Goal: Contribute content: Contribute content

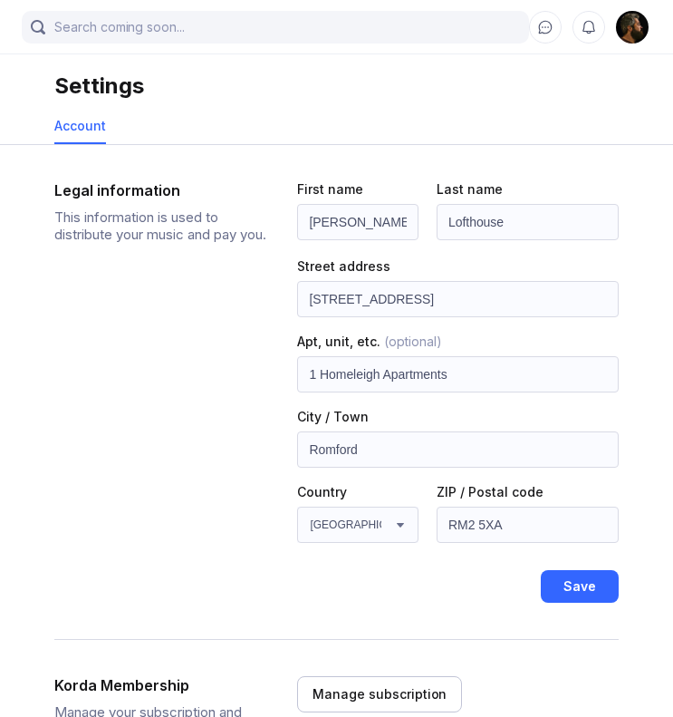
select select "GB"
click at [76, 130] on div "Account" at bounding box center [80, 125] width 52 height 15
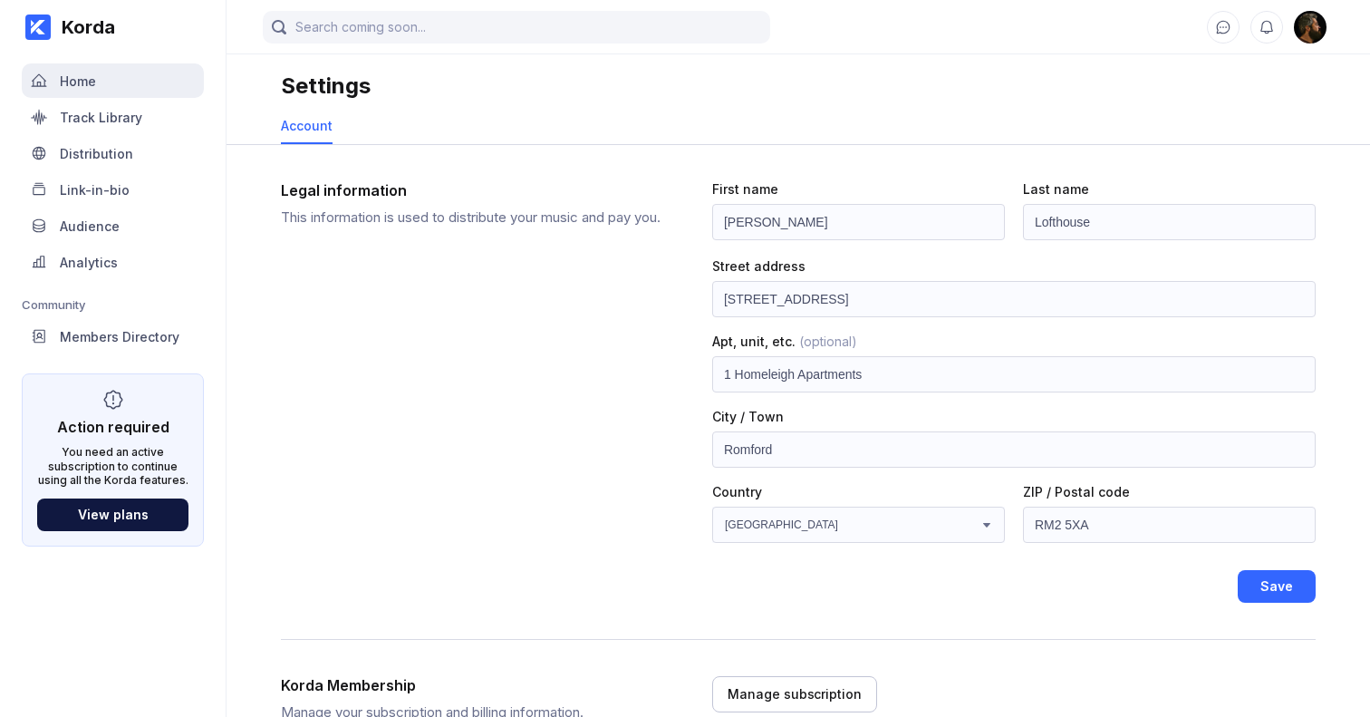
click at [81, 82] on div "Home" at bounding box center [78, 80] width 36 height 15
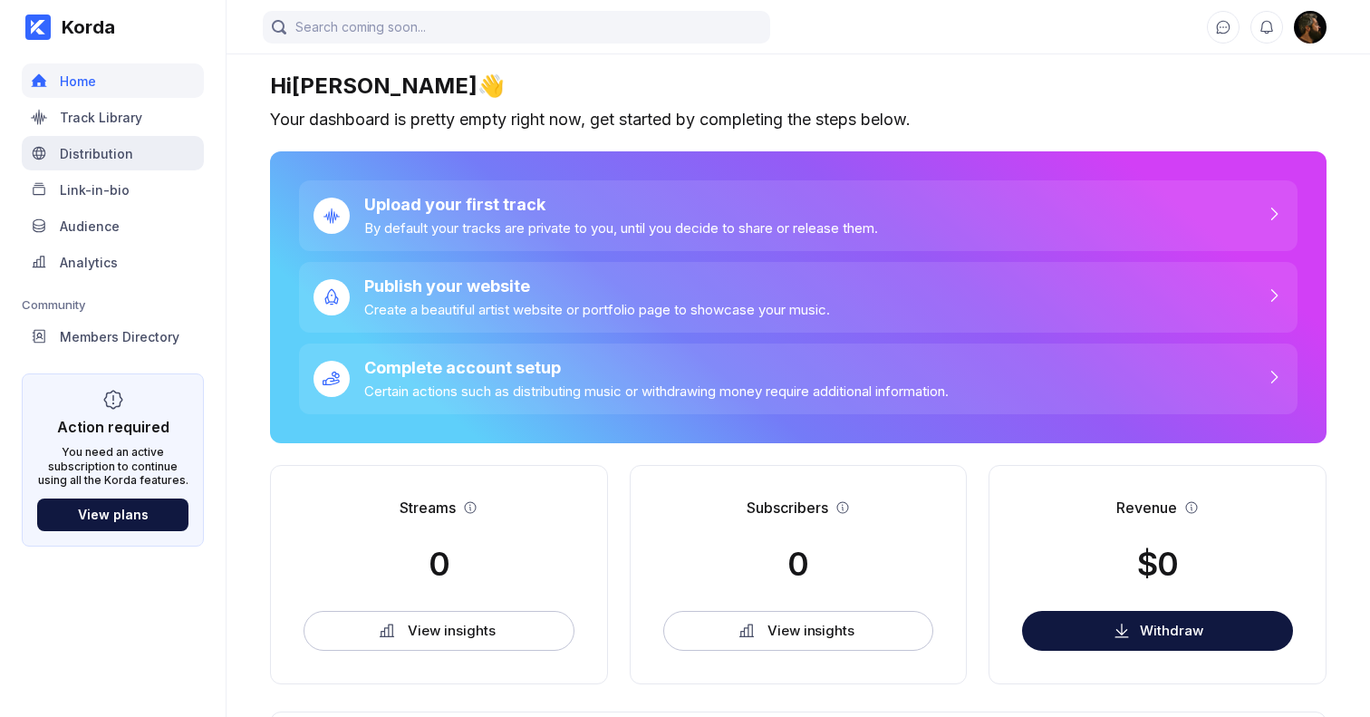
click at [93, 152] on div "Distribution" at bounding box center [96, 153] width 73 height 15
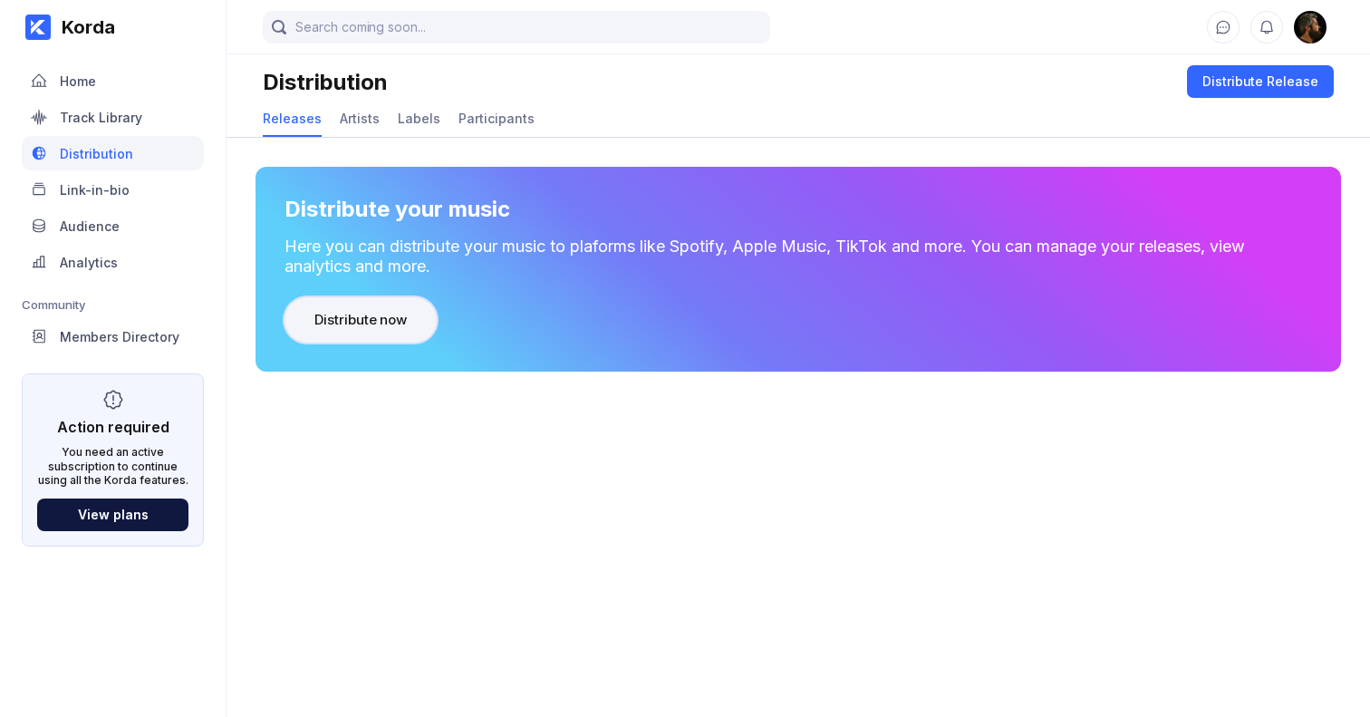
click at [373, 317] on div "Distribute now" at bounding box center [360, 320] width 92 height 18
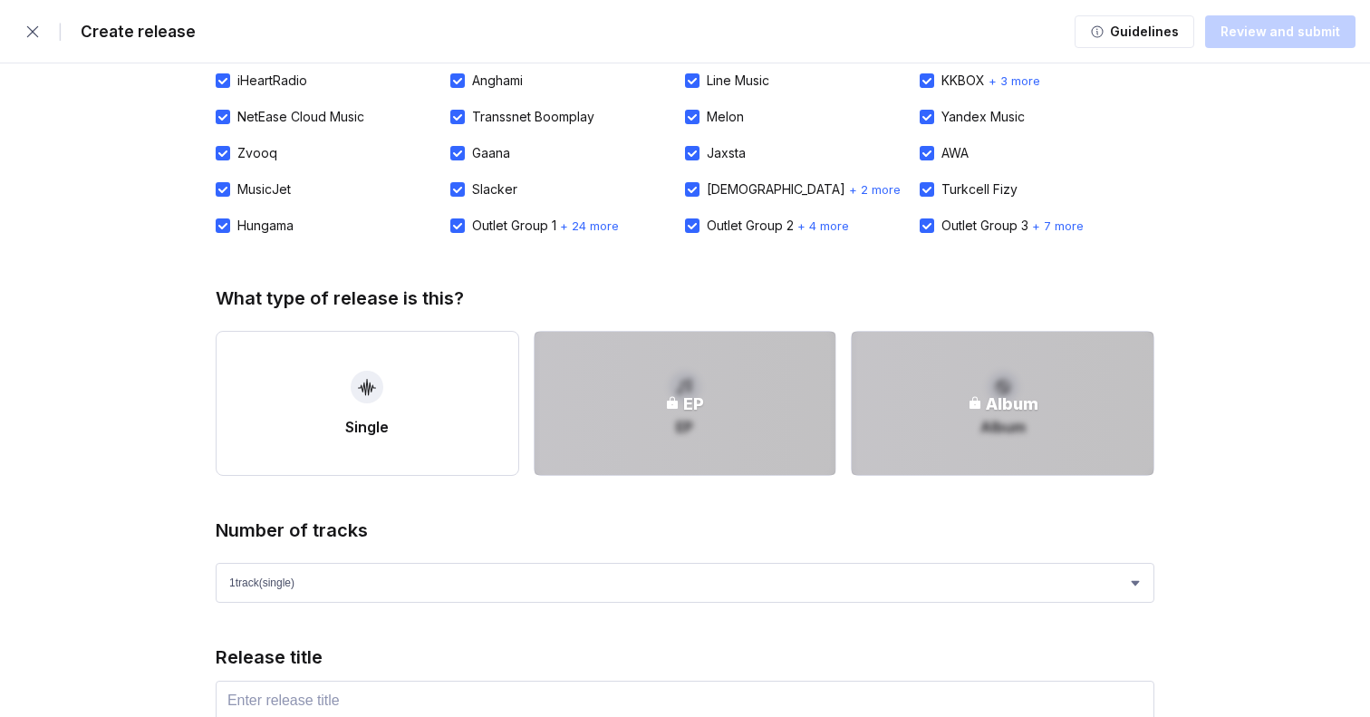
scroll to position [215, 0]
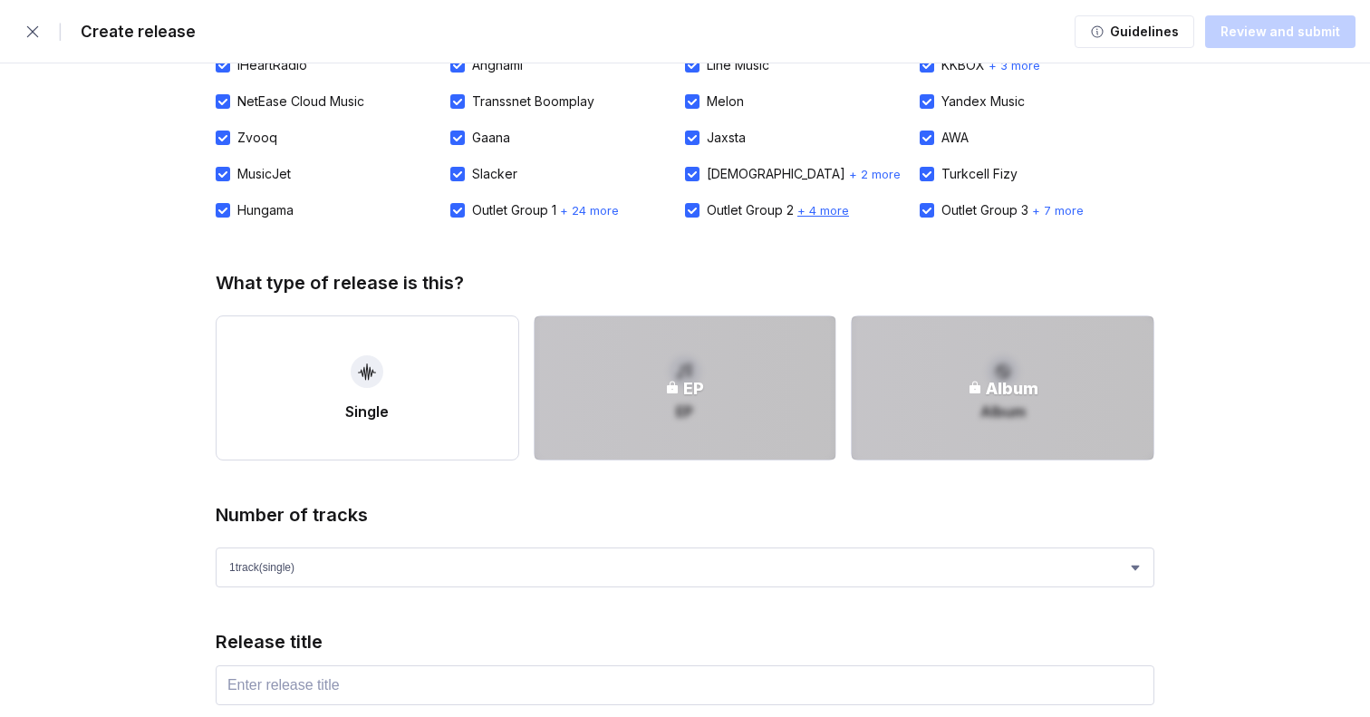
click at [672, 212] on span "+ 4 more" at bounding box center [823, 210] width 52 height 14
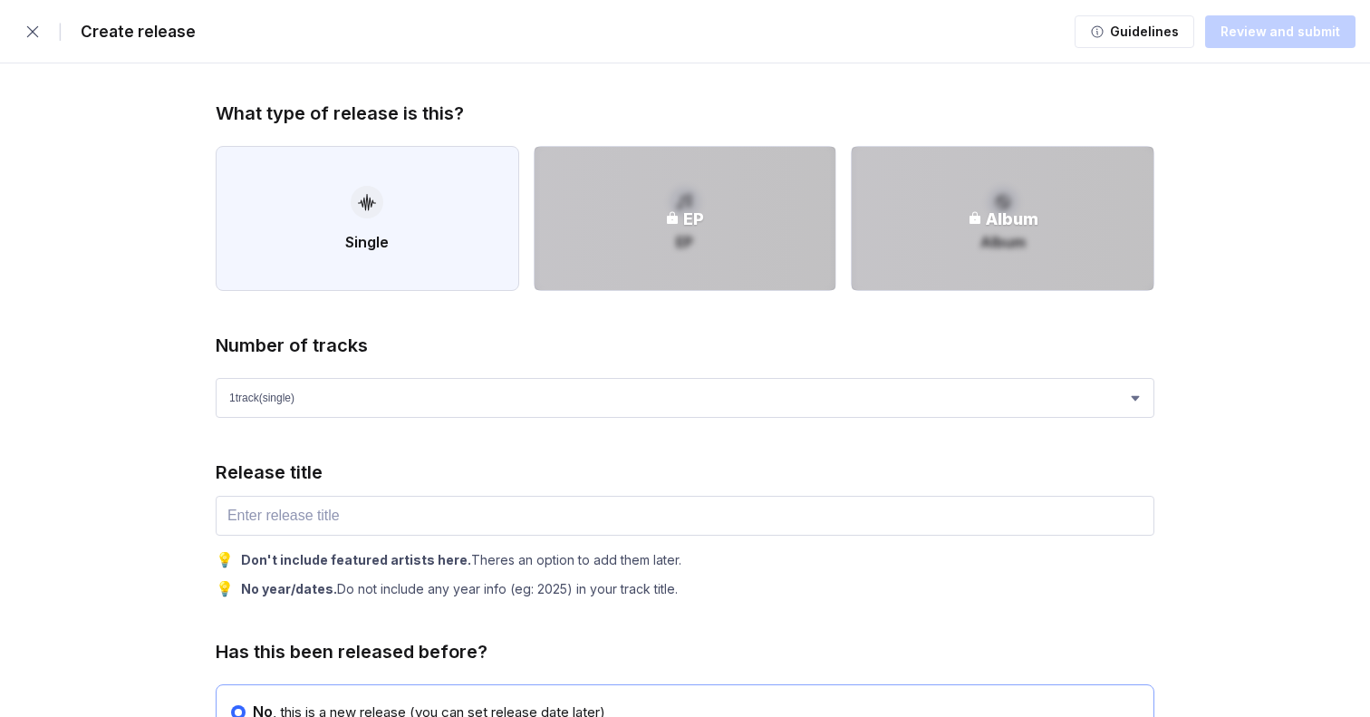
scroll to position [401, 0]
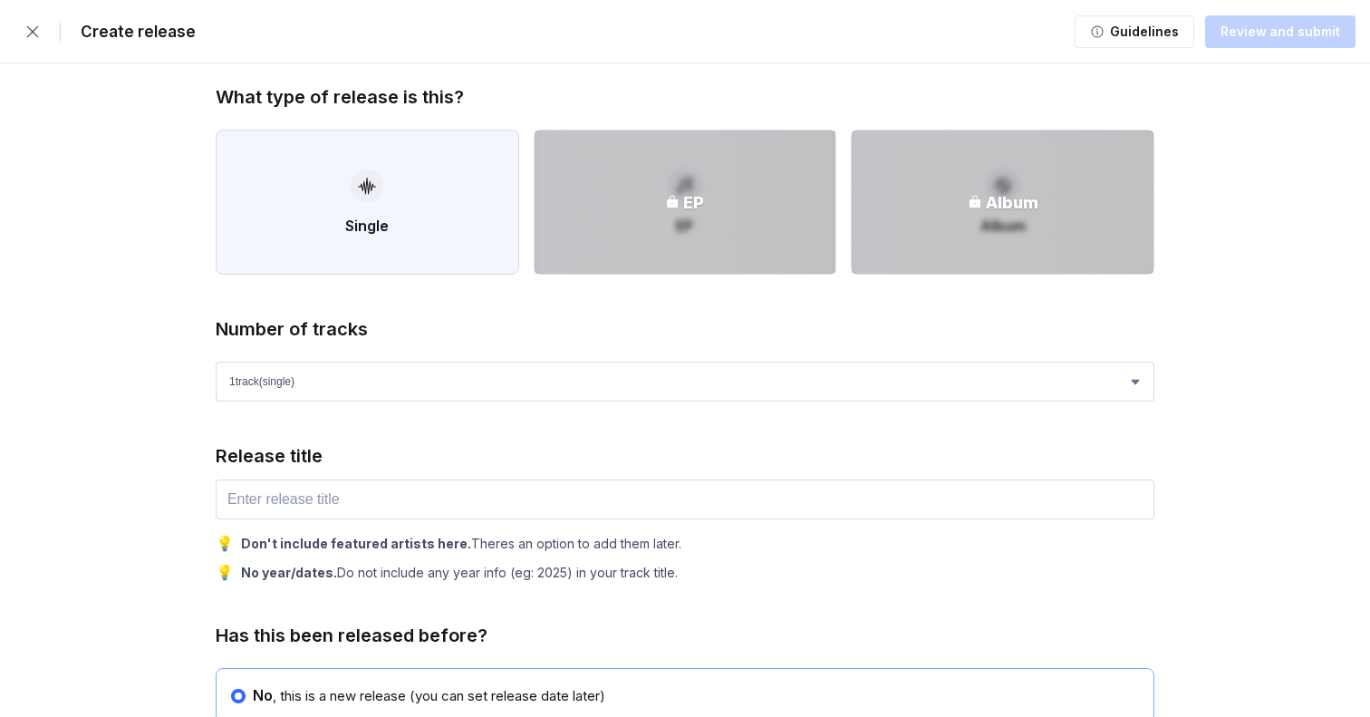
click at [371, 219] on div "Single" at bounding box center [366, 226] width 43 height 18
click at [320, 504] on input "text" at bounding box center [685, 499] width 939 height 40
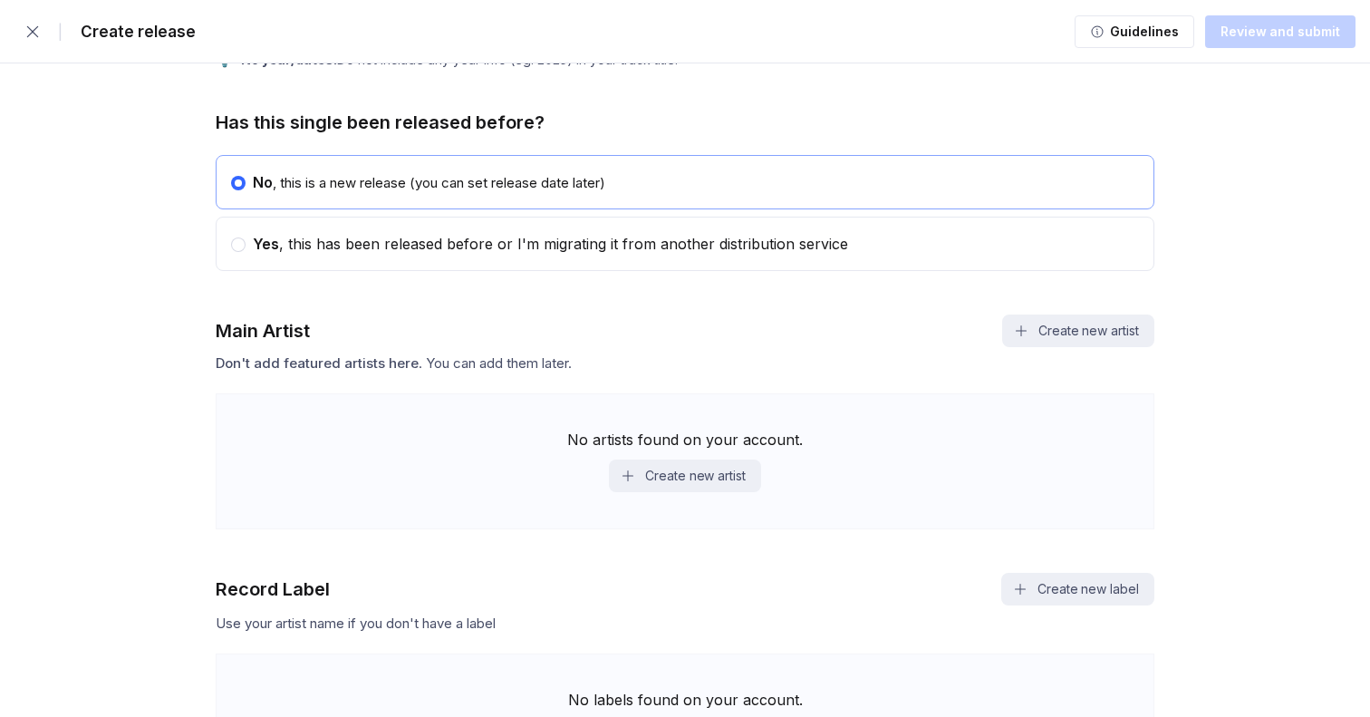
scroll to position [933, 0]
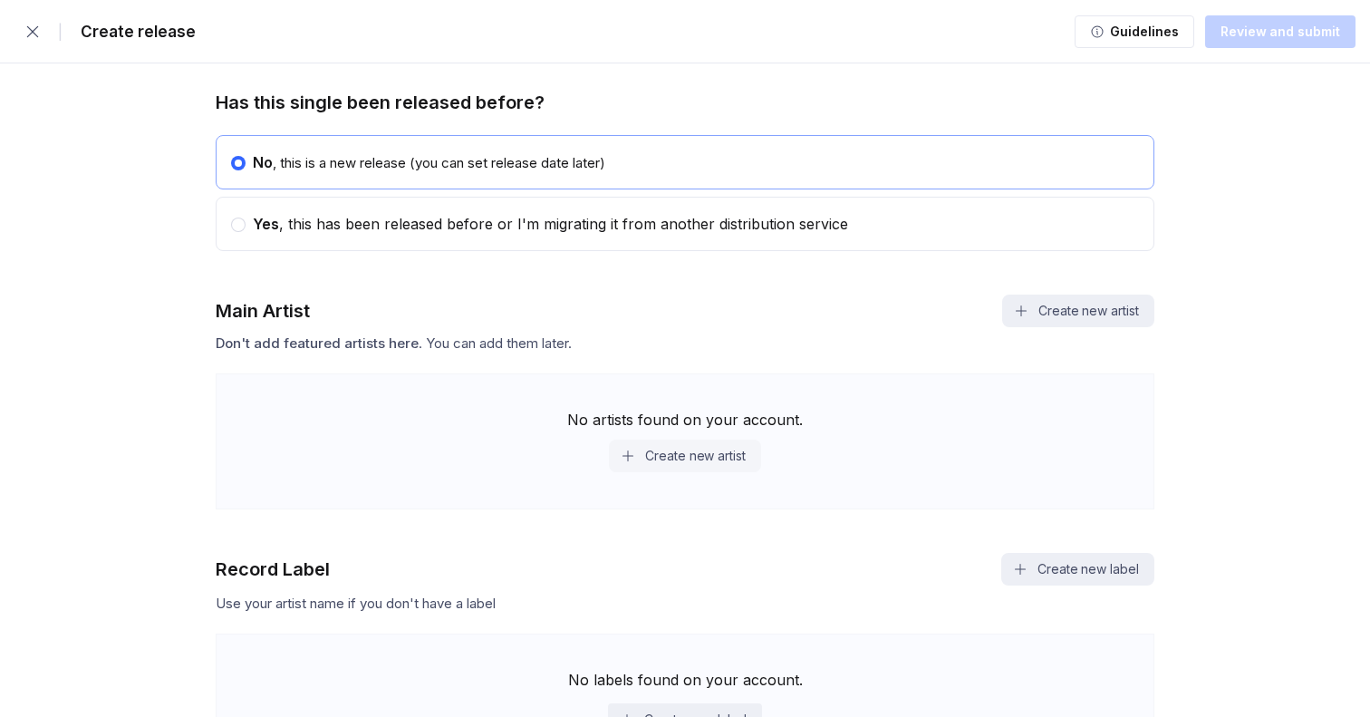
type input "Scribe"
click at [672, 459] on button "Create new artist" at bounding box center [685, 455] width 152 height 33
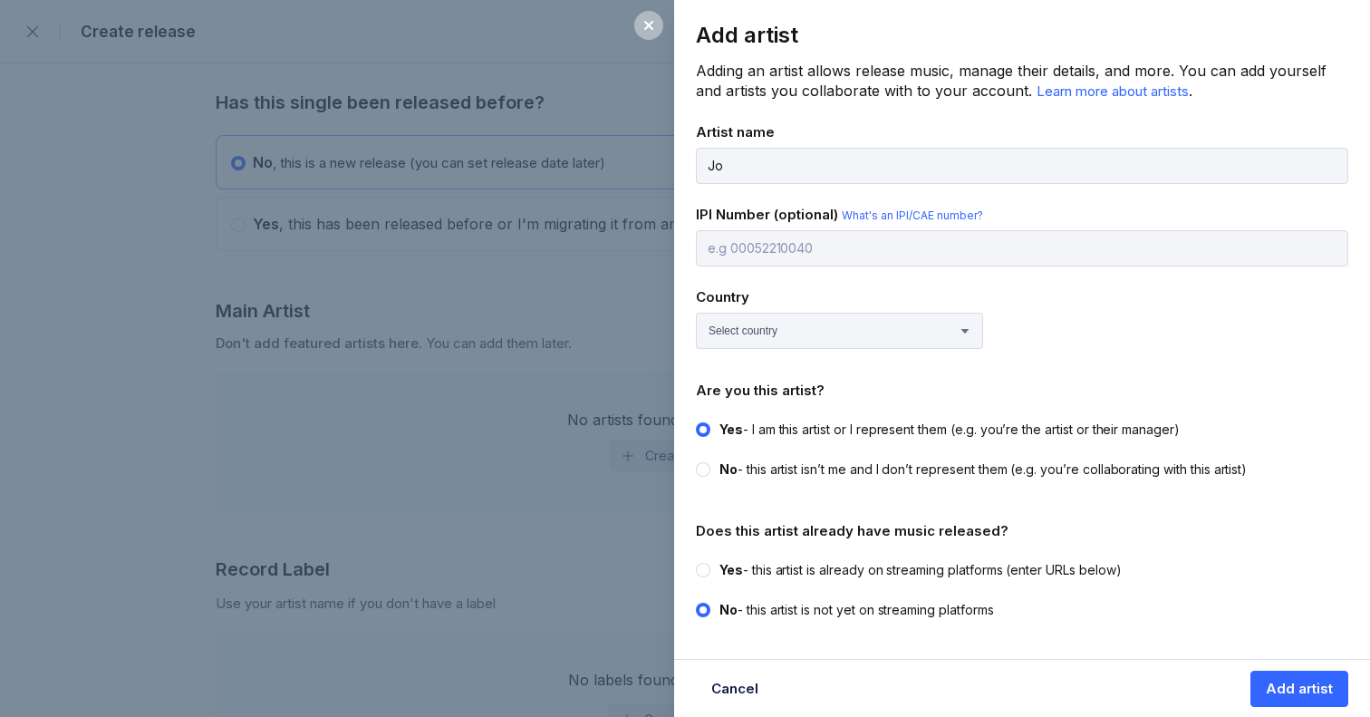
type input "[PERSON_NAME]"
click at [672, 338] on select "Select country [GEOGRAPHIC_DATA] [GEOGRAPHIC_DATA] [GEOGRAPHIC_DATA] [GEOGRAPHI…" at bounding box center [839, 331] width 287 height 36
select select "GB"
click at [672, 313] on select "Select country [GEOGRAPHIC_DATA] [GEOGRAPHIC_DATA] [GEOGRAPHIC_DATA] [GEOGRAPHI…" at bounding box center [839, 331] width 287 height 36
click at [672, 565] on div at bounding box center [703, 570] width 14 height 14
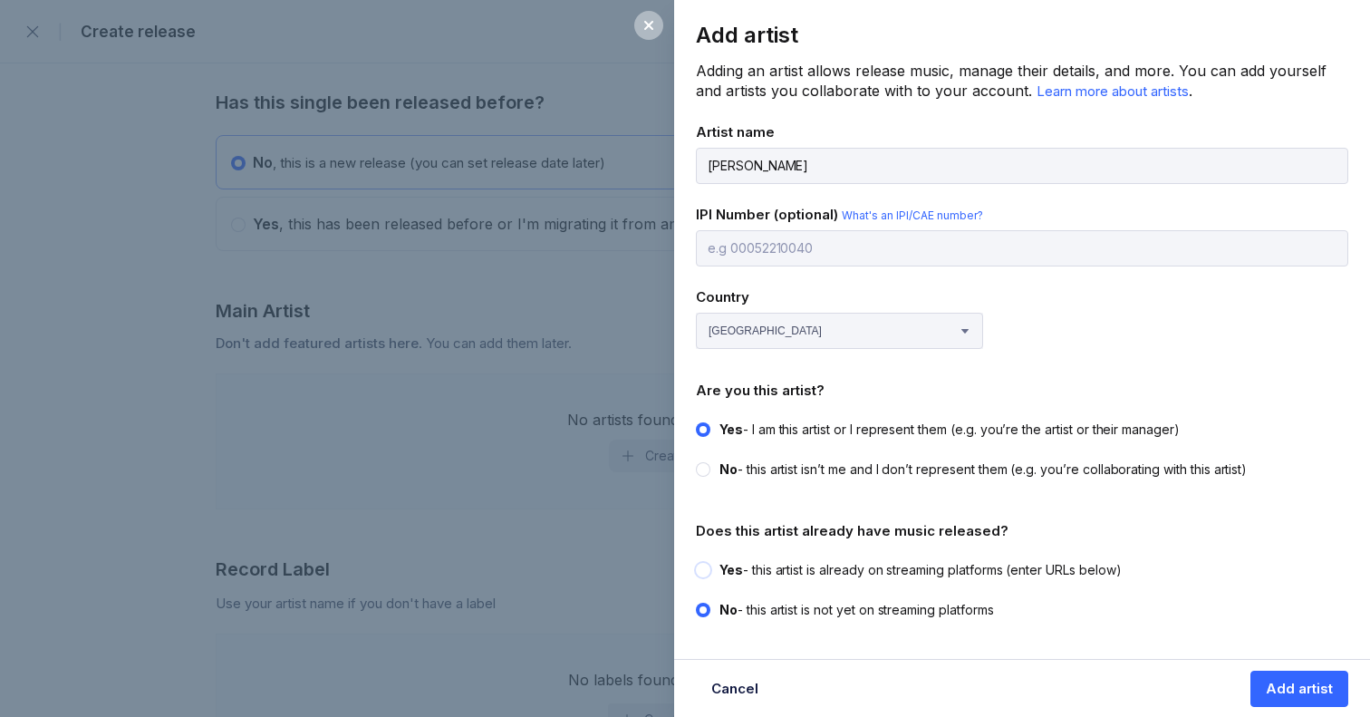
click at [672, 562] on input "Yes - this artist is already on streaming platforms (enter URLs below)" at bounding box center [696, 561] width 1 height 1
radio input "true"
radio input "false"
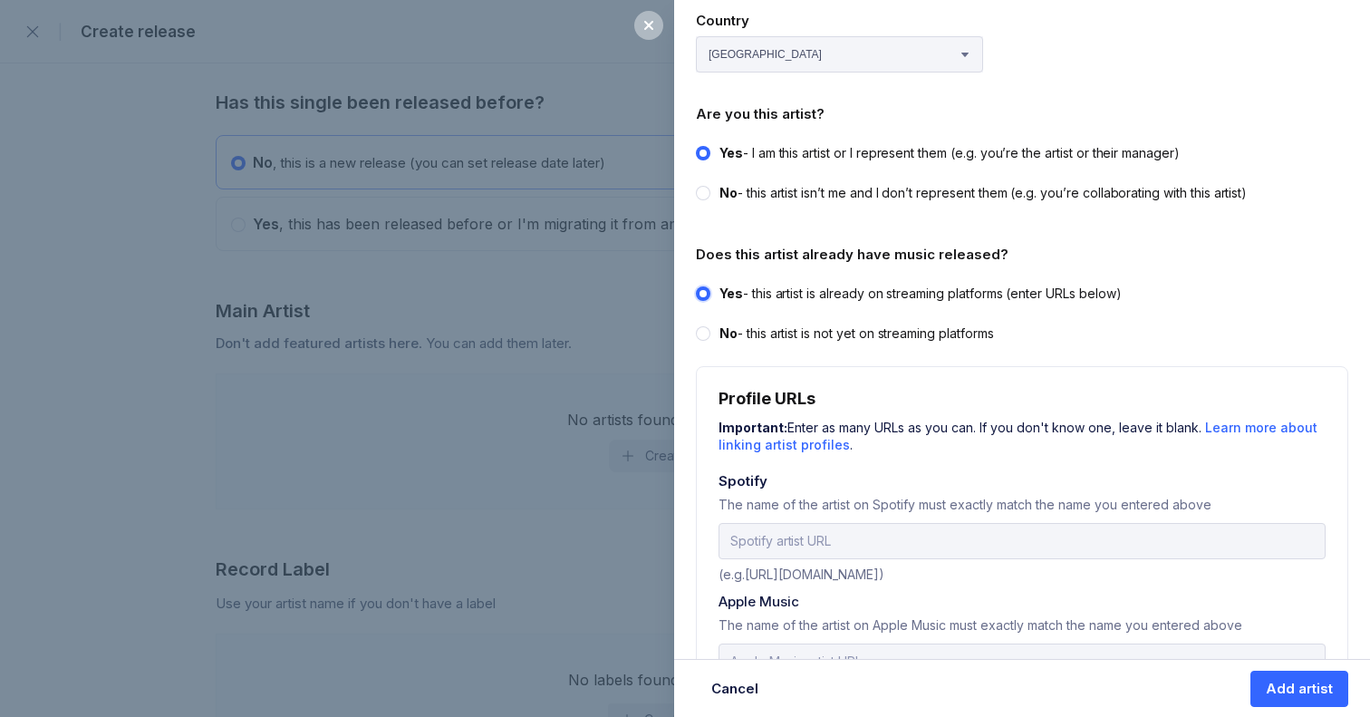
scroll to position [292, 0]
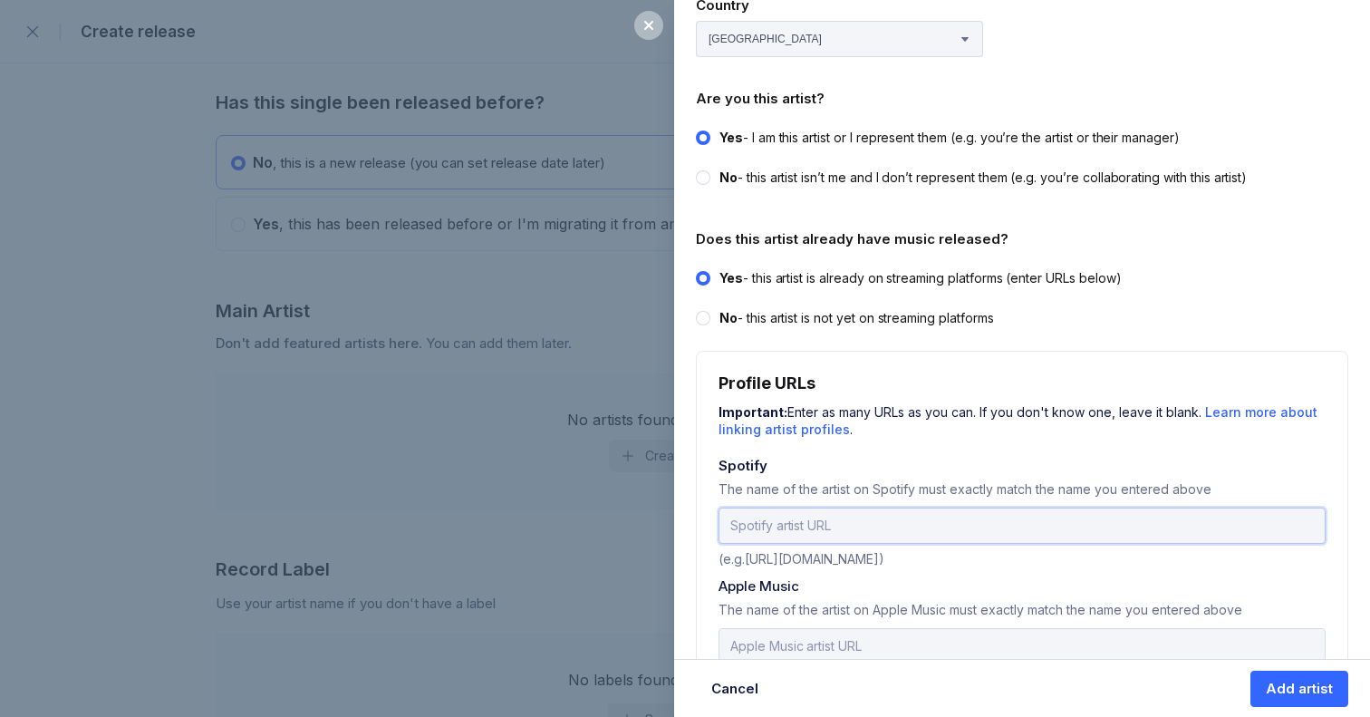
click at [672, 522] on input "url" at bounding box center [1022, 525] width 607 height 36
paste input "[URL][DOMAIN_NAME]"
type input "[URL][DOMAIN_NAME]"
click at [672, 635] on input "text" at bounding box center [1022, 646] width 607 height 36
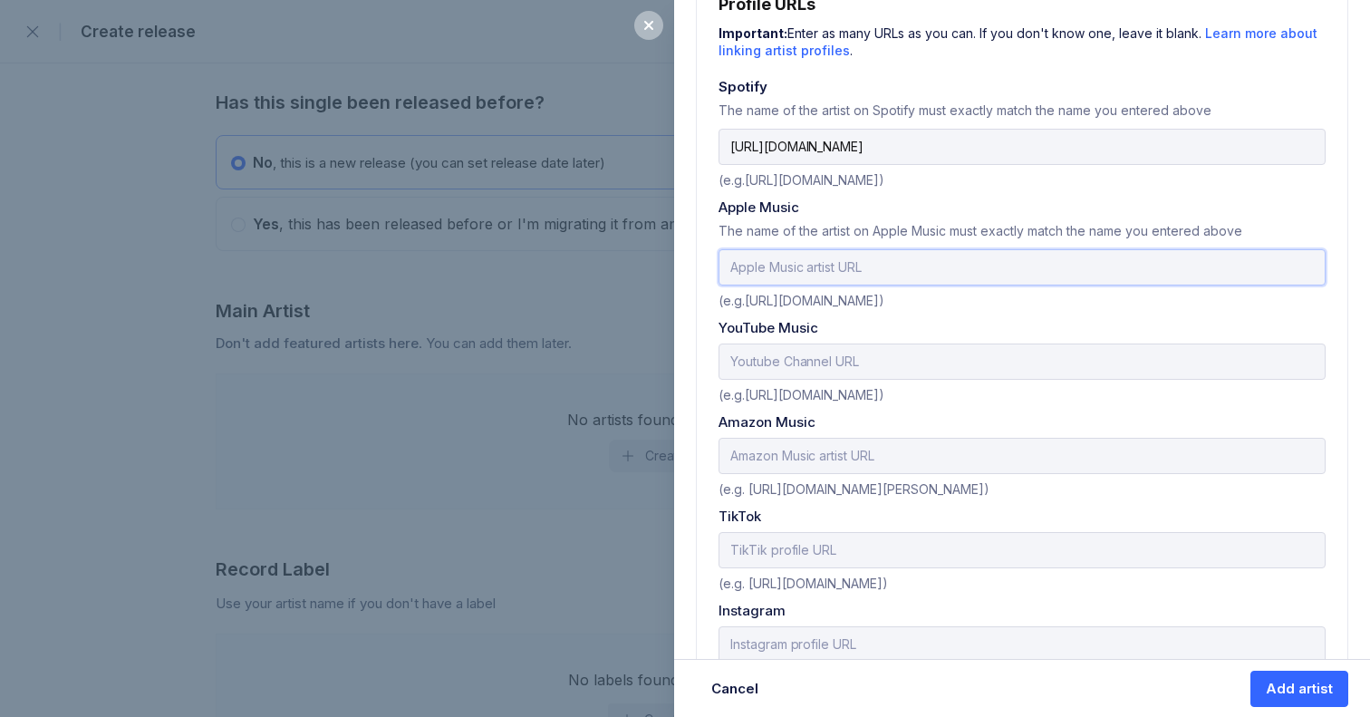
scroll to position [719, 0]
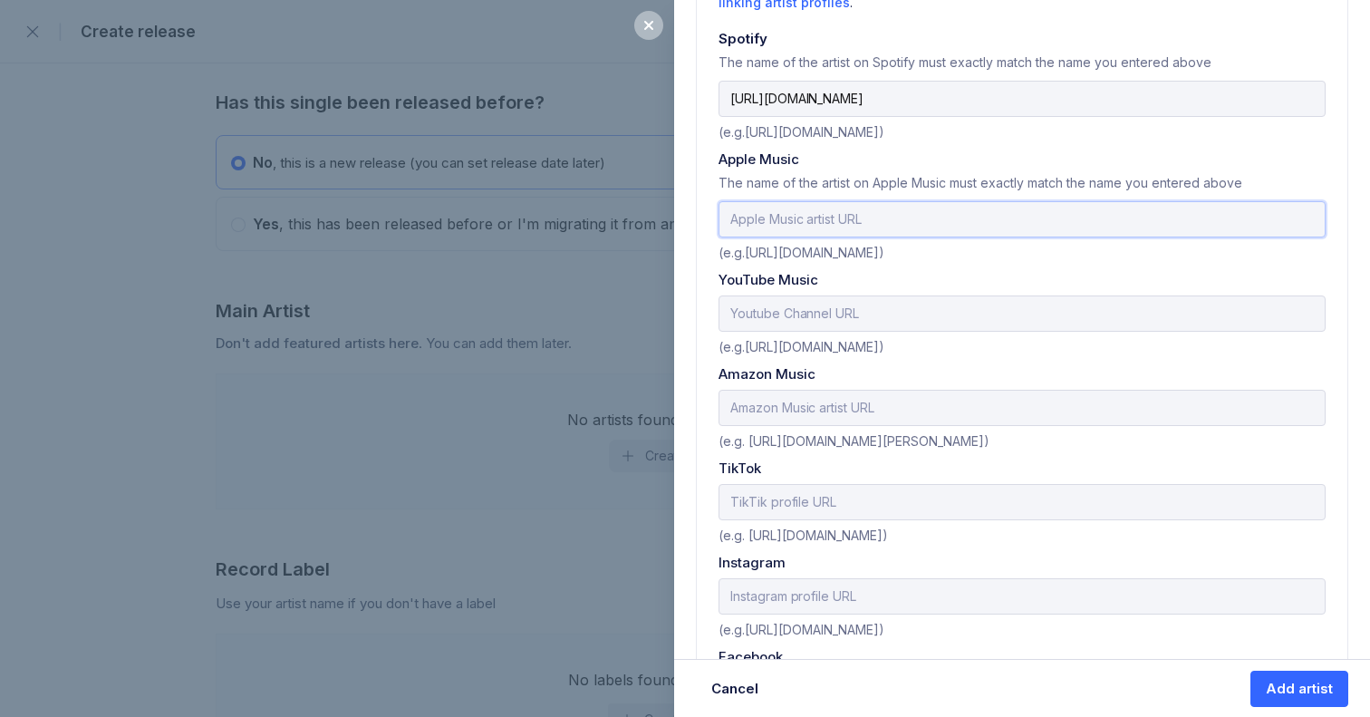
paste input "[URL][DOMAIN_NAME][PERSON_NAME]"
type input "[URL][DOMAIN_NAME][PERSON_NAME]"
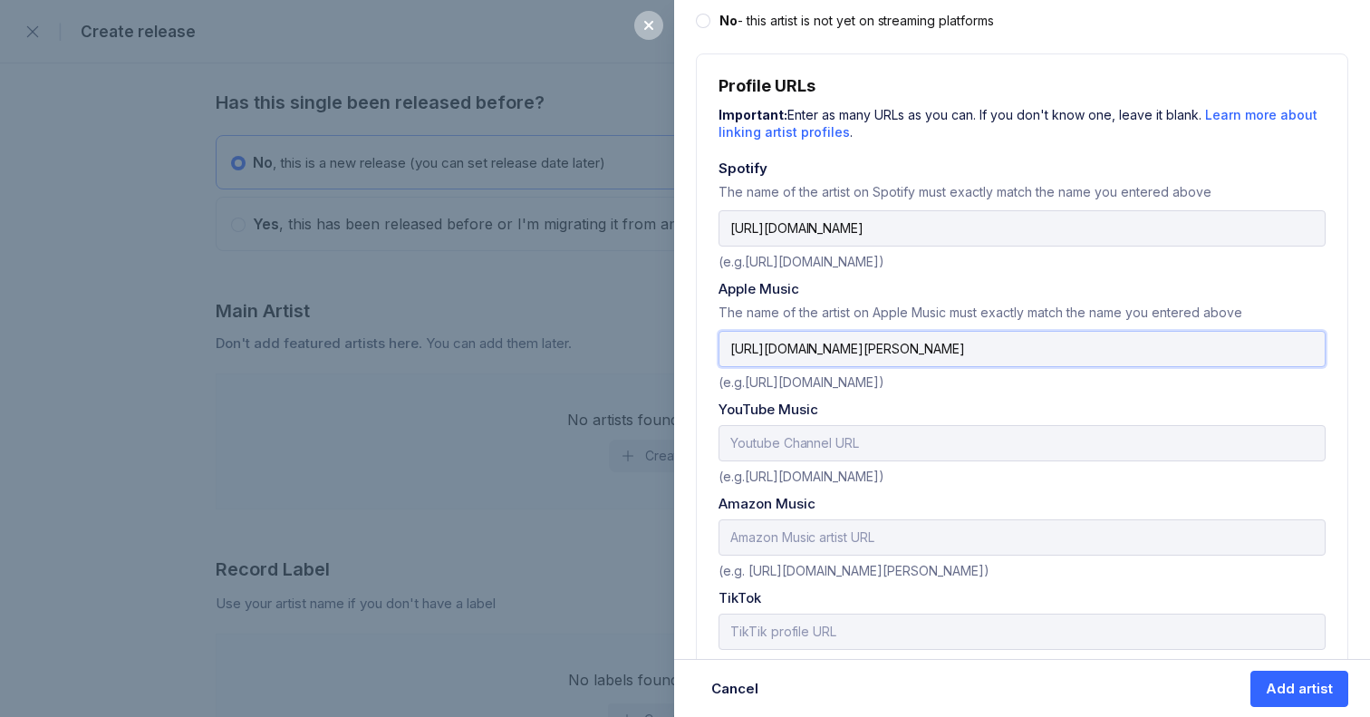
scroll to position [635, 0]
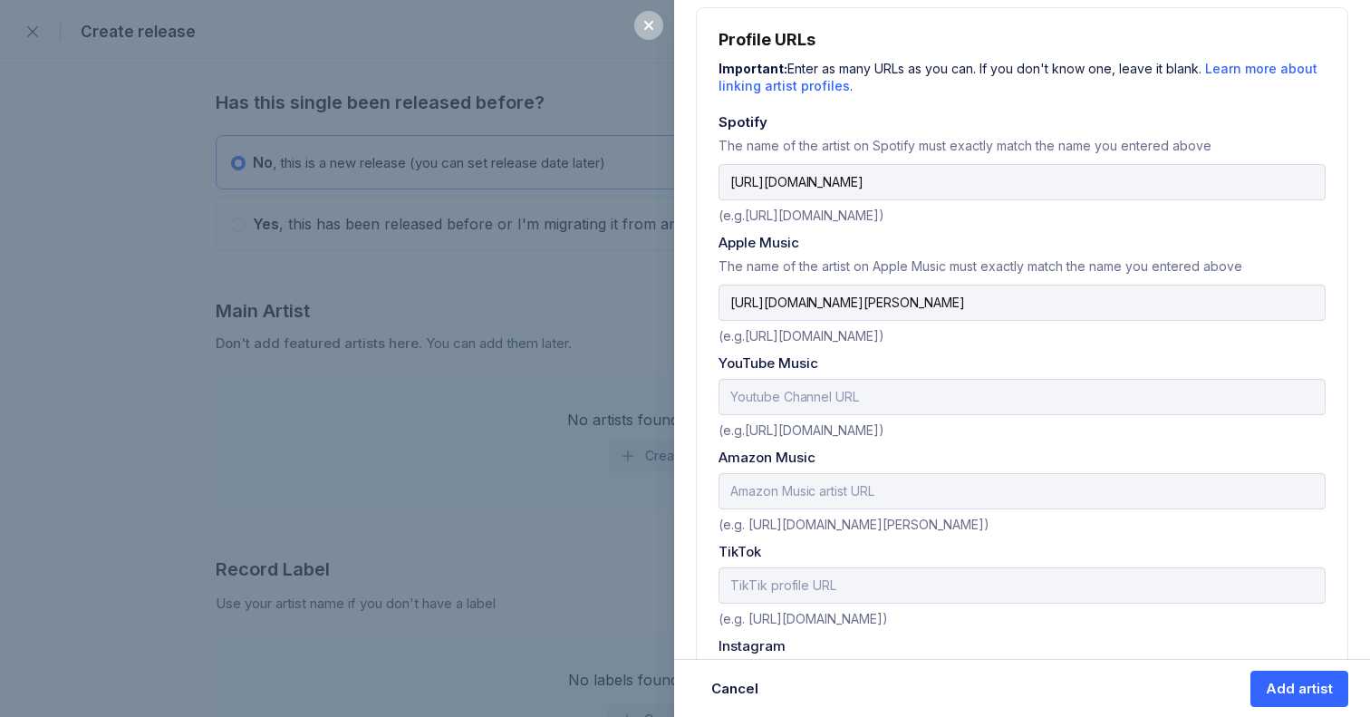
click at [390, 418] on div "Add artist Adding an artist allows release music, manage their details, and mor…" at bounding box center [685, 358] width 1370 height 717
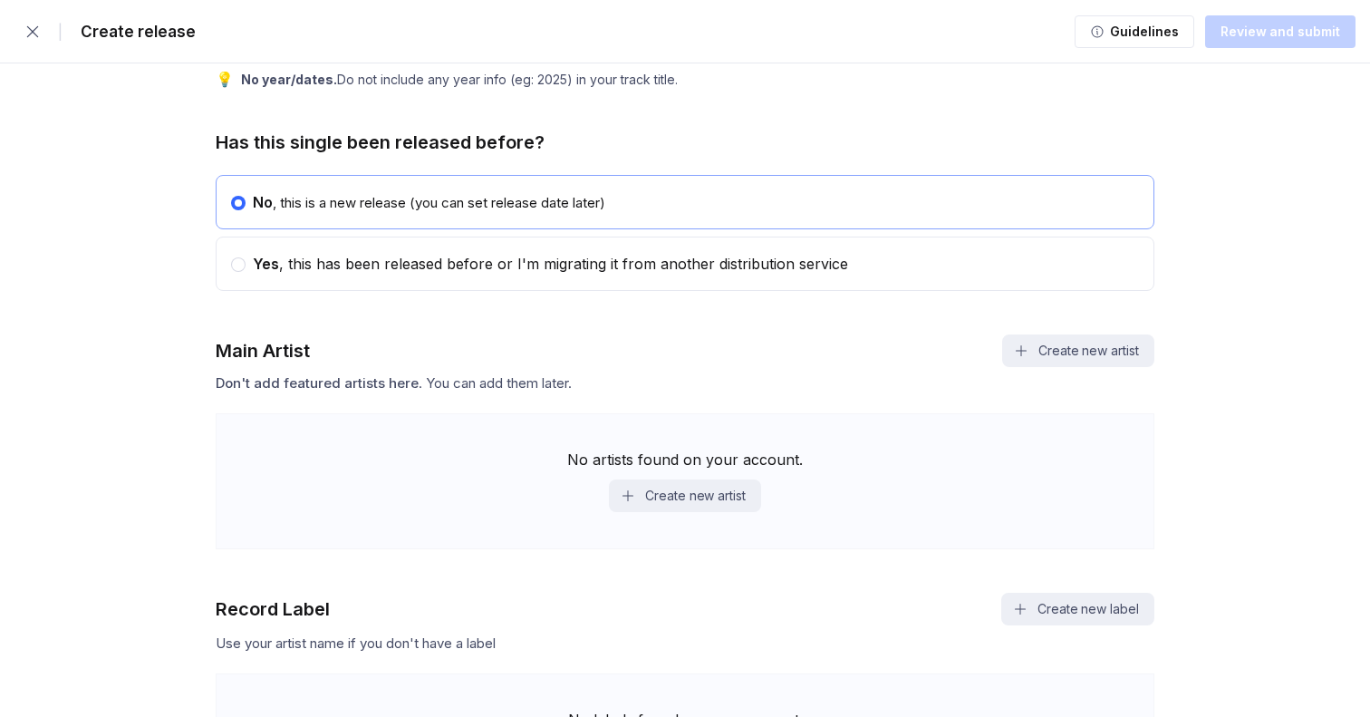
scroll to position [906, 0]
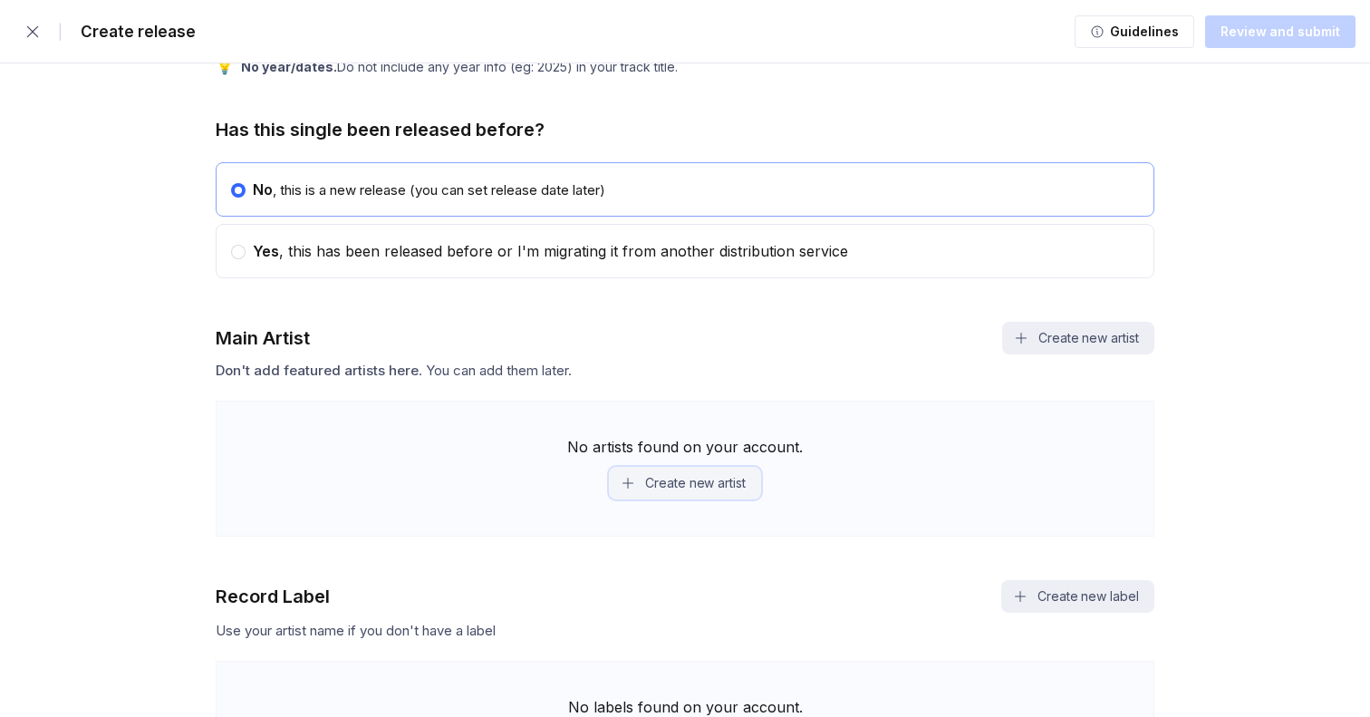
click at [663, 481] on button "Create new artist" at bounding box center [685, 483] width 152 height 33
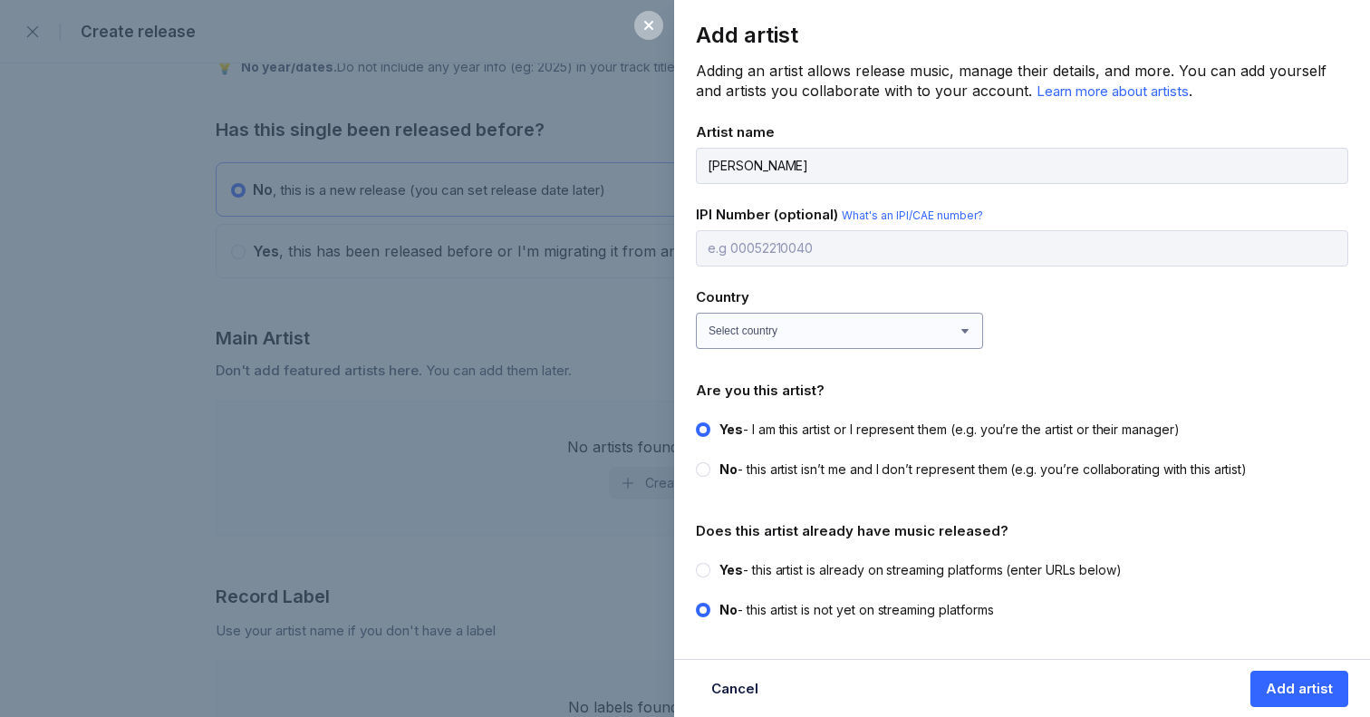
type input "[PERSON_NAME]"
click at [672, 321] on select "Select country [GEOGRAPHIC_DATA] [GEOGRAPHIC_DATA] [GEOGRAPHIC_DATA] [GEOGRAPHI…" at bounding box center [839, 331] width 287 height 36
select select "GB"
click at [672, 313] on select "Select country [GEOGRAPHIC_DATA] [GEOGRAPHIC_DATA] [GEOGRAPHIC_DATA] [GEOGRAPHI…" at bounding box center [839, 331] width 287 height 36
click at [672, 564] on div at bounding box center [703, 570] width 14 height 14
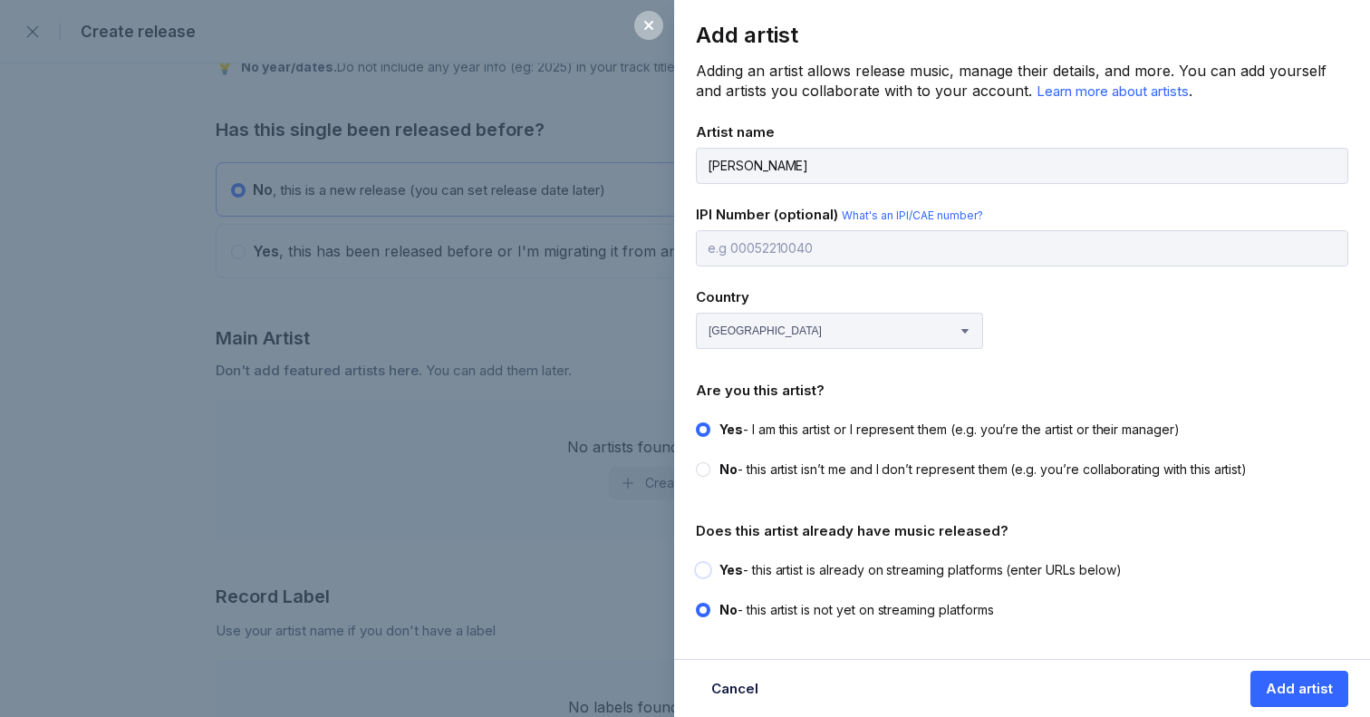
click at [672, 562] on input "Yes - this artist is already on streaming platforms (enter URLs below)" at bounding box center [696, 561] width 1 height 1
radio input "true"
radio input "false"
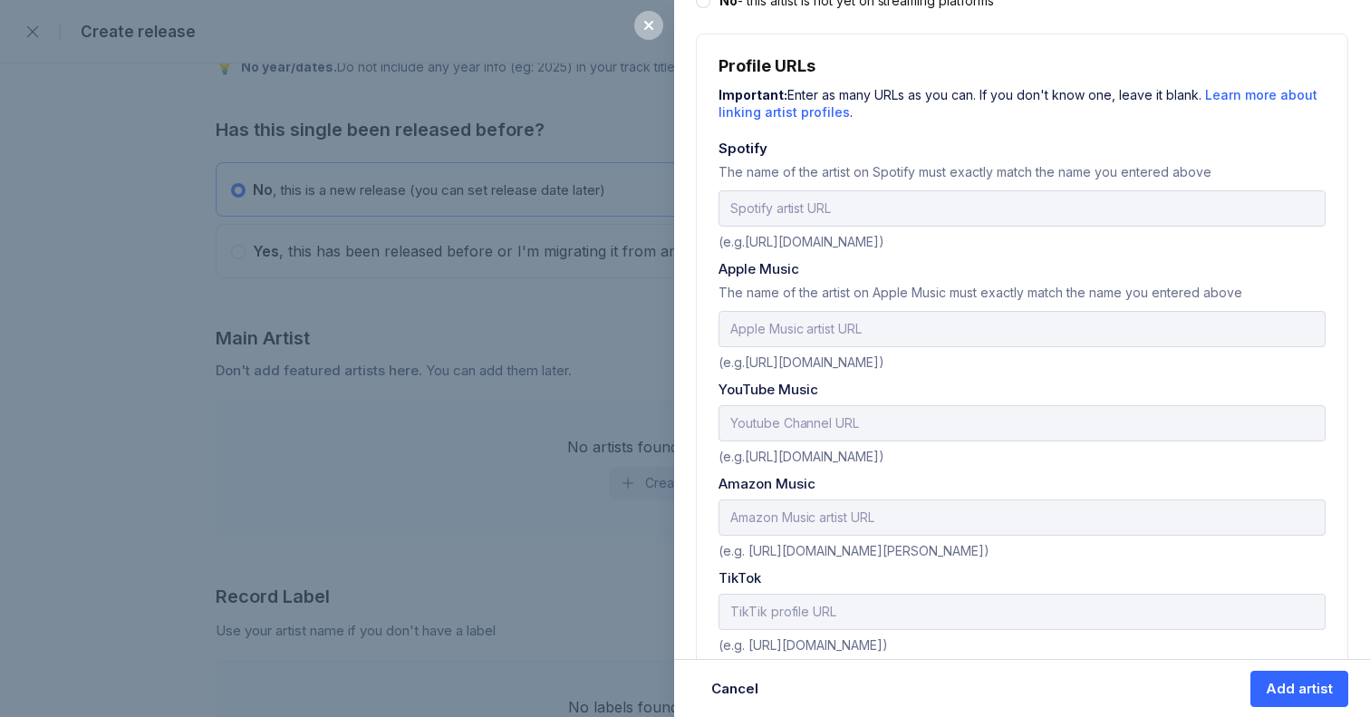
scroll to position [649, 0]
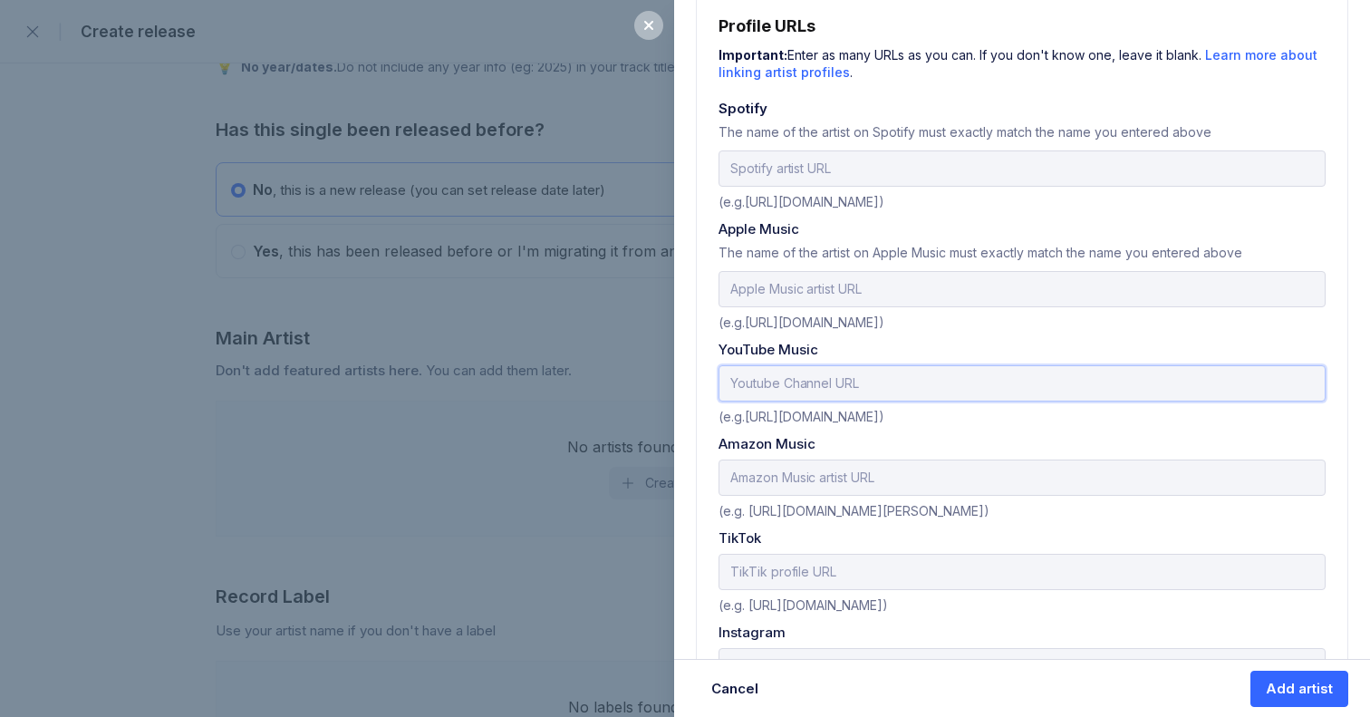
click at [672, 365] on input "text" at bounding box center [1022, 383] width 607 height 36
paste input "[URL][DOMAIN_NAME]"
type input "[URL][DOMAIN_NAME]"
click at [672, 166] on input "url" at bounding box center [1022, 168] width 607 height 36
paste input "[URL][DOMAIN_NAME]"
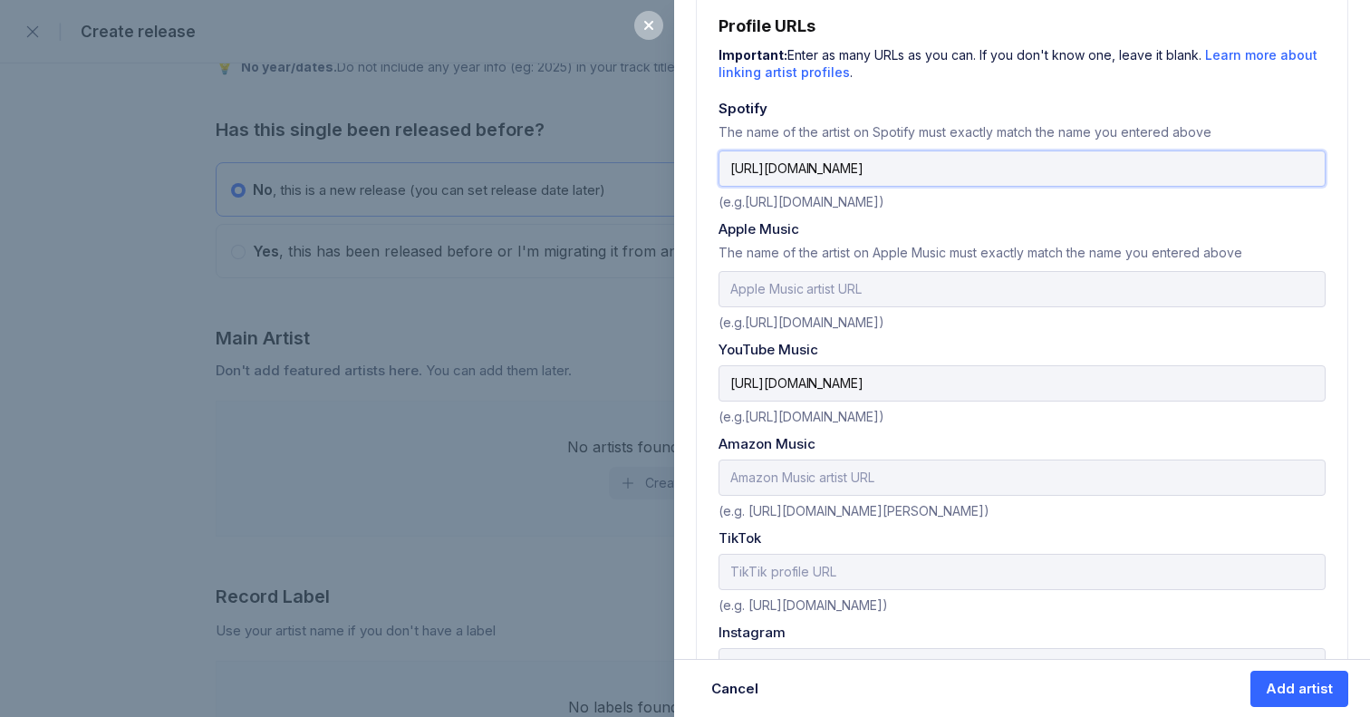
type input "[URL][DOMAIN_NAME]"
click at [672, 271] on input "text" at bounding box center [1022, 289] width 607 height 36
paste input "[URL][DOMAIN_NAME][PERSON_NAME]"
type input "[URL][DOMAIN_NAME][PERSON_NAME]"
click at [672, 474] on input "text" at bounding box center [1022, 477] width 607 height 36
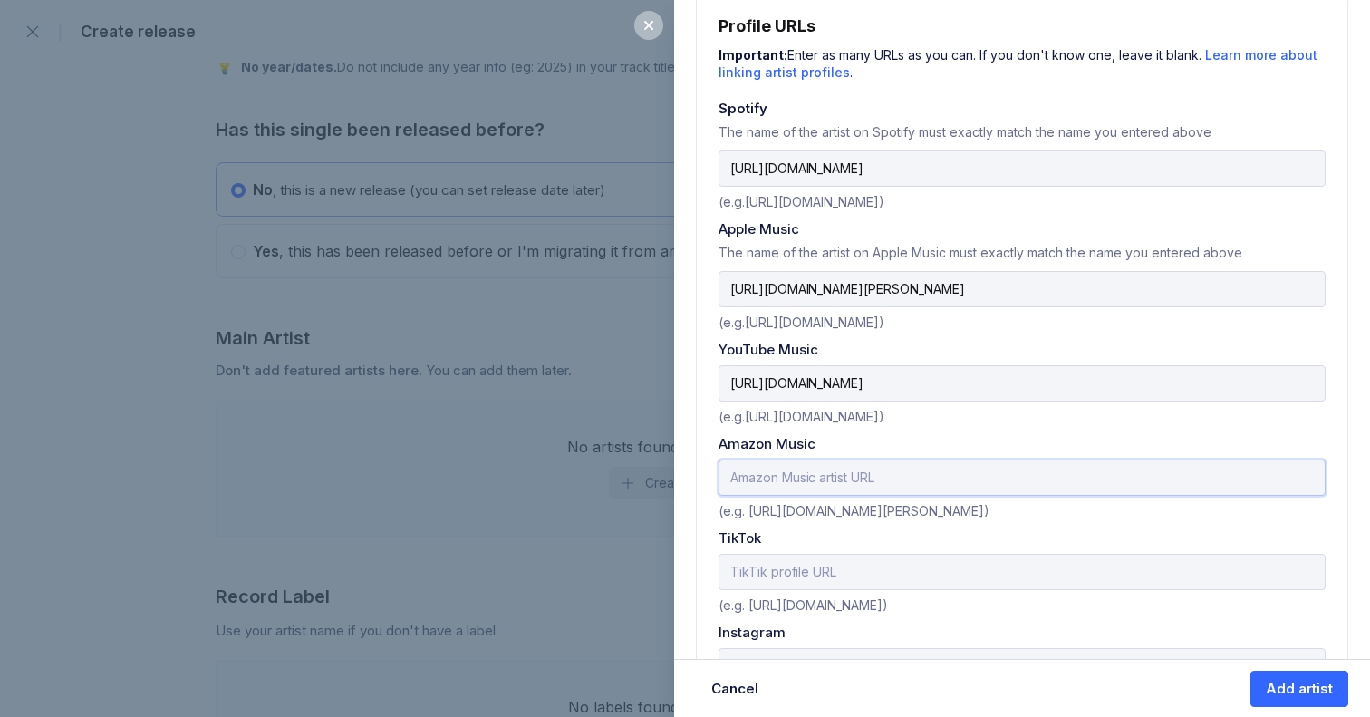
paste input "[URL][DOMAIN_NAME][PERSON_NAME]"
type input "[URL][DOMAIN_NAME][PERSON_NAME]"
click at [672, 565] on input "text" at bounding box center [1022, 572] width 607 height 36
paste input "[URL][DOMAIN_NAME]"
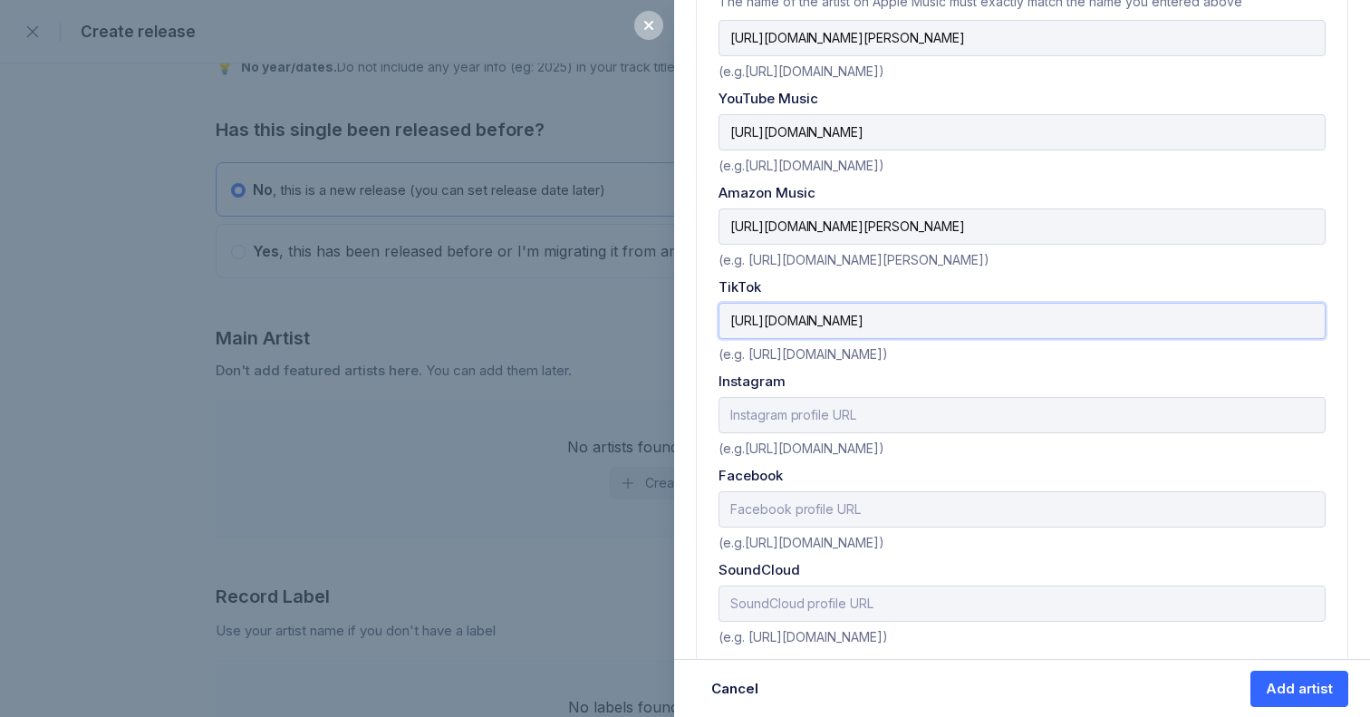
scroll to position [903, 0]
type input "[URL][DOMAIN_NAME]"
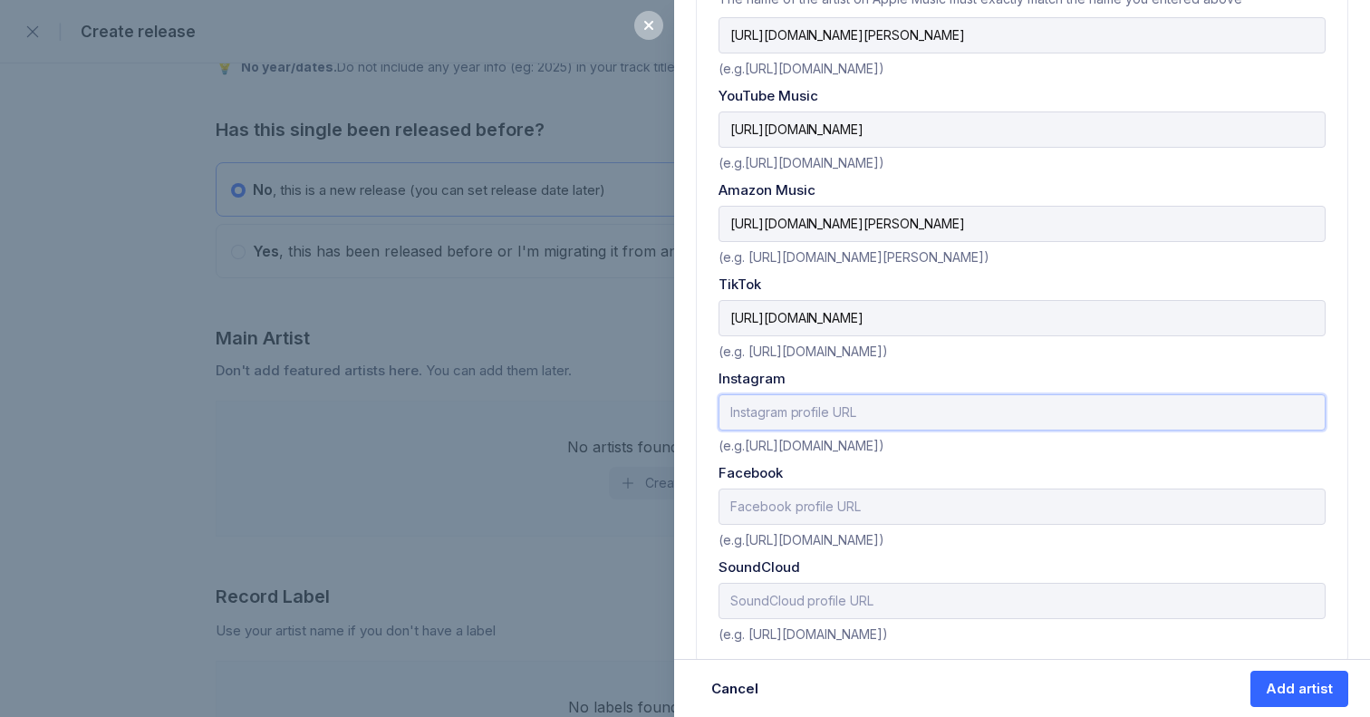
click at [672, 409] on input "text" at bounding box center [1022, 412] width 607 height 36
paste input "[URL][DOMAIN_NAME]"
type input "[URL][DOMAIN_NAME]"
click at [672, 490] on input "text" at bounding box center [1022, 506] width 607 height 36
paste input "[URL][DOMAIN_NAME]"
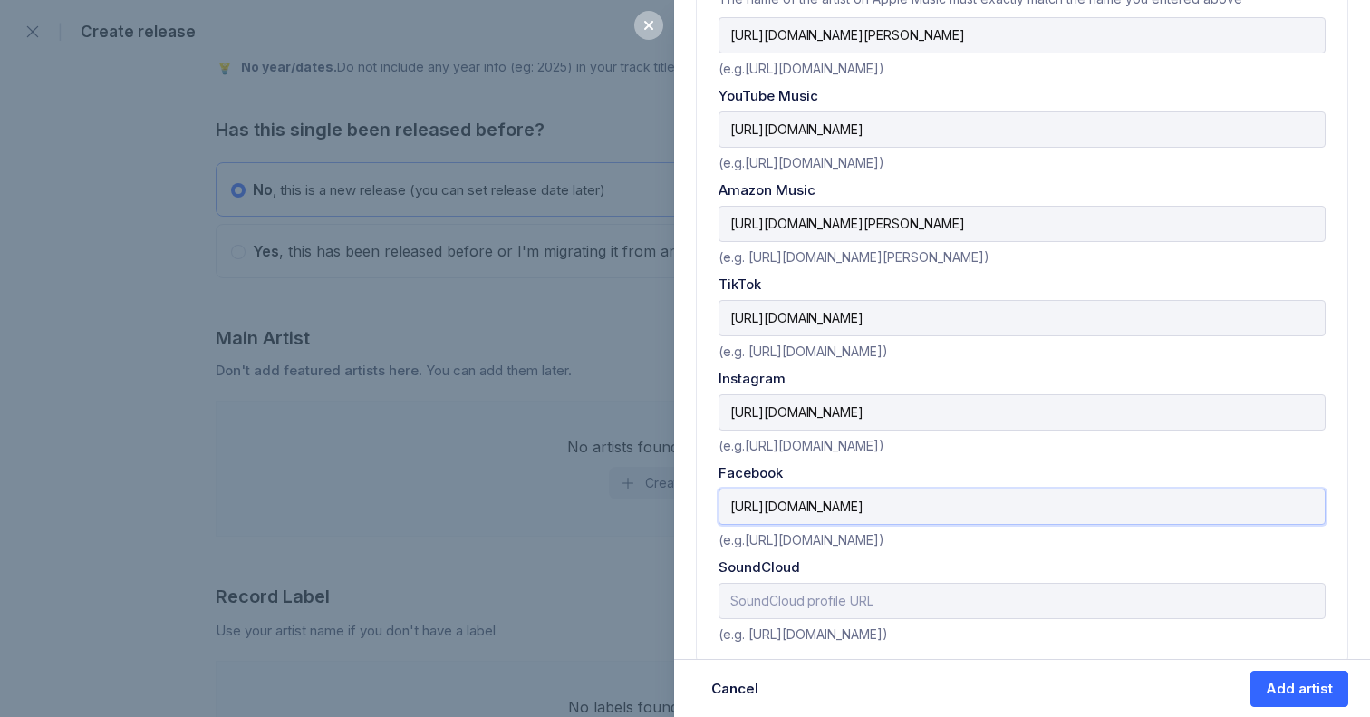
type input "[URL][DOMAIN_NAME]"
click at [672, 584] on input "text" at bounding box center [1022, 601] width 607 height 36
paste input "[URL][DOMAIN_NAME]"
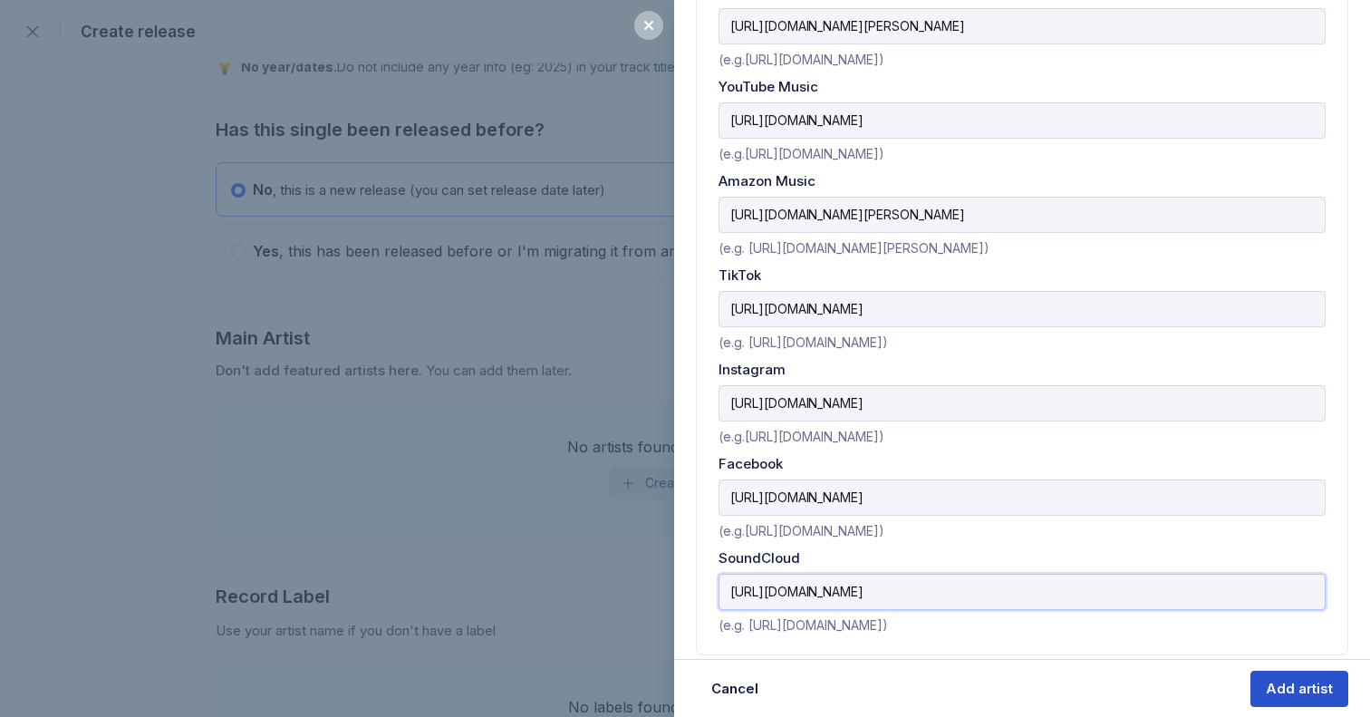
type input "[URL][DOMAIN_NAME]"
click at [672, 698] on button "Add artist" at bounding box center [1300, 689] width 98 height 36
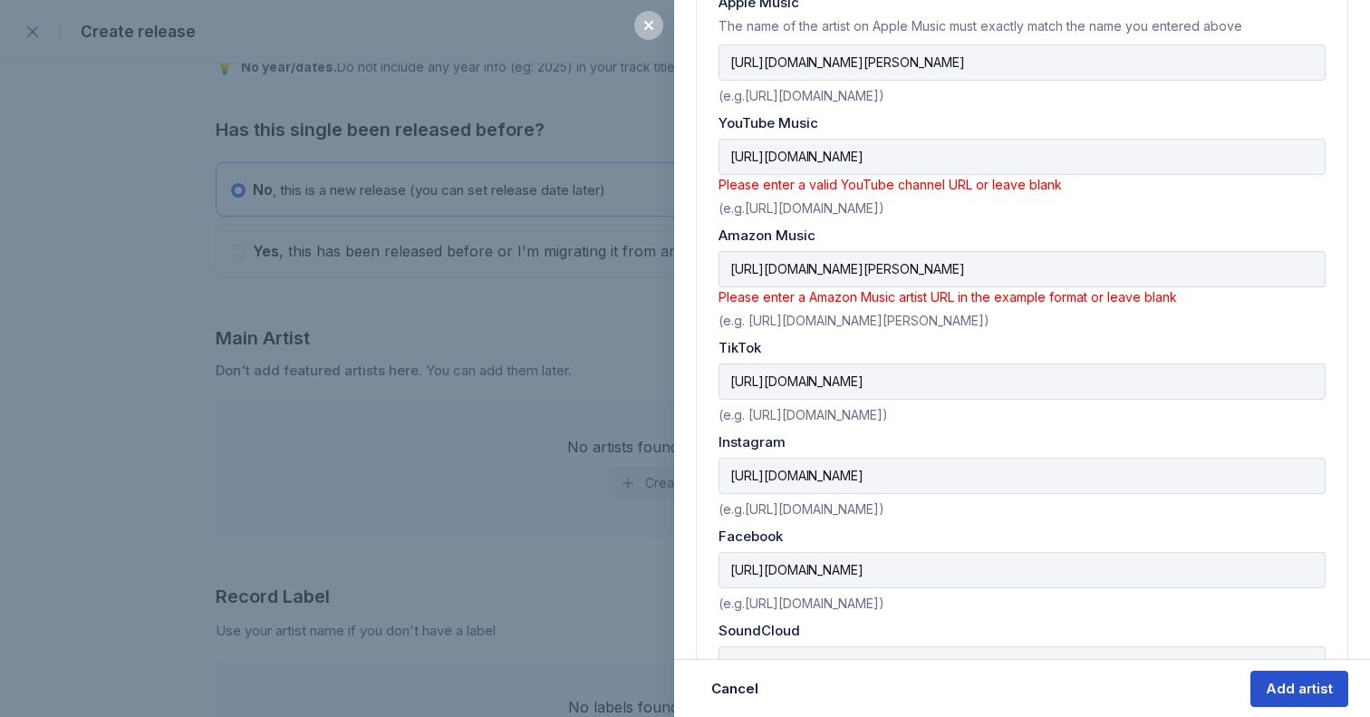
scroll to position [455, 0]
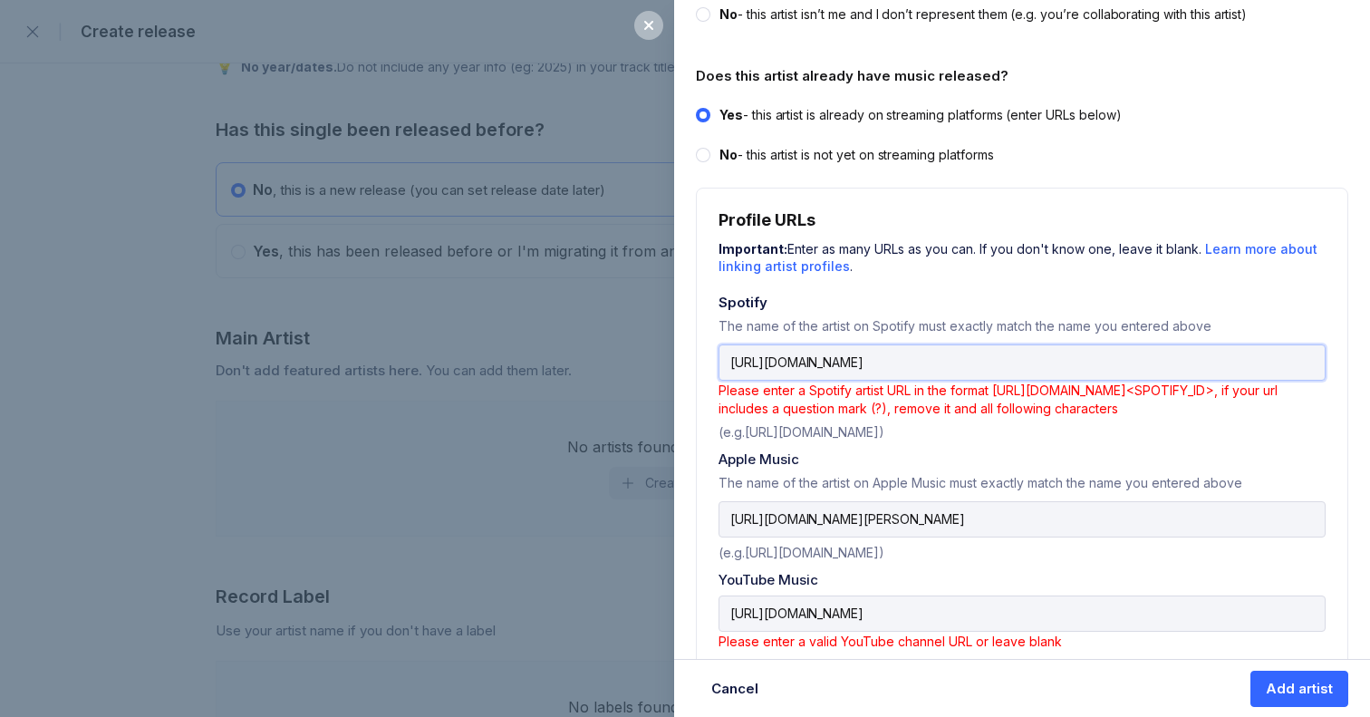
drag, startPoint x: 1282, startPoint y: 353, endPoint x: 711, endPoint y: 333, distance: 571.2
click at [672, 333] on div "Profile URLs Important: Enter as many URLs as you can. If you don't know one, l…" at bounding box center [1022, 686] width 652 height 997
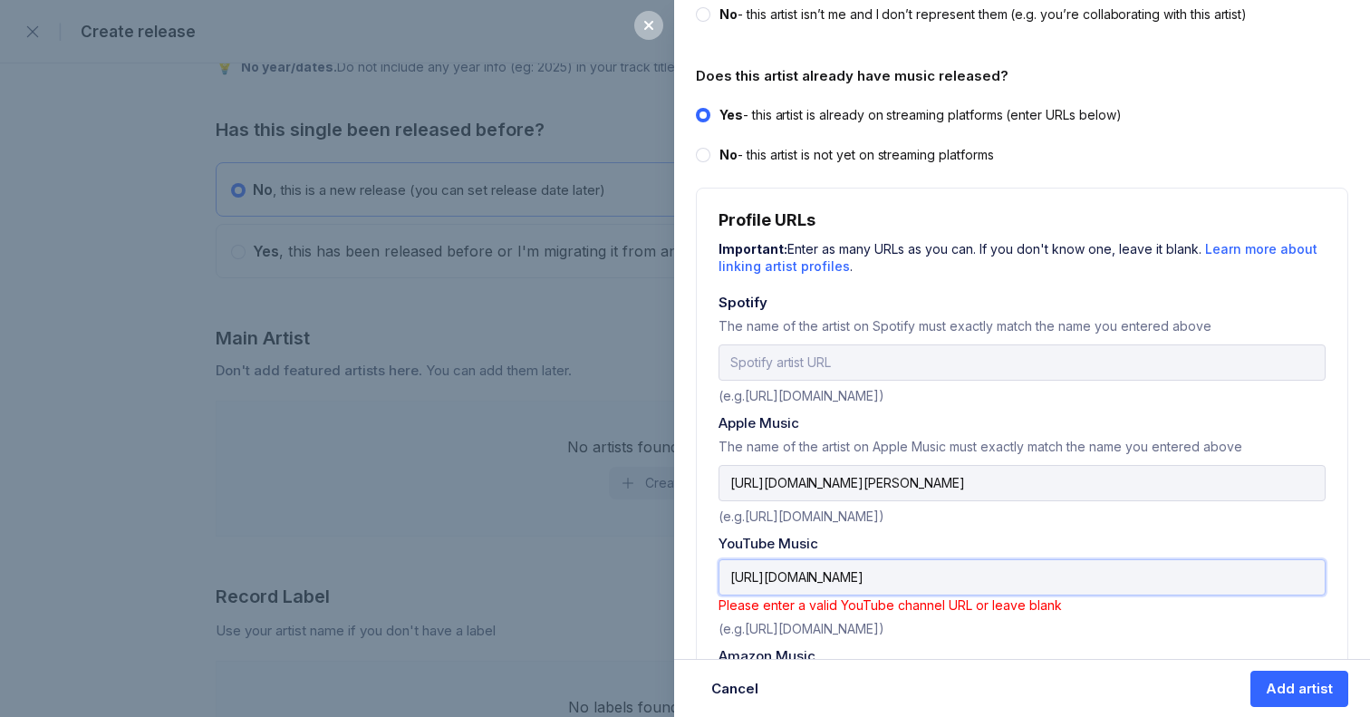
click at [672, 575] on input "[URL][DOMAIN_NAME]" at bounding box center [1022, 577] width 607 height 36
click at [672, 568] on input "[URL][DOMAIN_NAME]" at bounding box center [1022, 577] width 607 height 36
click at [672, 579] on input "[URL][DOMAIN_NAME]" at bounding box center [1022, 577] width 607 height 36
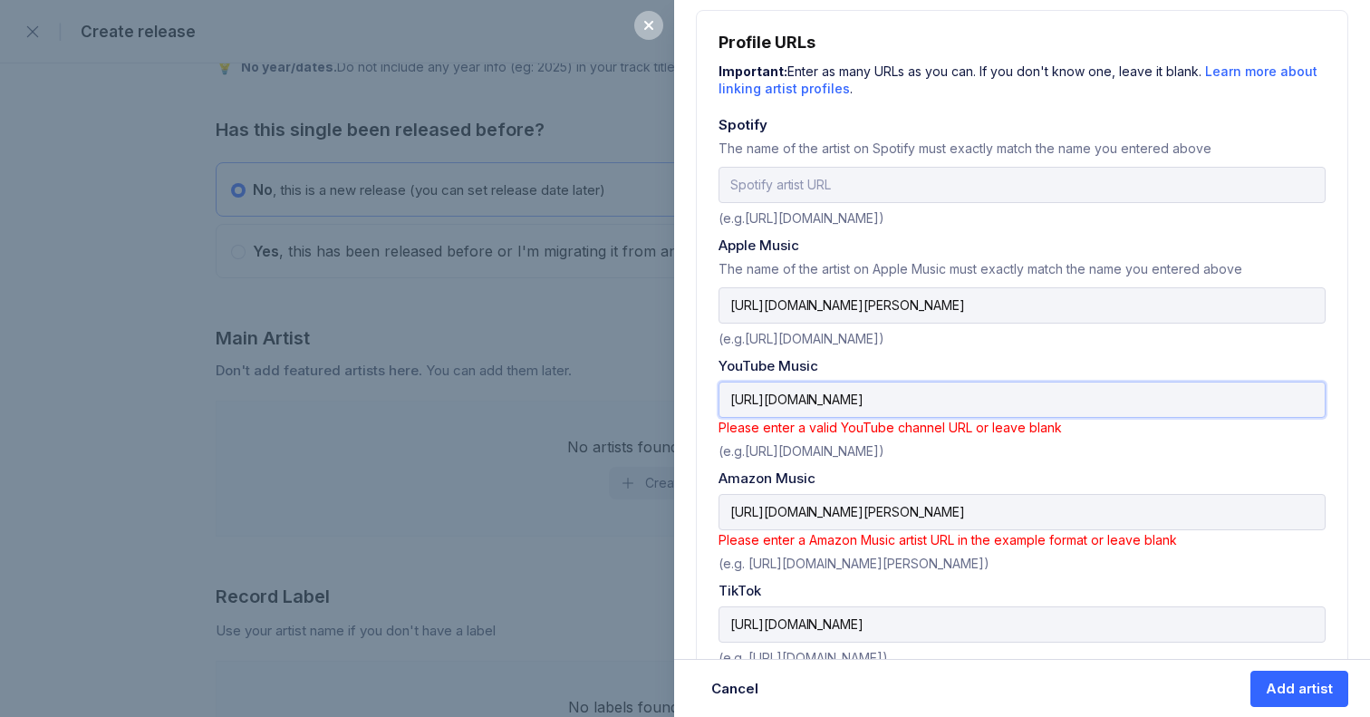
scroll to position [608, 0]
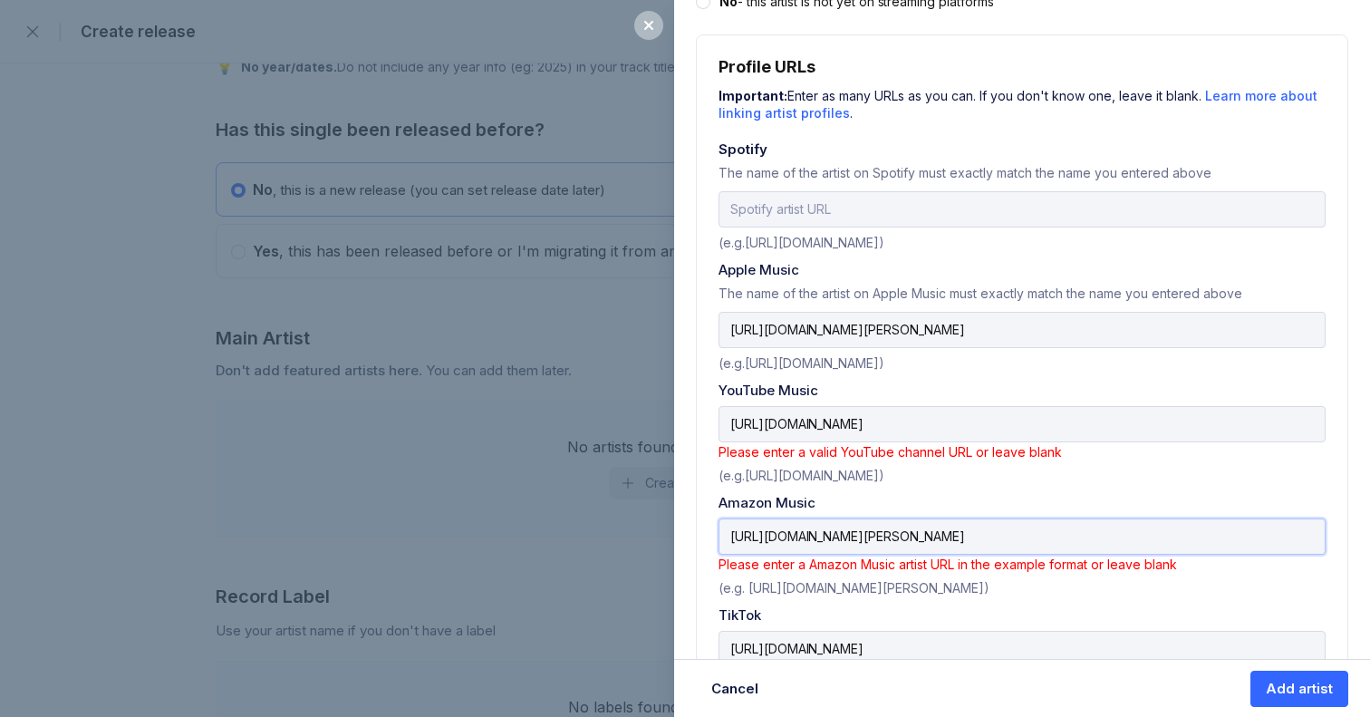
drag, startPoint x: 1208, startPoint y: 529, endPoint x: 725, endPoint y: 507, distance: 483.5
click at [672, 507] on div "Amazon Music [URL][DOMAIN_NAME][PERSON_NAME] Please enter a Amazon Music artist…" at bounding box center [1022, 544] width 607 height 101
paste input "[DOMAIN_NAME]"
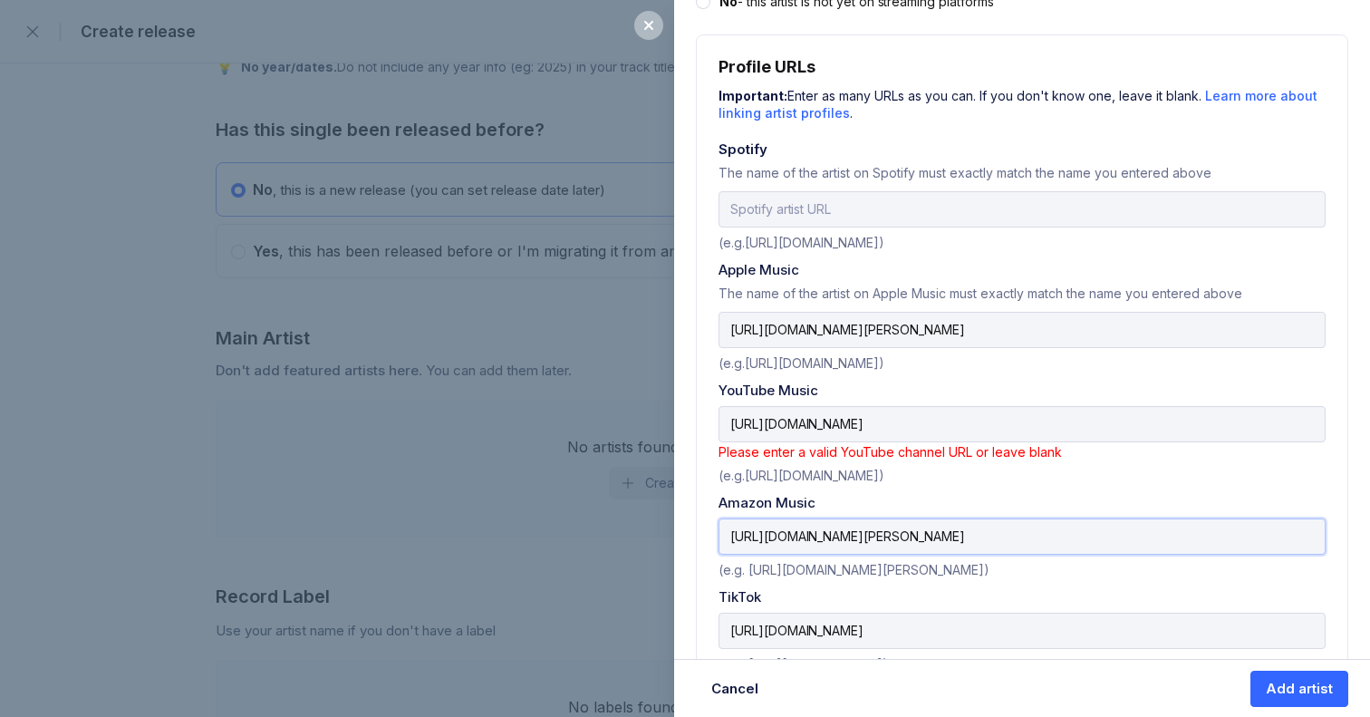
type input "[URL][DOMAIN_NAME][PERSON_NAME]"
drag, startPoint x: 1134, startPoint y: 420, endPoint x: 718, endPoint y: 406, distance: 416.2
click at [672, 406] on input "[URL][DOMAIN_NAME]" at bounding box center [1022, 424] width 607 height 36
drag, startPoint x: 810, startPoint y: 419, endPoint x: 658, endPoint y: 420, distance: 152.2
click at [658, 420] on div "Add artist Adding an artist allows release music, manage their details, and mor…" at bounding box center [685, 358] width 1370 height 717
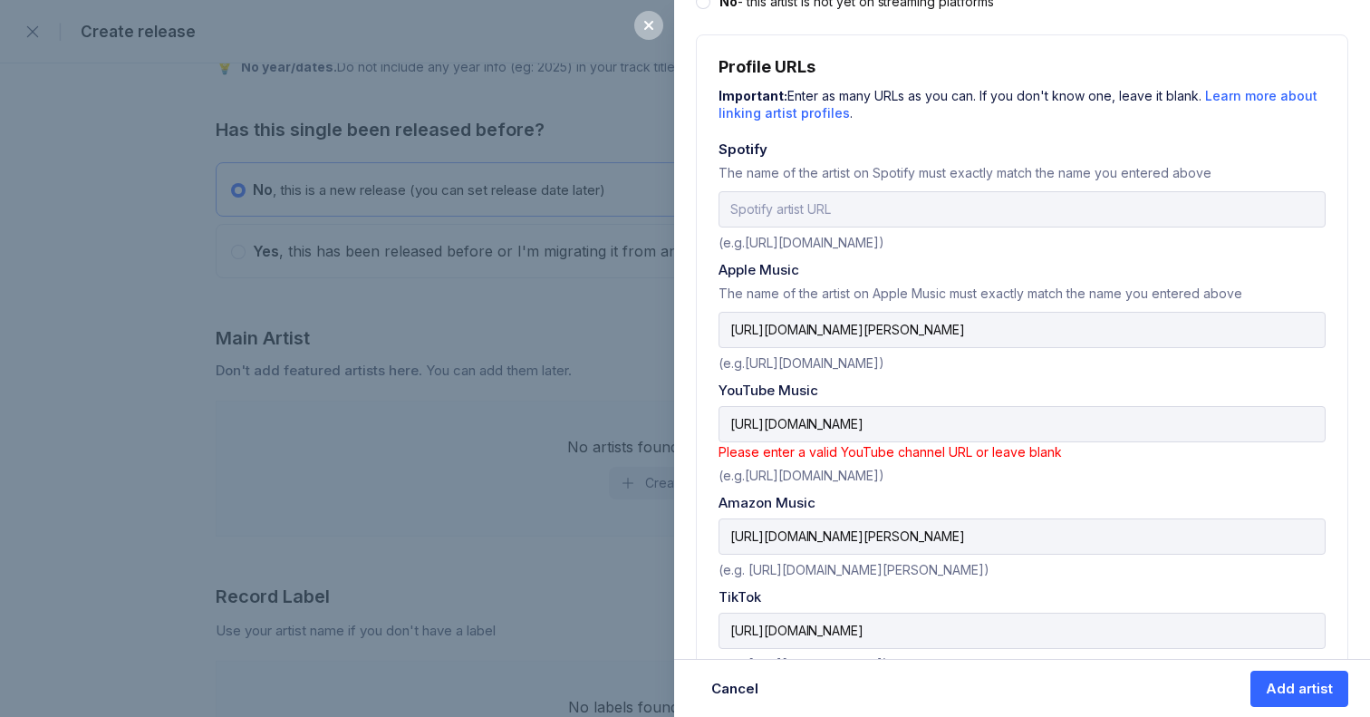
scroll to position [0, 0]
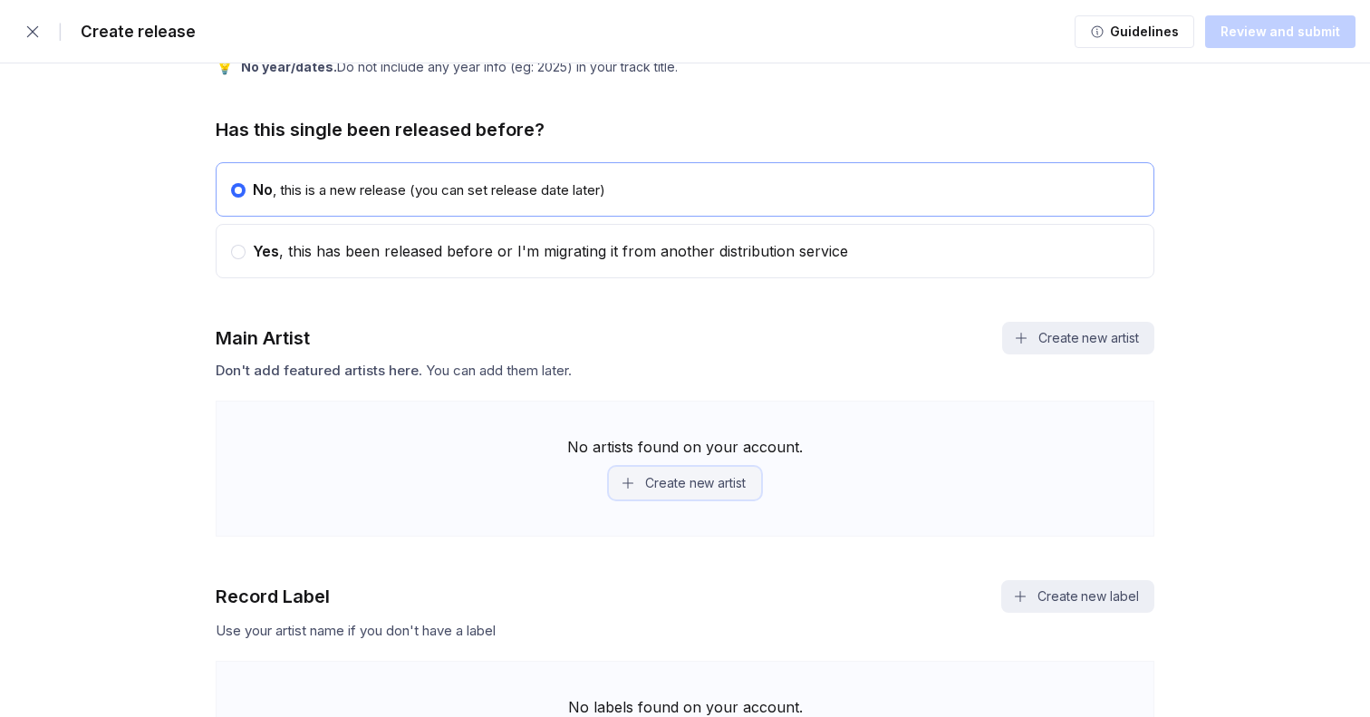
click at [672, 488] on button "Create new artist" at bounding box center [685, 483] width 152 height 33
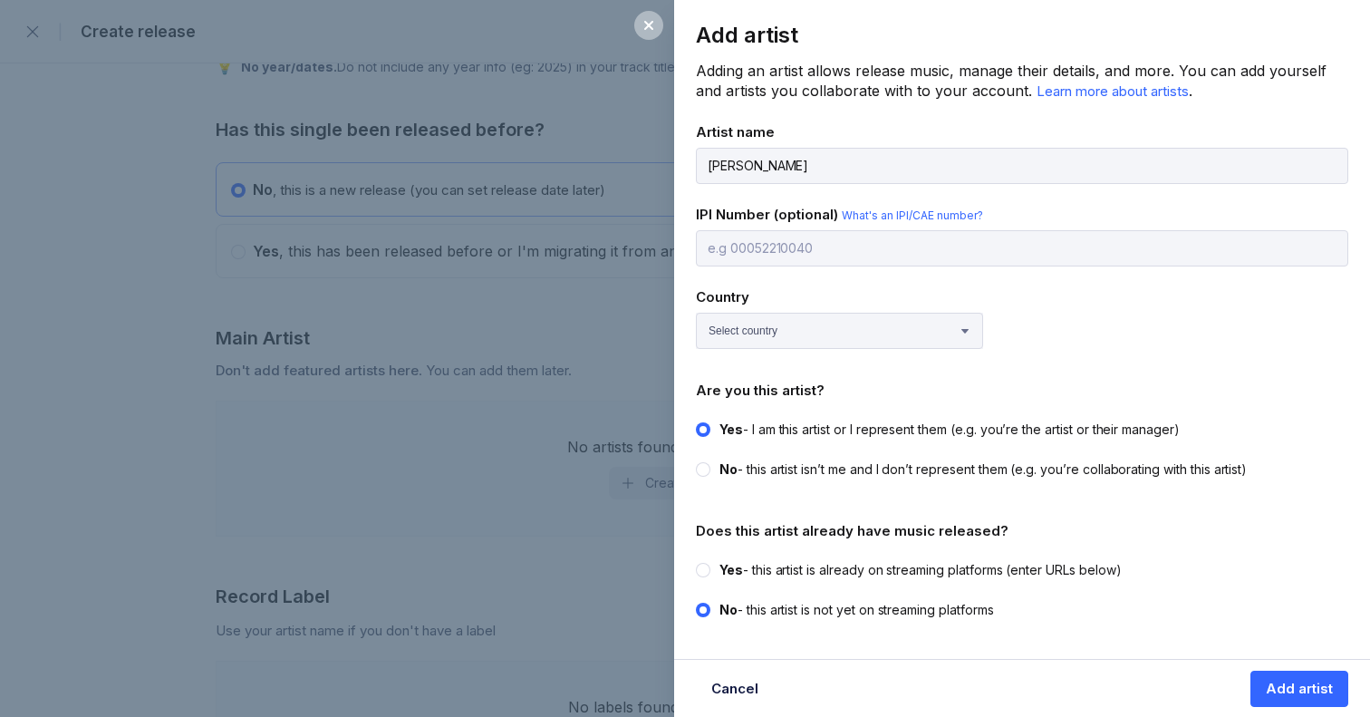
type input "[PERSON_NAME]"
click at [672, 316] on select "Select country [GEOGRAPHIC_DATA] [GEOGRAPHIC_DATA] [GEOGRAPHIC_DATA] [GEOGRAPHI…" at bounding box center [839, 331] width 287 height 36
select select "GB"
click at [672, 313] on select "Select country [GEOGRAPHIC_DATA] [GEOGRAPHIC_DATA] [GEOGRAPHIC_DATA] [GEOGRAPHI…" at bounding box center [839, 331] width 287 height 36
click at [672, 566] on circle at bounding box center [703, 569] width 7 height 7
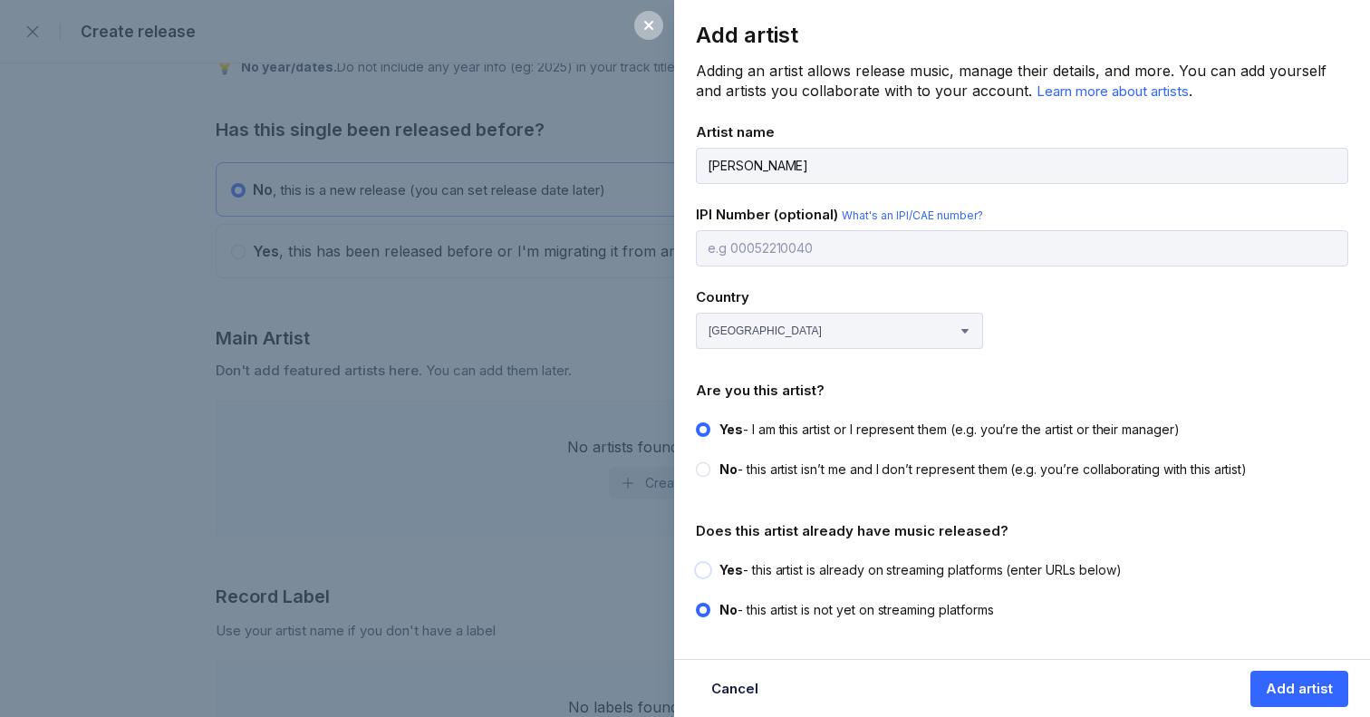
click at [672, 562] on input "Yes - this artist is already on streaming platforms (enter URLs below)" at bounding box center [696, 561] width 1 height 1
radio input "true"
radio input "false"
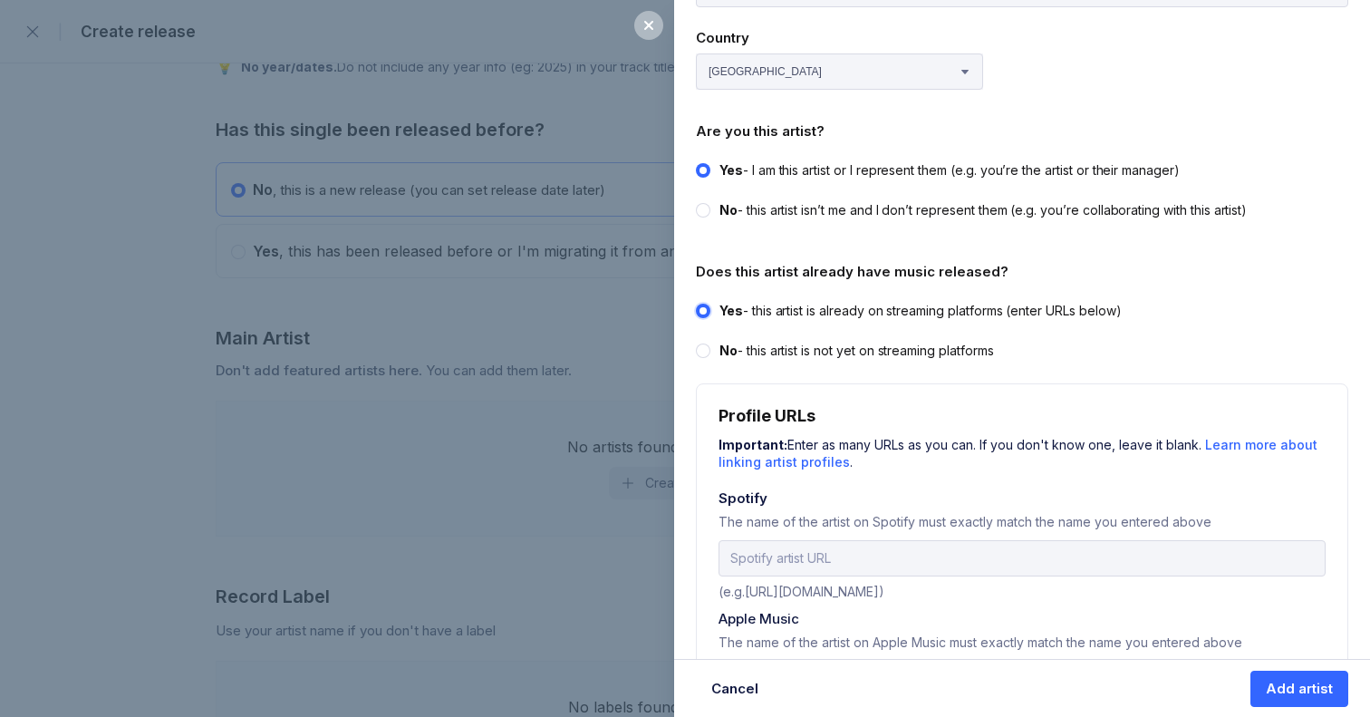
scroll to position [286, 0]
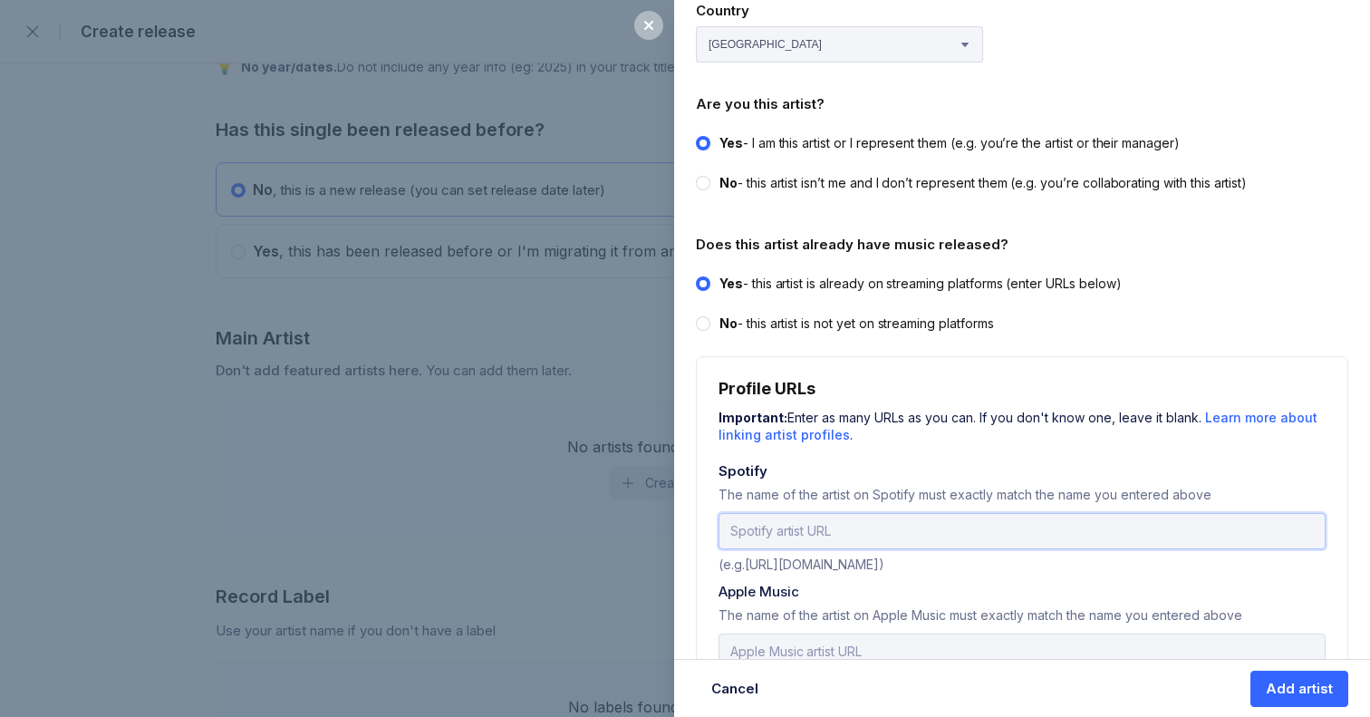
click at [672, 529] on input "url" at bounding box center [1022, 531] width 607 height 36
paste input "[URL][DOMAIN_NAME]"
type input "[URL][DOMAIN_NAME]"
drag, startPoint x: 1292, startPoint y: 523, endPoint x: 668, endPoint y: 526, distance: 624.4
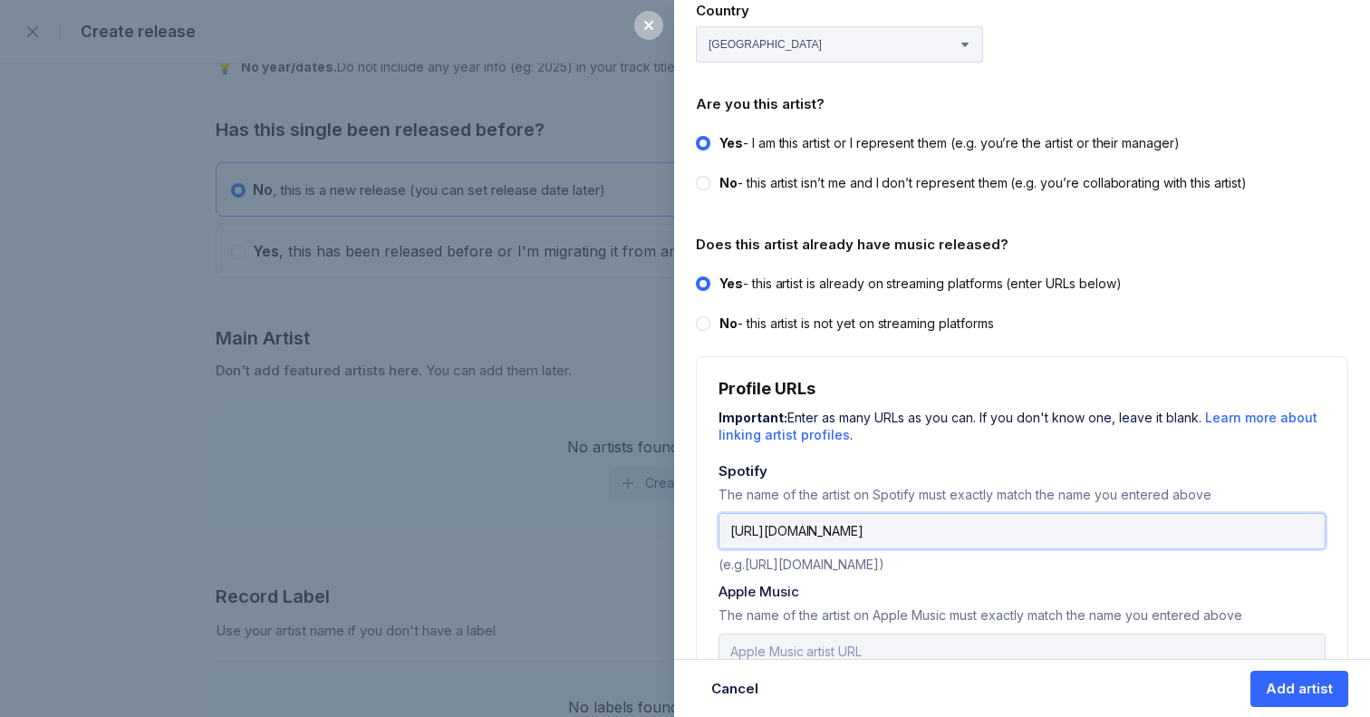
click at [668, 526] on div "Add artist Adding an artist allows release music, manage their details, and mor…" at bounding box center [685, 358] width 1370 height 717
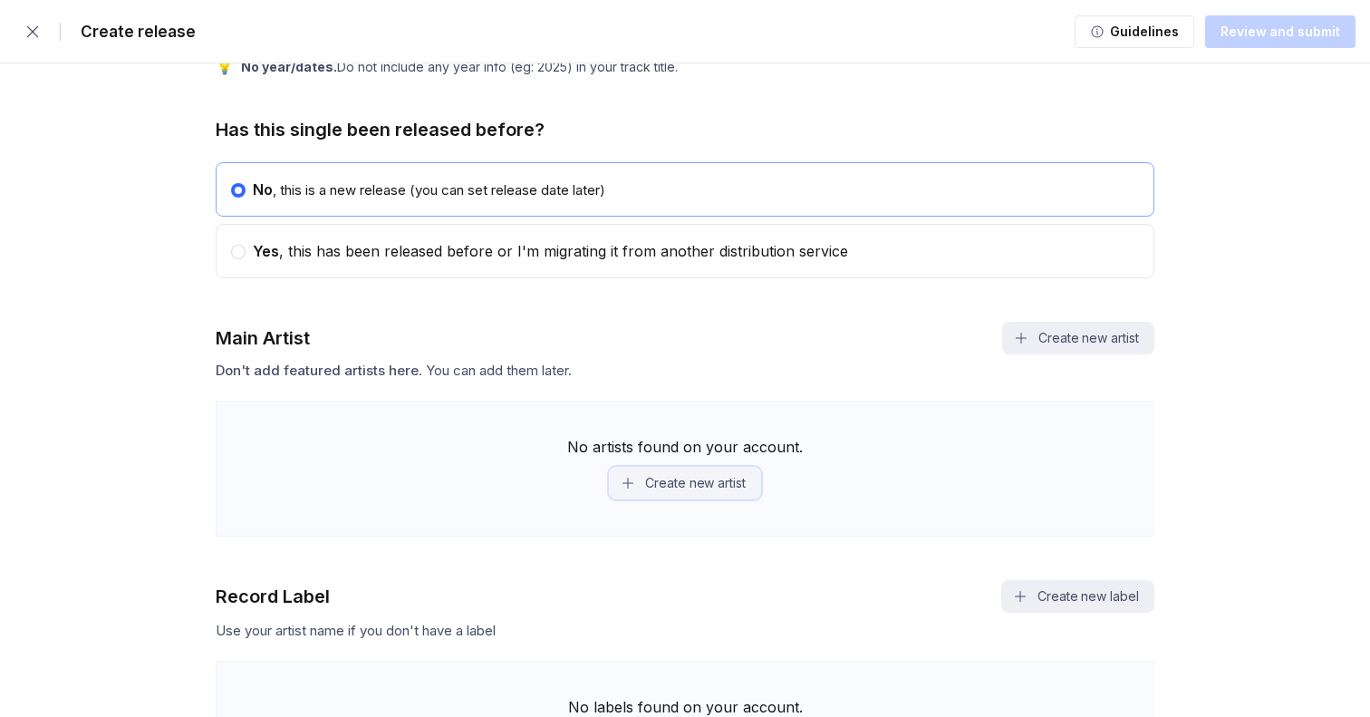
click at [672, 483] on button "Create new artist" at bounding box center [685, 483] width 152 height 33
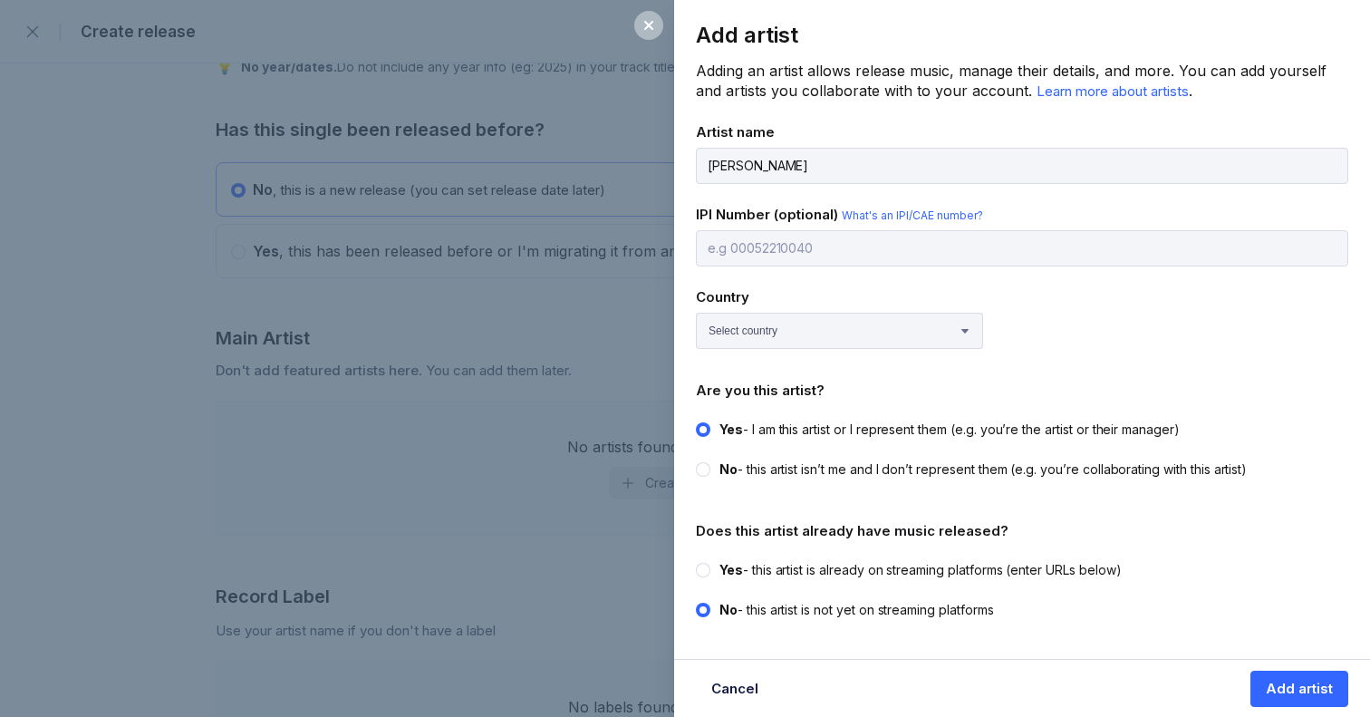
type input "[PERSON_NAME]"
click at [672, 329] on select "Select country [GEOGRAPHIC_DATA] [GEOGRAPHIC_DATA] [GEOGRAPHIC_DATA] [GEOGRAPHI…" at bounding box center [839, 331] width 287 height 36
select select "GB"
click at [672, 313] on select "Select country [GEOGRAPHIC_DATA] [GEOGRAPHIC_DATA] [GEOGRAPHIC_DATA] [GEOGRAPHI…" at bounding box center [839, 331] width 287 height 36
click at [672, 566] on circle at bounding box center [703, 569] width 7 height 7
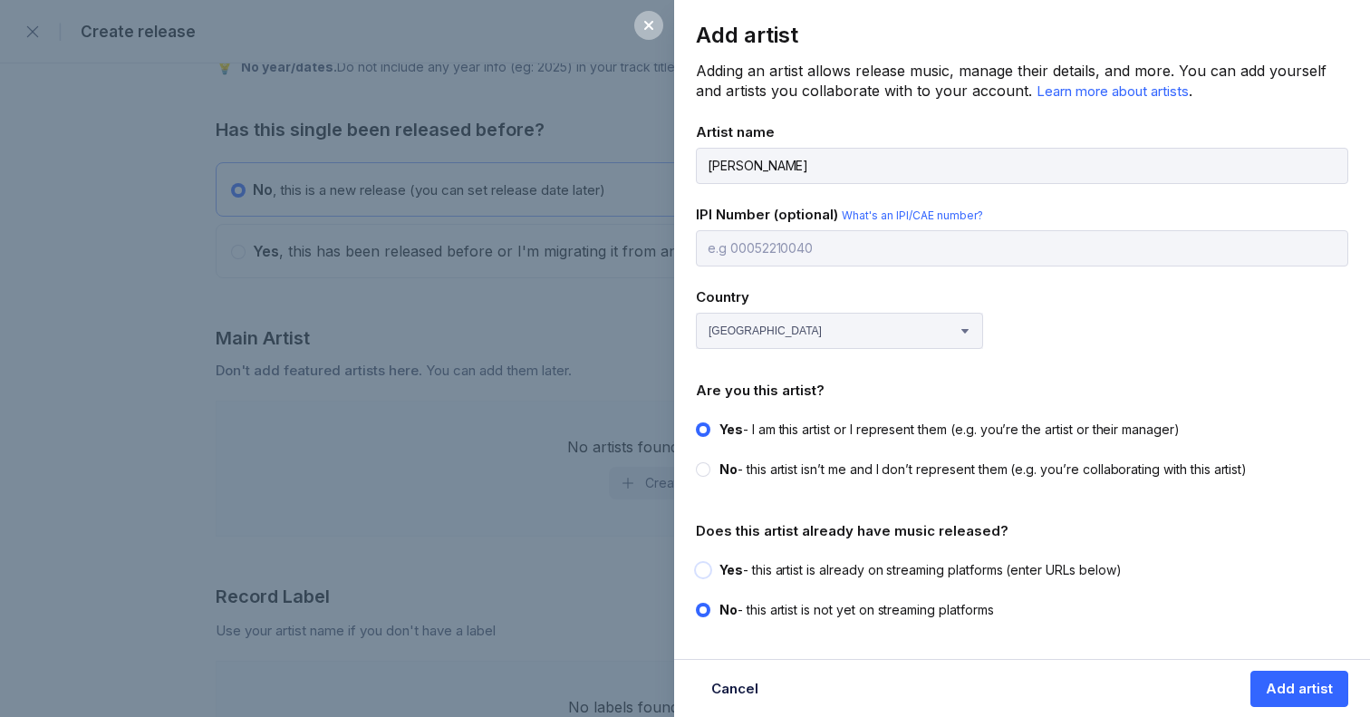
click at [672, 562] on input "Yes - this artist is already on streaming platforms (enter URLs below)" at bounding box center [696, 561] width 1 height 1
radio input "true"
radio input "false"
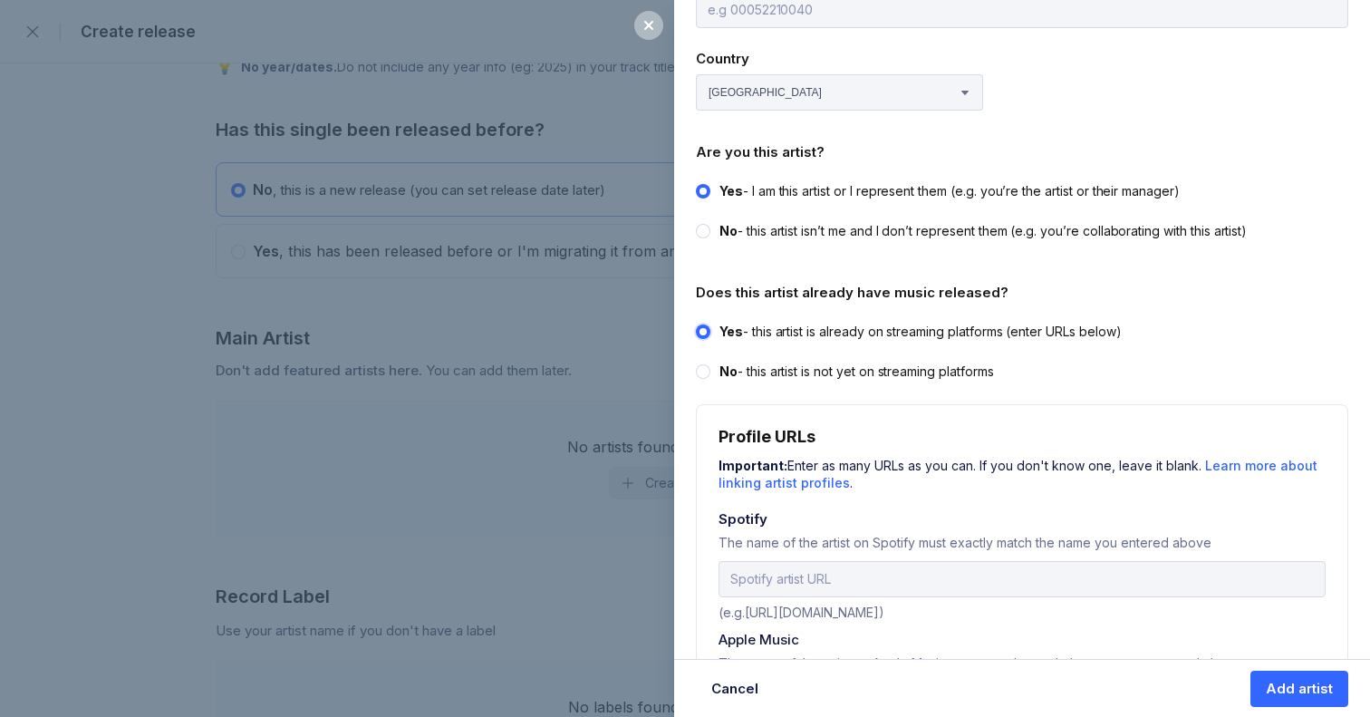
scroll to position [286, 0]
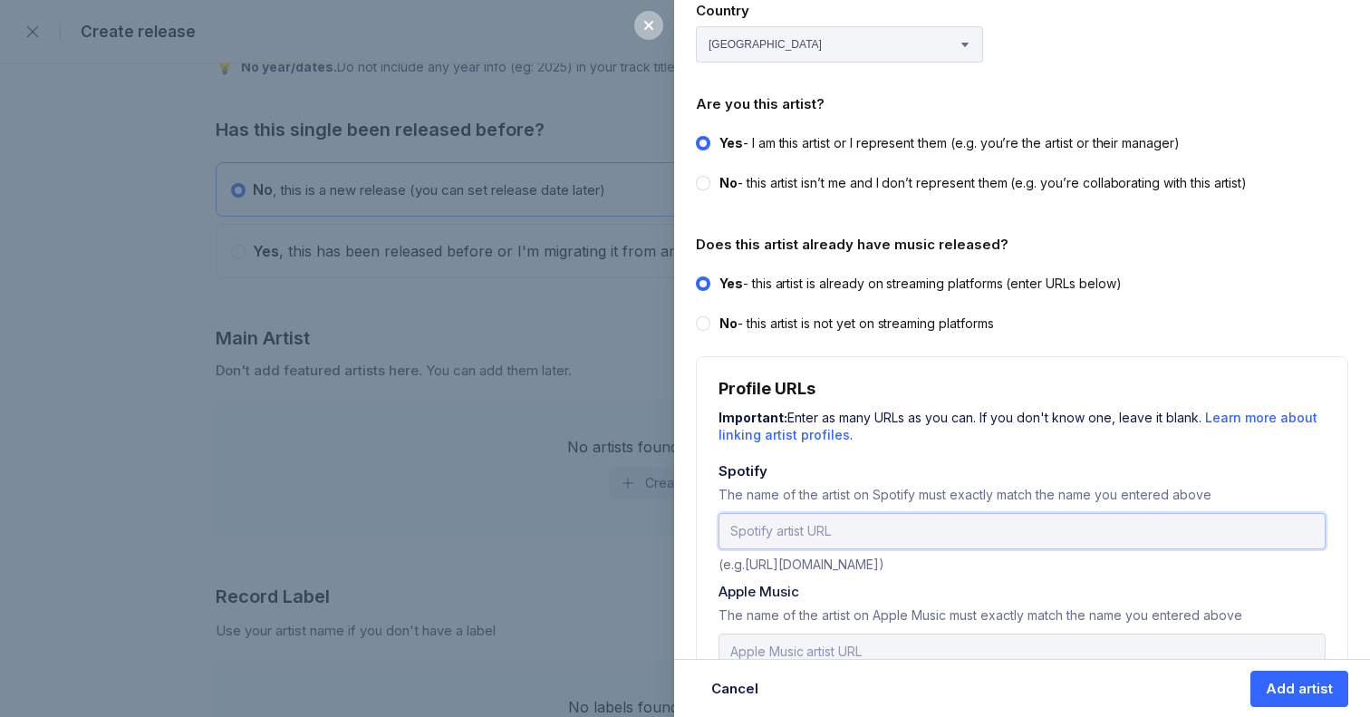
click at [672, 514] on input "url" at bounding box center [1022, 531] width 607 height 36
paste input "spotify:artist:0mnYLD7QfwDd1x3GktmY5E"
type input "spotify:artist:0mnYLD7QfwDd1x3GktmY5E"
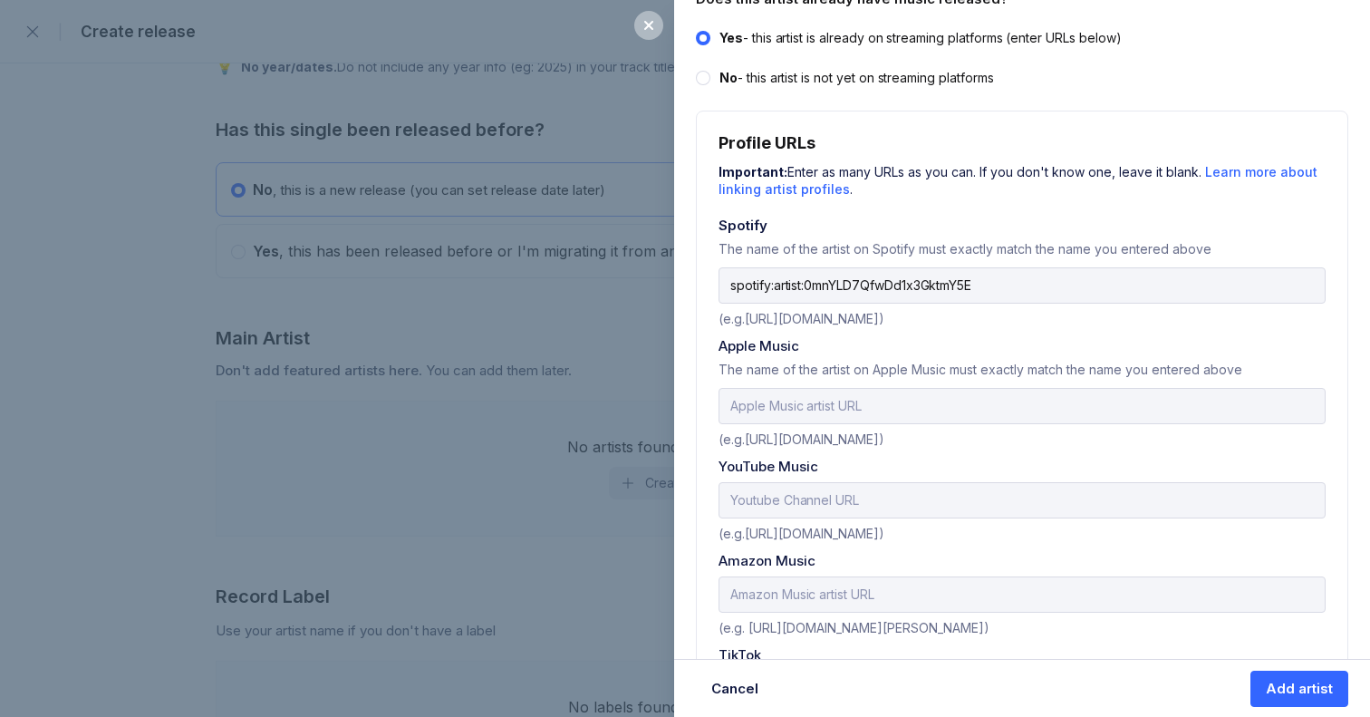
scroll to position [550, 0]
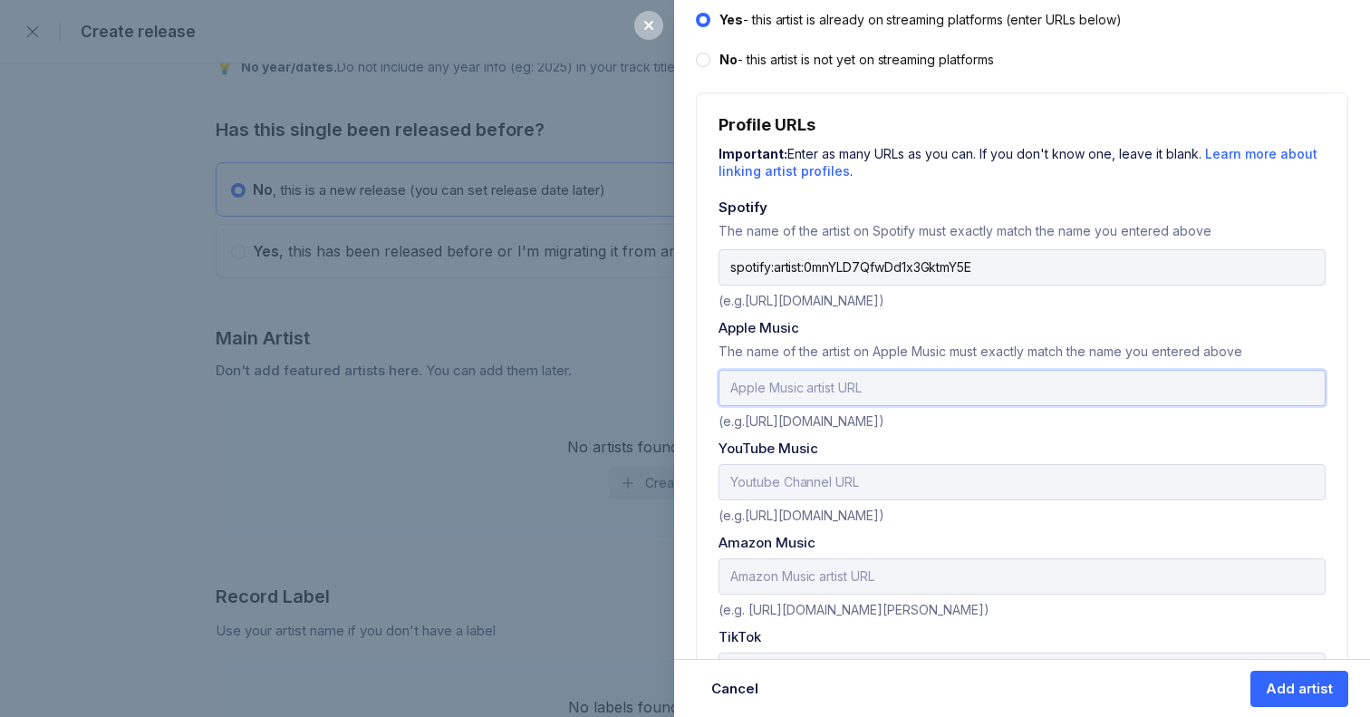
click at [672, 384] on input "text" at bounding box center [1022, 388] width 607 height 36
paste input "[URL][DOMAIN_NAME][PERSON_NAME]"
type input "[URL][DOMAIN_NAME][PERSON_NAME]"
click at [447, 501] on div "Add artist Adding an artist allows release music, manage their details, and mor…" at bounding box center [685, 358] width 1370 height 717
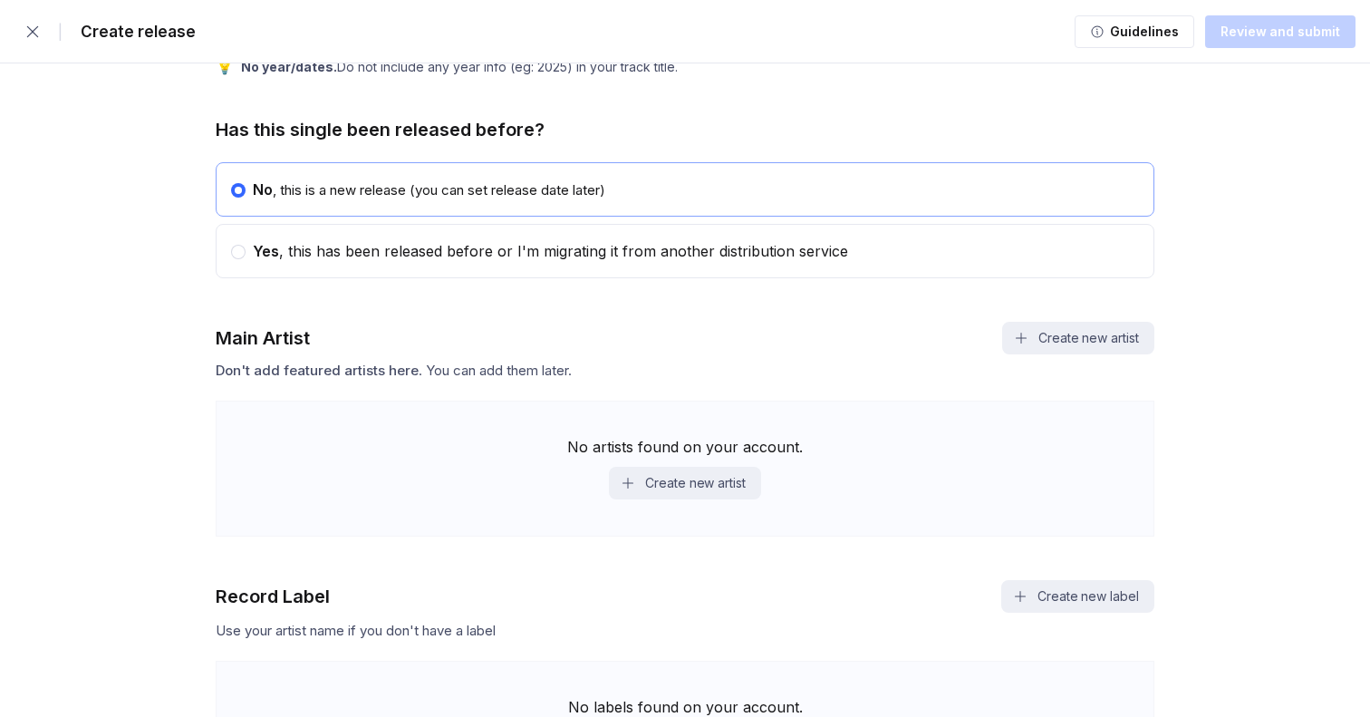
click at [672, 172] on div "No , this is a new release (you can set release date later)" at bounding box center [685, 189] width 939 height 54
click at [672, 478] on button "Create new artist" at bounding box center [685, 483] width 152 height 33
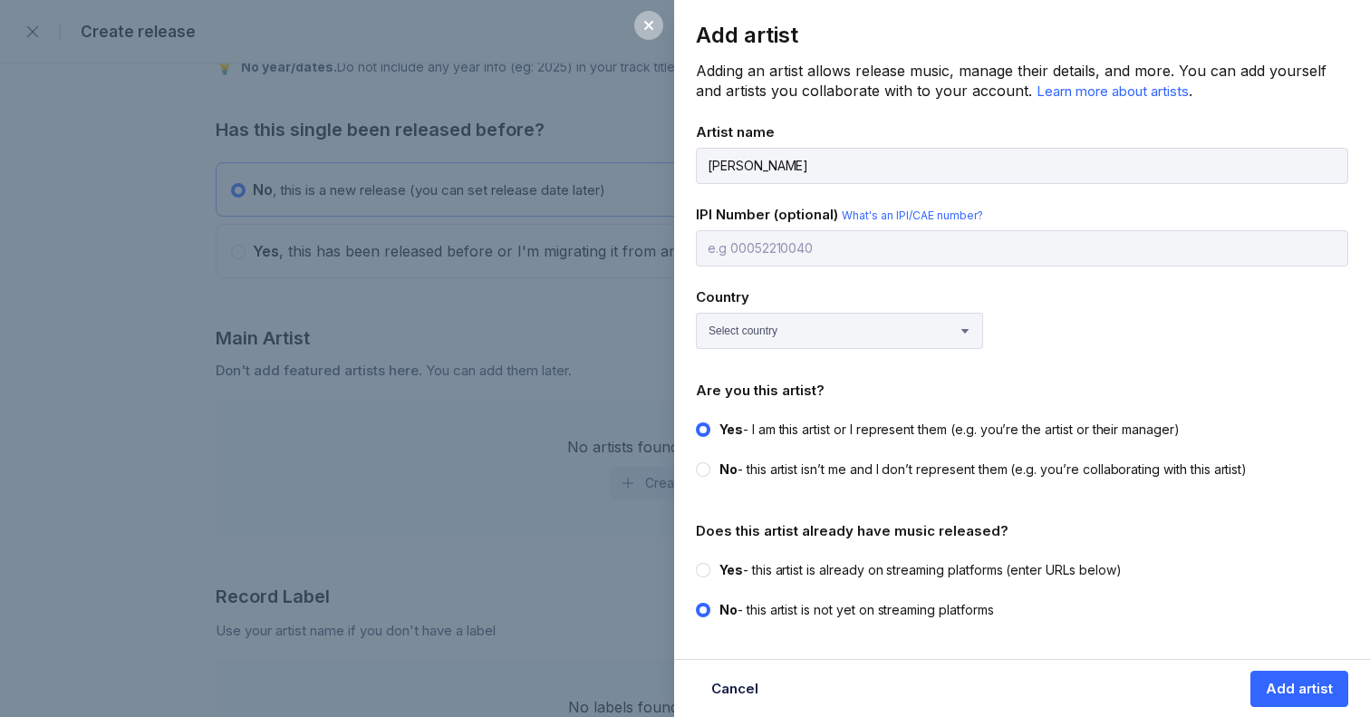
type input "[PERSON_NAME]"
click at [672, 333] on select "Select country [GEOGRAPHIC_DATA] [GEOGRAPHIC_DATA] [GEOGRAPHIC_DATA] [GEOGRAPHI…" at bounding box center [839, 331] width 287 height 36
select select "GB"
click at [672, 313] on select "Select country [GEOGRAPHIC_DATA] [GEOGRAPHIC_DATA] [GEOGRAPHIC_DATA] [GEOGRAPHI…" at bounding box center [839, 331] width 287 height 36
click at [672, 566] on circle at bounding box center [703, 569] width 7 height 7
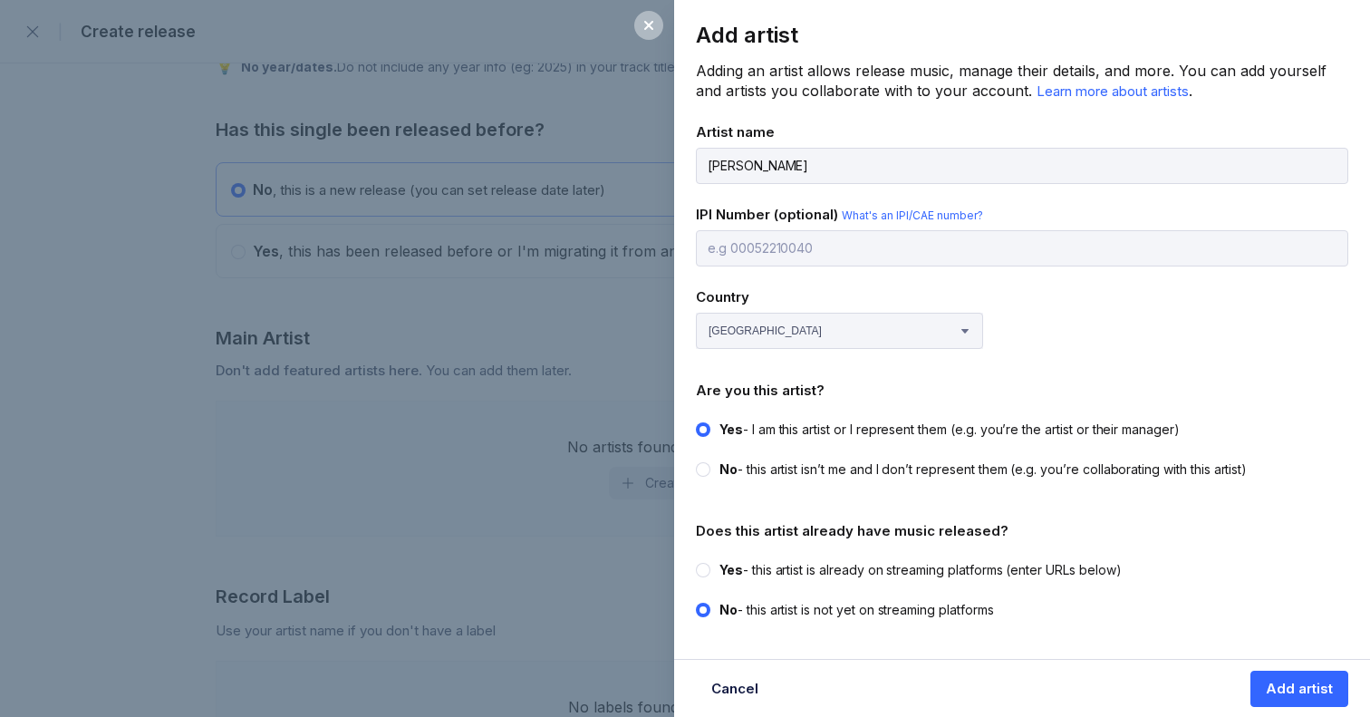
click at [672, 562] on input "Yes - this artist is already on streaming platforms (enter URLs below)" at bounding box center [696, 561] width 1 height 1
radio input "true"
radio input "false"
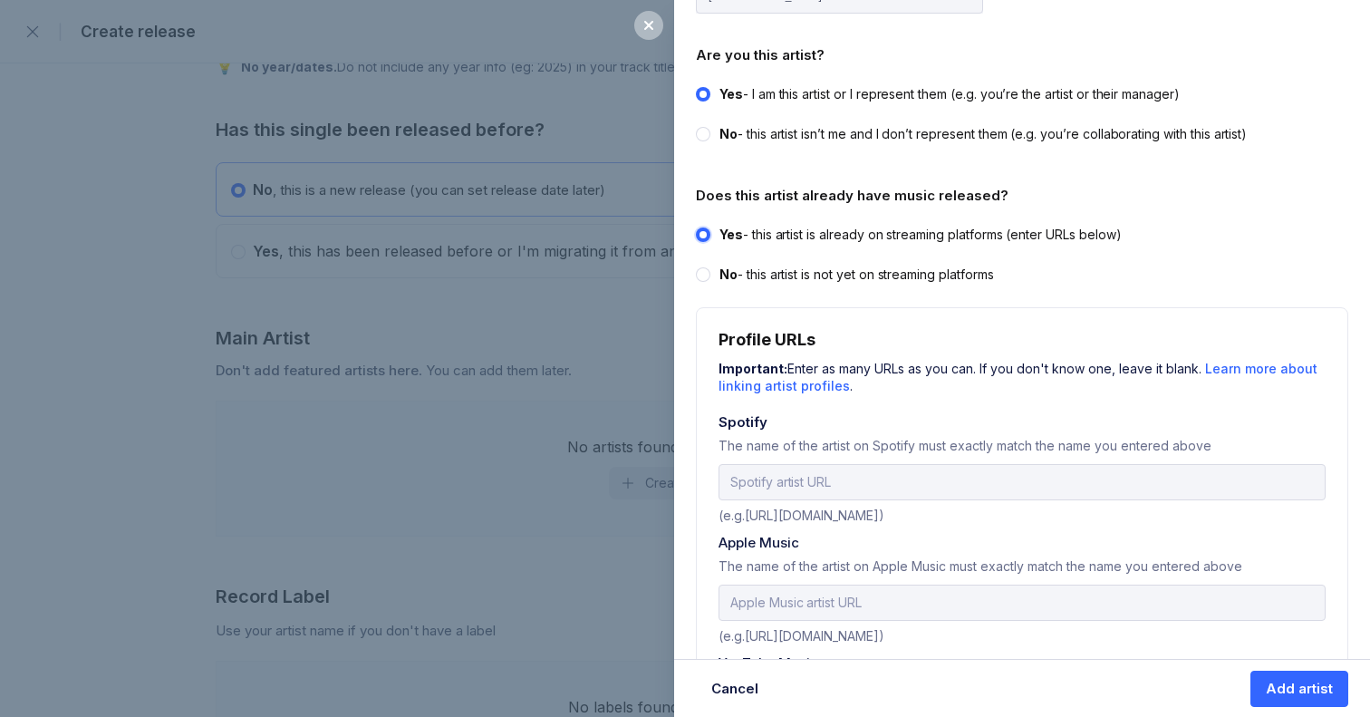
scroll to position [386, 0]
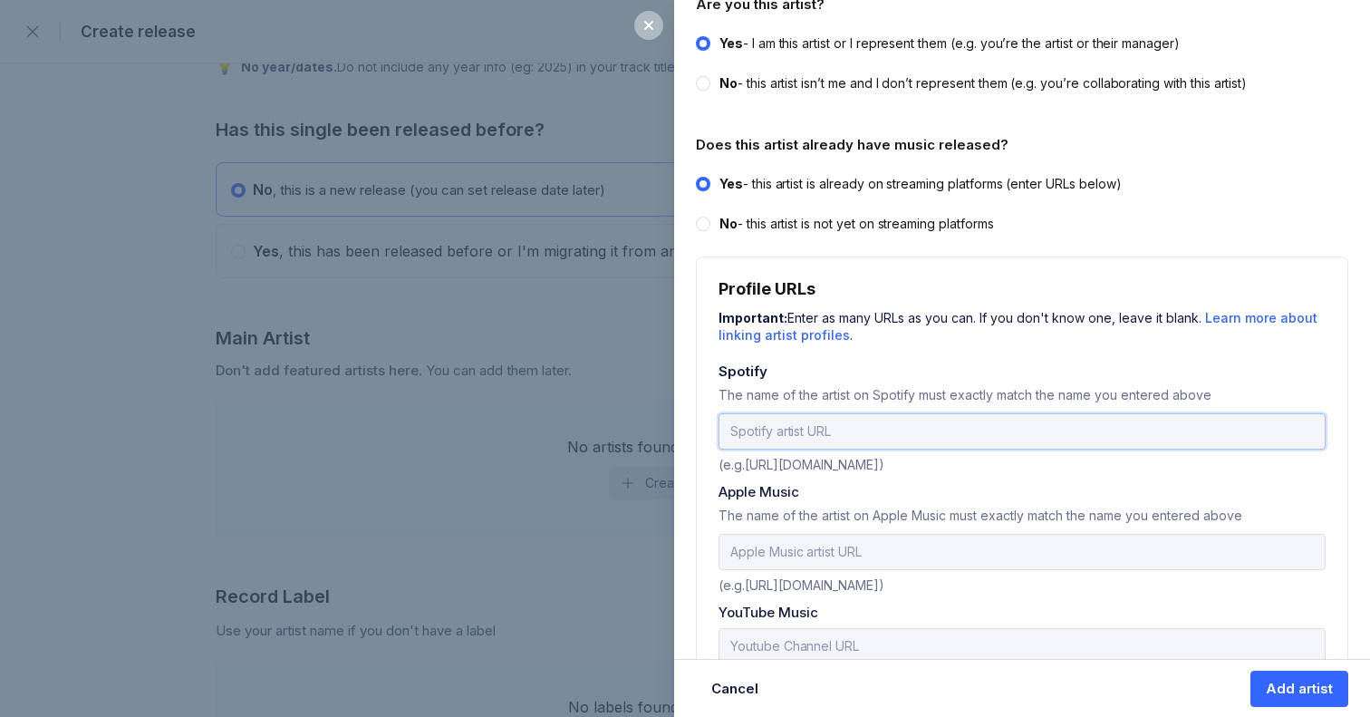
click at [672, 434] on input "url" at bounding box center [1022, 431] width 607 height 36
paste input "[URL][DOMAIN_NAME][PERSON_NAME]"
drag, startPoint x: 1111, startPoint y: 436, endPoint x: 672, endPoint y: 402, distance: 439.9
click at [672, 402] on div "Add artist Adding an artist allows release music, manage their details, and mor…" at bounding box center [685, 358] width 1370 height 717
type input "[URL][DOMAIN_NAME][PERSON_NAME]"
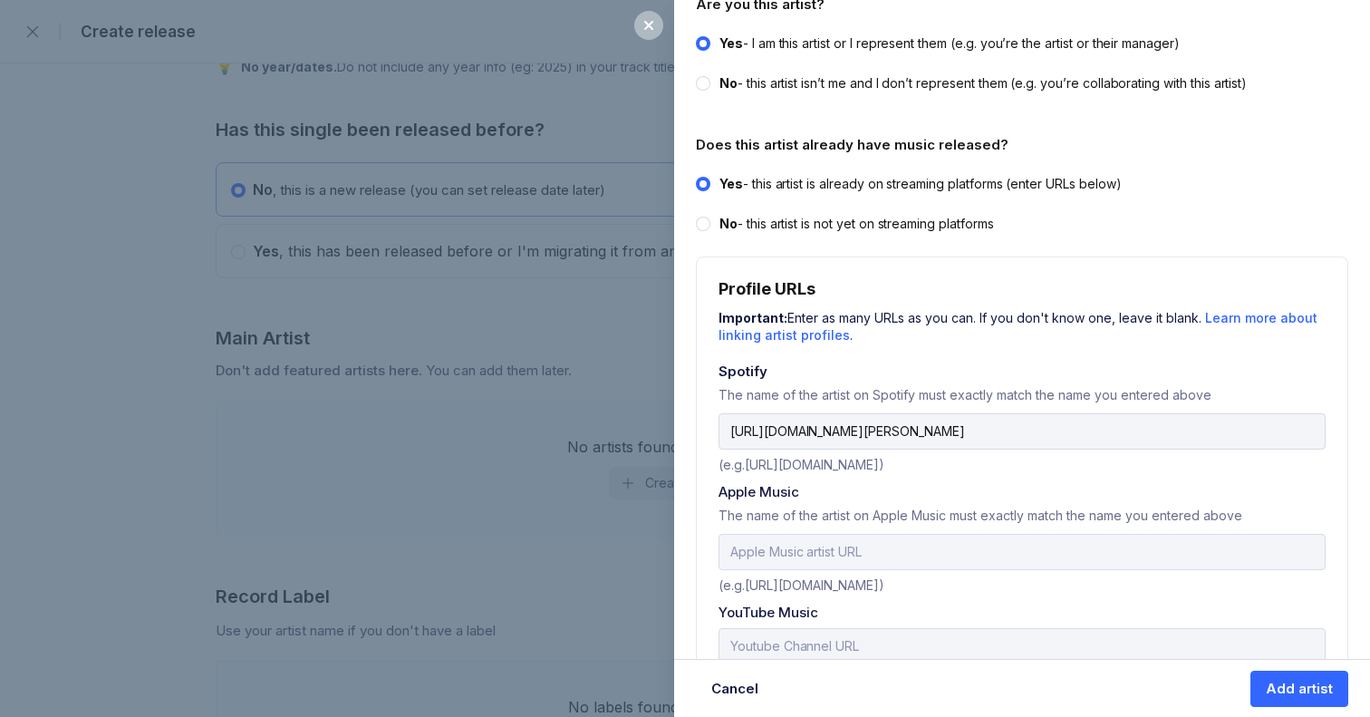
scroll to position [0, 0]
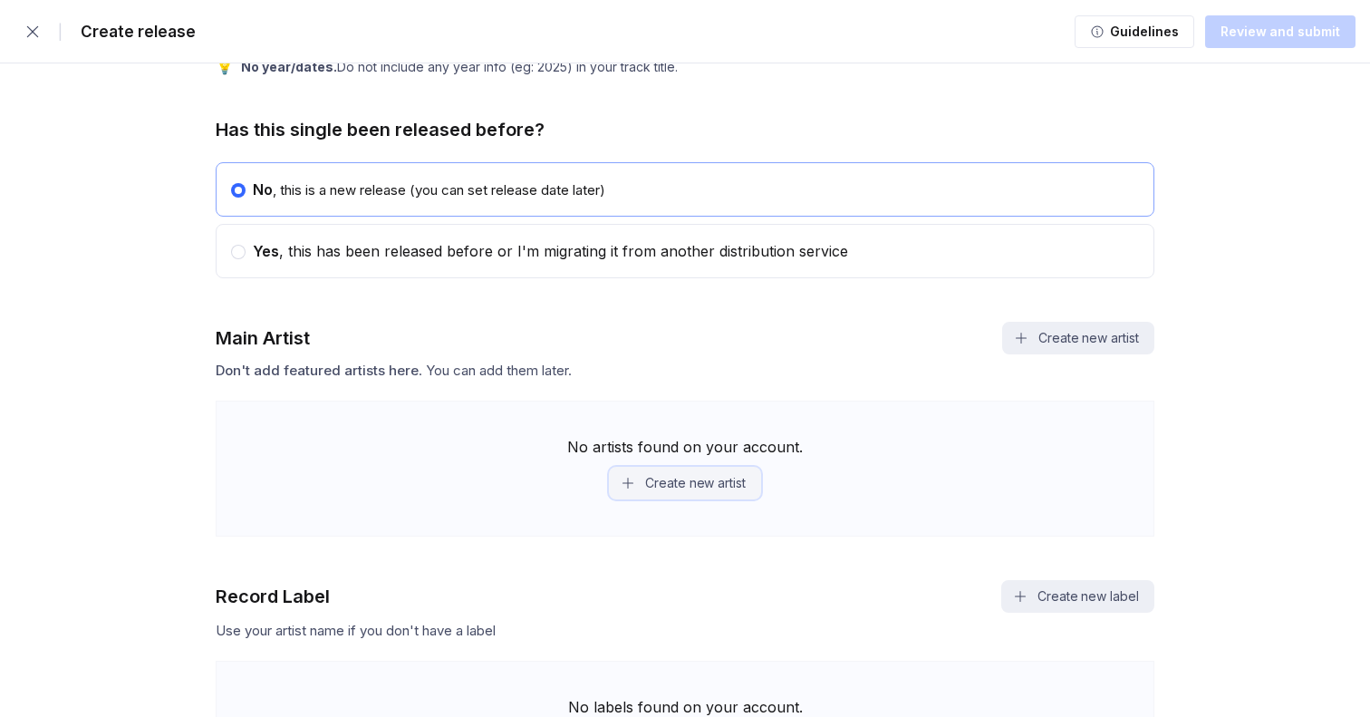
click at [672, 488] on button "Create new artist" at bounding box center [685, 483] width 152 height 33
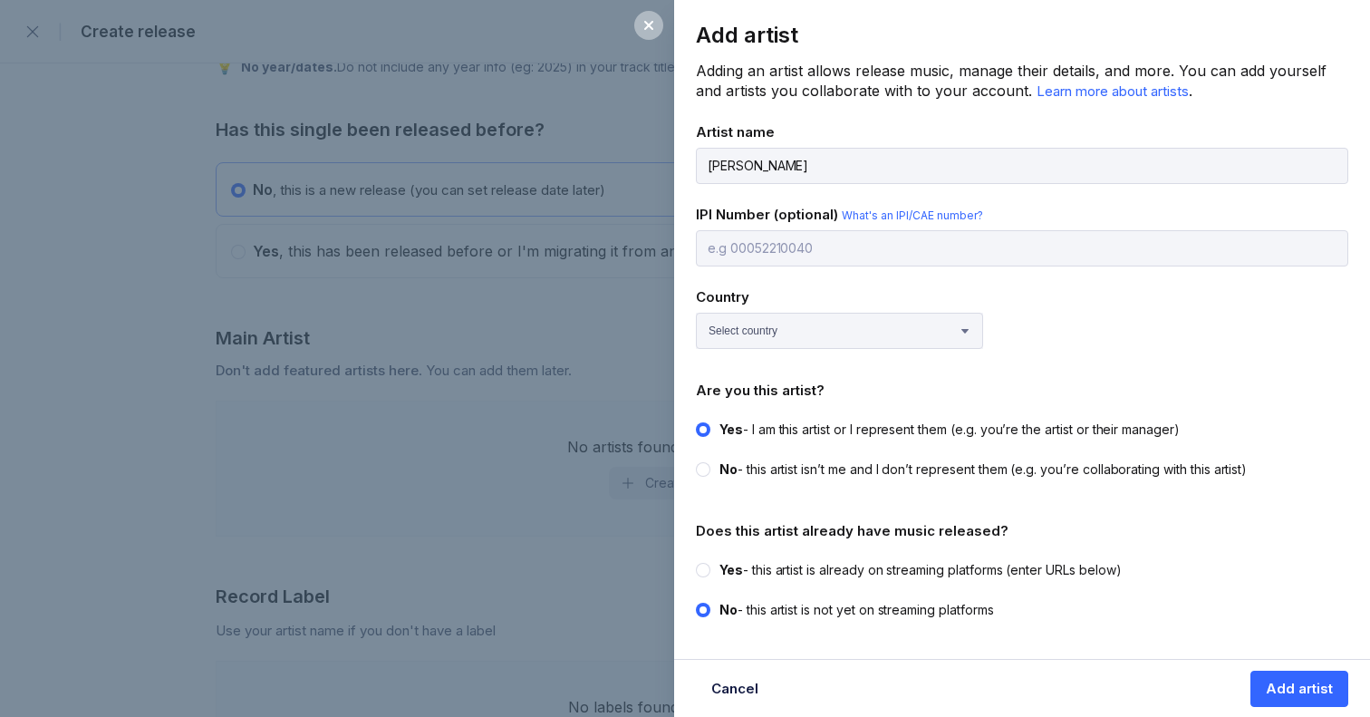
type input "[PERSON_NAME]"
click at [672, 328] on select "Select country [GEOGRAPHIC_DATA] [GEOGRAPHIC_DATA] [GEOGRAPHIC_DATA] [GEOGRAPHI…" at bounding box center [839, 331] width 287 height 36
select select "GB"
click at [672, 313] on select "Select country [GEOGRAPHIC_DATA] [GEOGRAPHIC_DATA] [GEOGRAPHIC_DATA] [GEOGRAPHI…" at bounding box center [839, 331] width 287 height 36
click at [672, 565] on div at bounding box center [703, 570] width 14 height 14
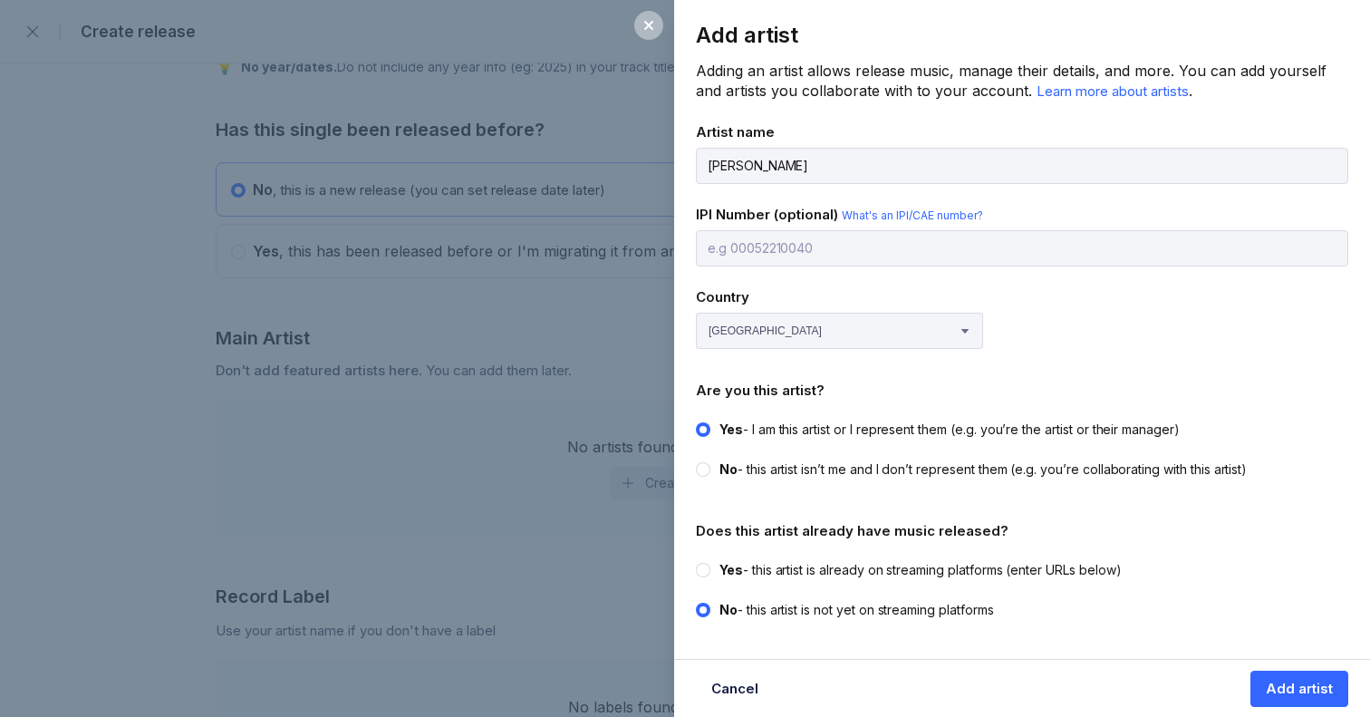
click at [672, 562] on input "Yes - this artist is already on streaming platforms (enter URLs below)" at bounding box center [696, 561] width 1 height 1
radio input "true"
radio input "false"
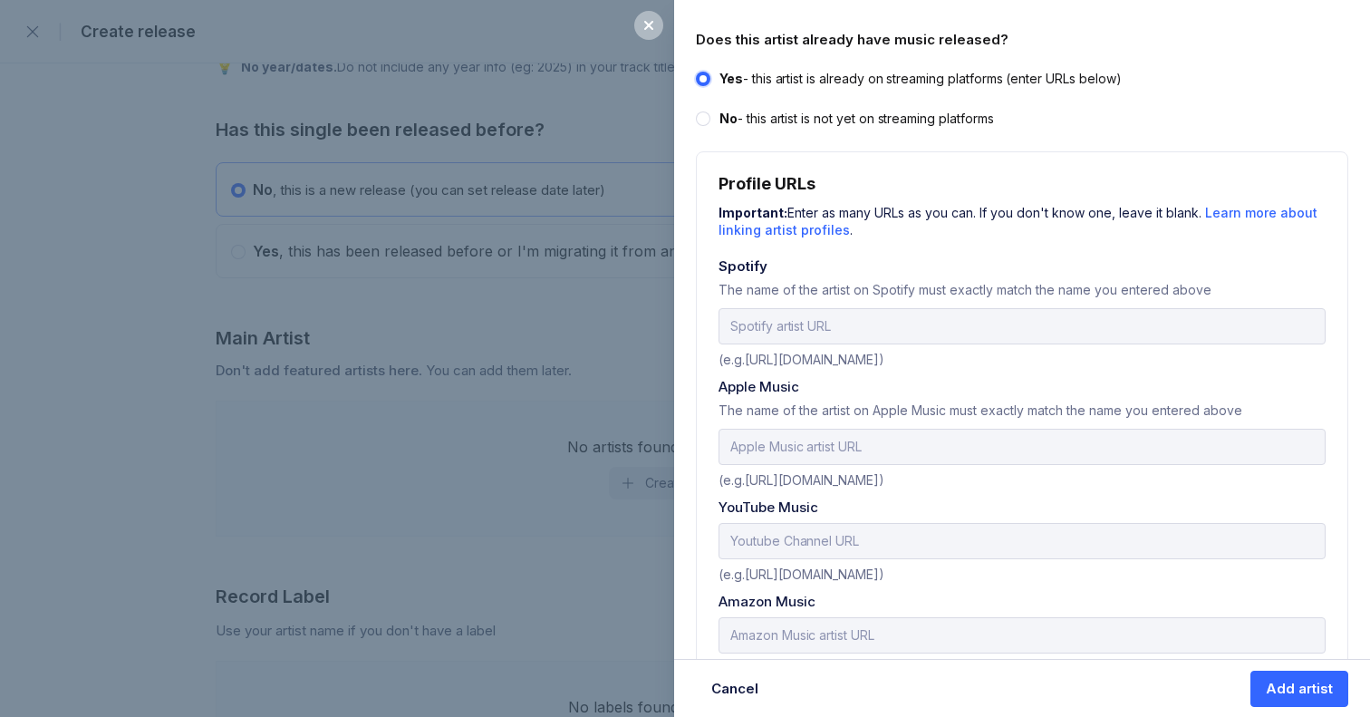
scroll to position [497, 0]
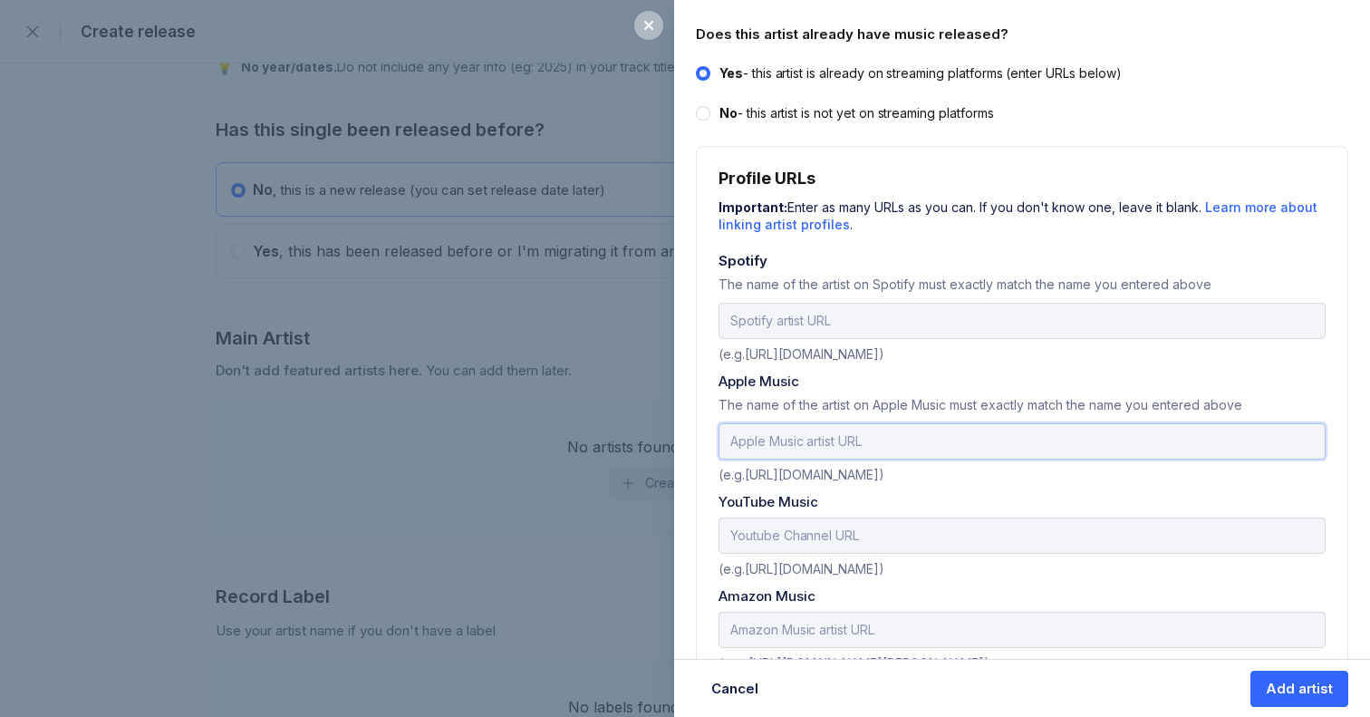
click at [672, 440] on input "text" at bounding box center [1022, 441] width 607 height 36
paste input "[URL][DOMAIN_NAME][PERSON_NAME]"
type input "[URL][DOMAIN_NAME][PERSON_NAME]"
click at [672, 324] on input "url" at bounding box center [1022, 321] width 607 height 36
paste input "spotify:artist:0mnYLD7QfwDd1x3GktmY5E"
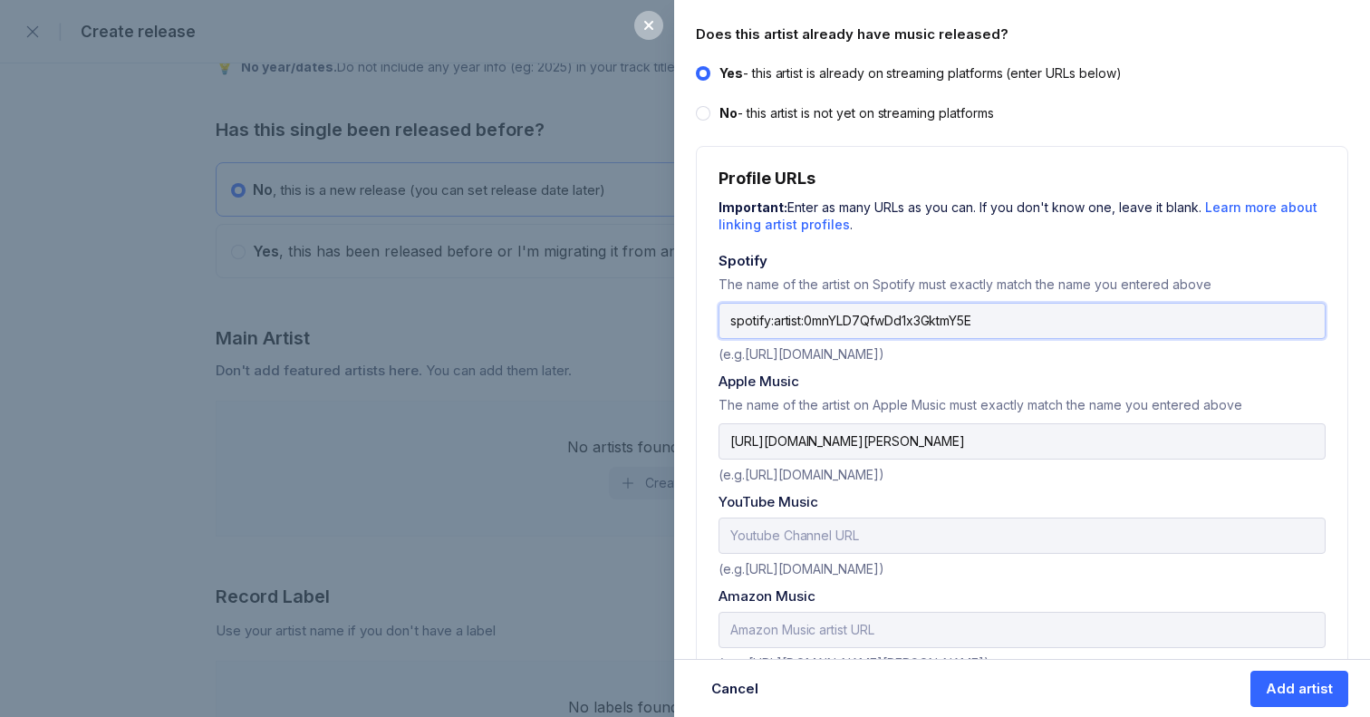
type input "spotify:artist:0mnYLD7QfwDd1x3GktmY5E"
click at [672, 531] on input "text" at bounding box center [1022, 535] width 607 height 36
paste input "[DOMAIN_NAME][URL]"
click at [672, 531] on input "[DOMAIN_NAME][URL]" at bounding box center [1022, 535] width 607 height 36
type input "[DOMAIN_NAME][URL]"
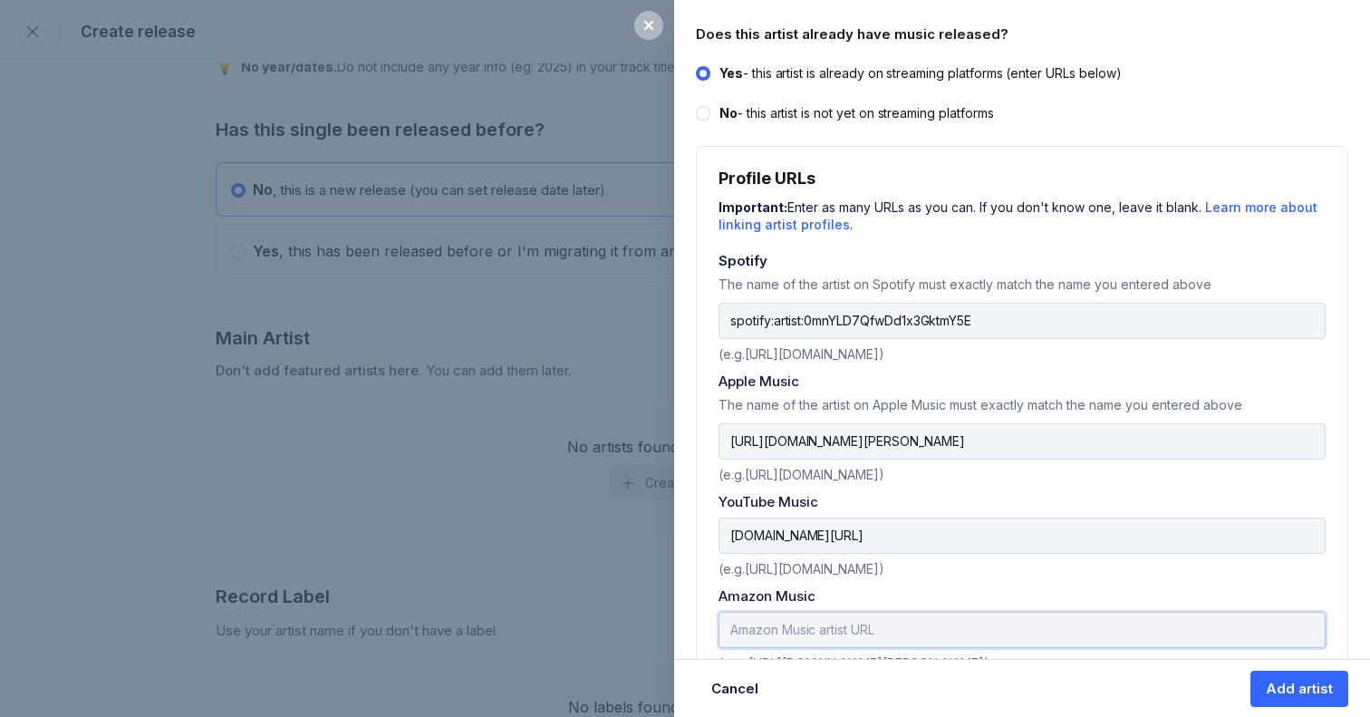
click at [672, 623] on input "text" at bounding box center [1022, 630] width 607 height 36
paste input "[URL][DOMAIN_NAME][PERSON_NAME]"
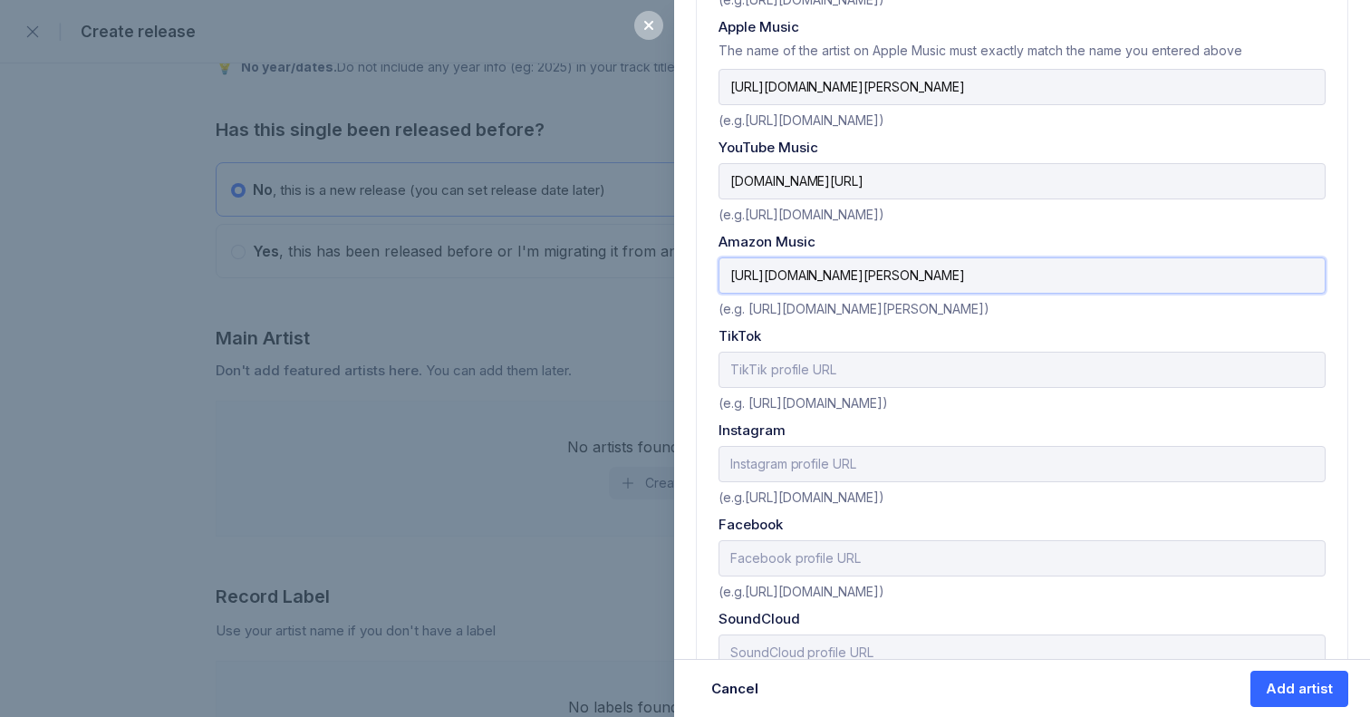
scroll to position [858, 0]
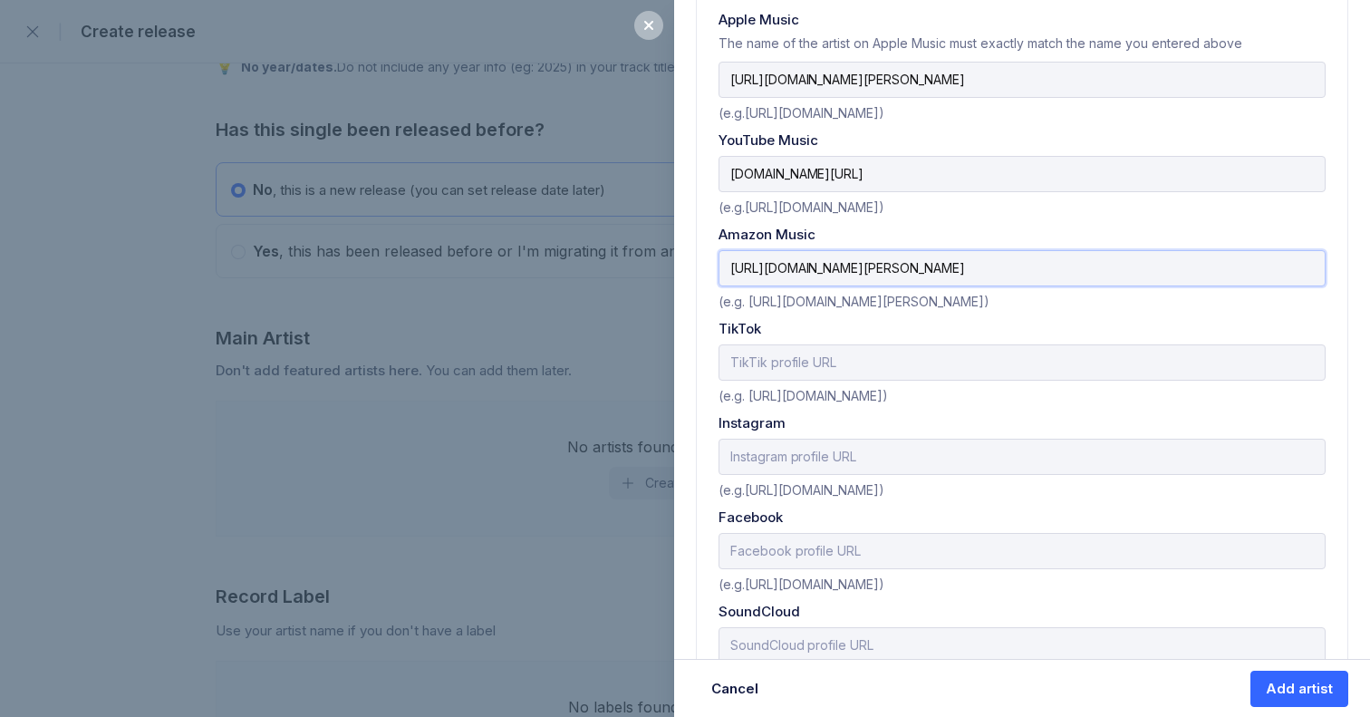
type input "[URL][DOMAIN_NAME][PERSON_NAME]"
click at [672, 363] on input "text" at bounding box center [1022, 362] width 607 height 36
paste input "[URL][DOMAIN_NAME]"
type input "[URL][DOMAIN_NAME]"
click at [672, 439] on input "text" at bounding box center [1022, 457] width 607 height 36
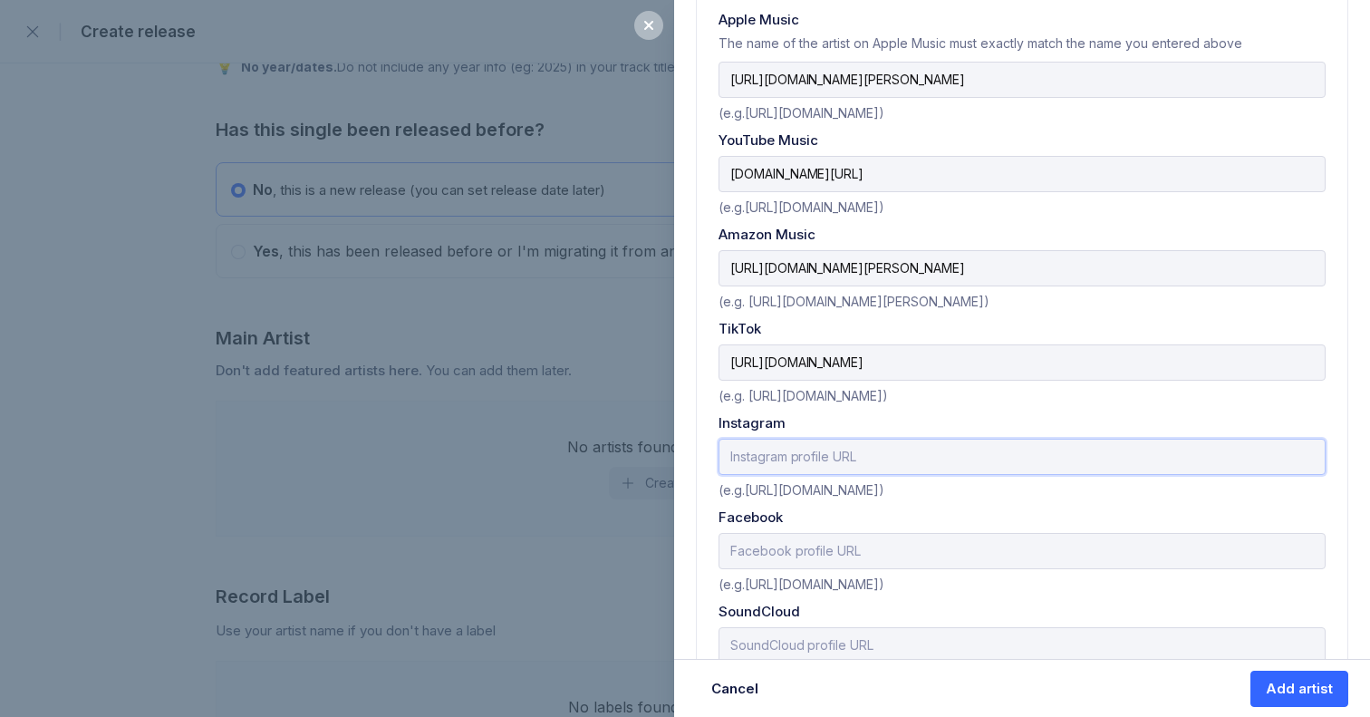
paste input "[URL][DOMAIN_NAME]"
type input "[URL][DOMAIN_NAME]"
click at [672, 551] on input "text" at bounding box center [1022, 551] width 607 height 36
paste input "[URL][DOMAIN_NAME]"
type input "[URL][DOMAIN_NAME]"
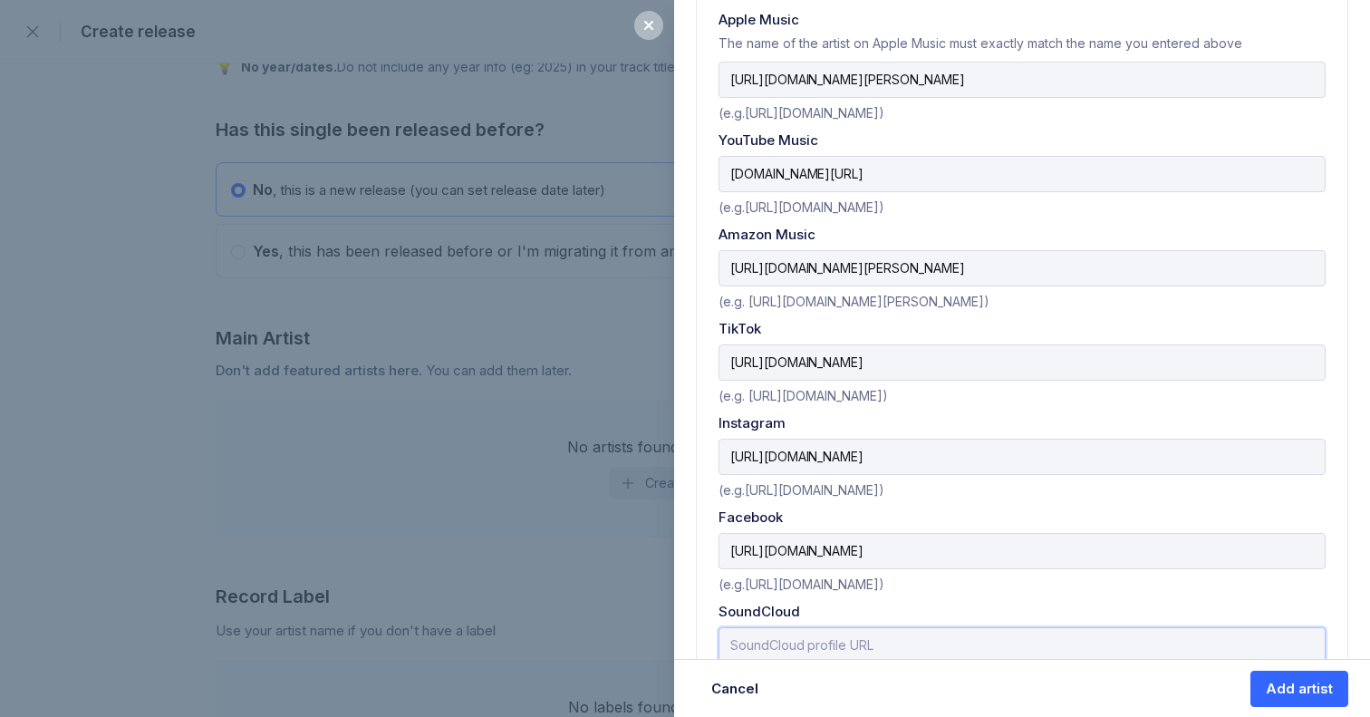
click at [672, 627] on input "text" at bounding box center [1022, 645] width 607 height 36
paste input "[URL][DOMAIN_NAME]"
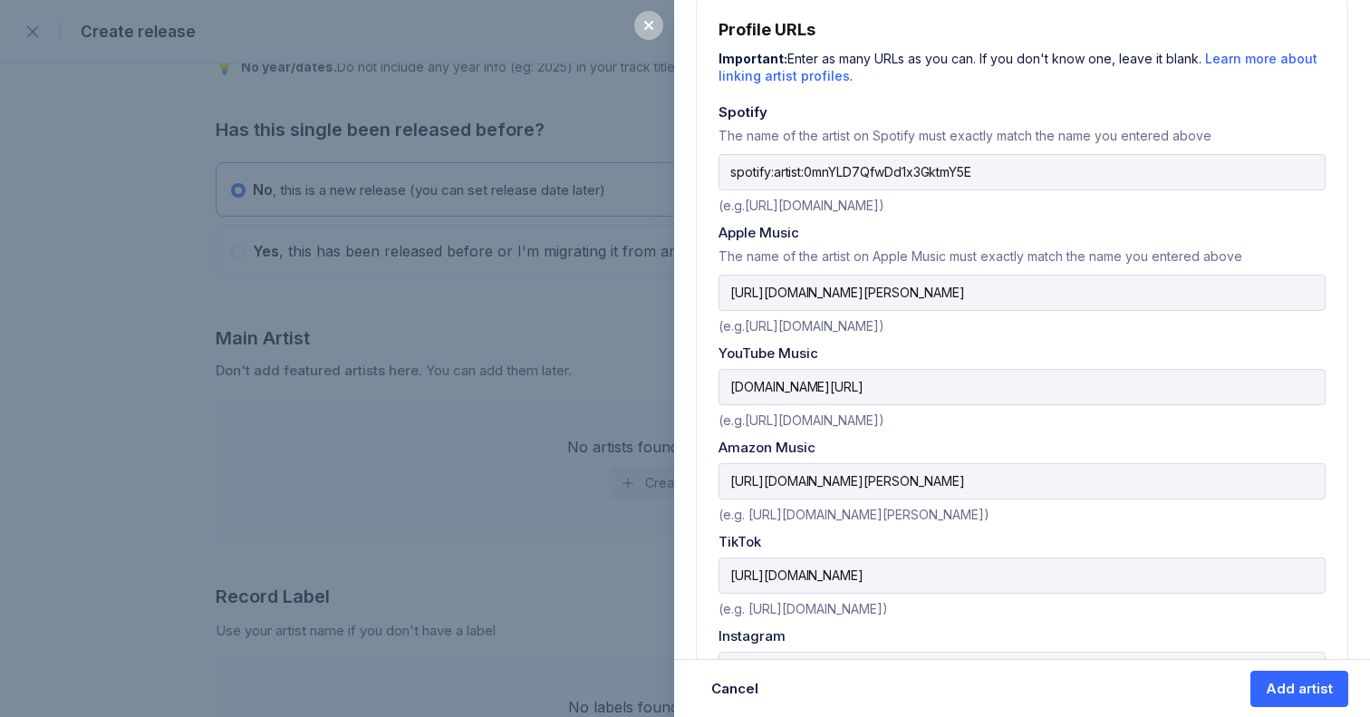
scroll to position [912, 0]
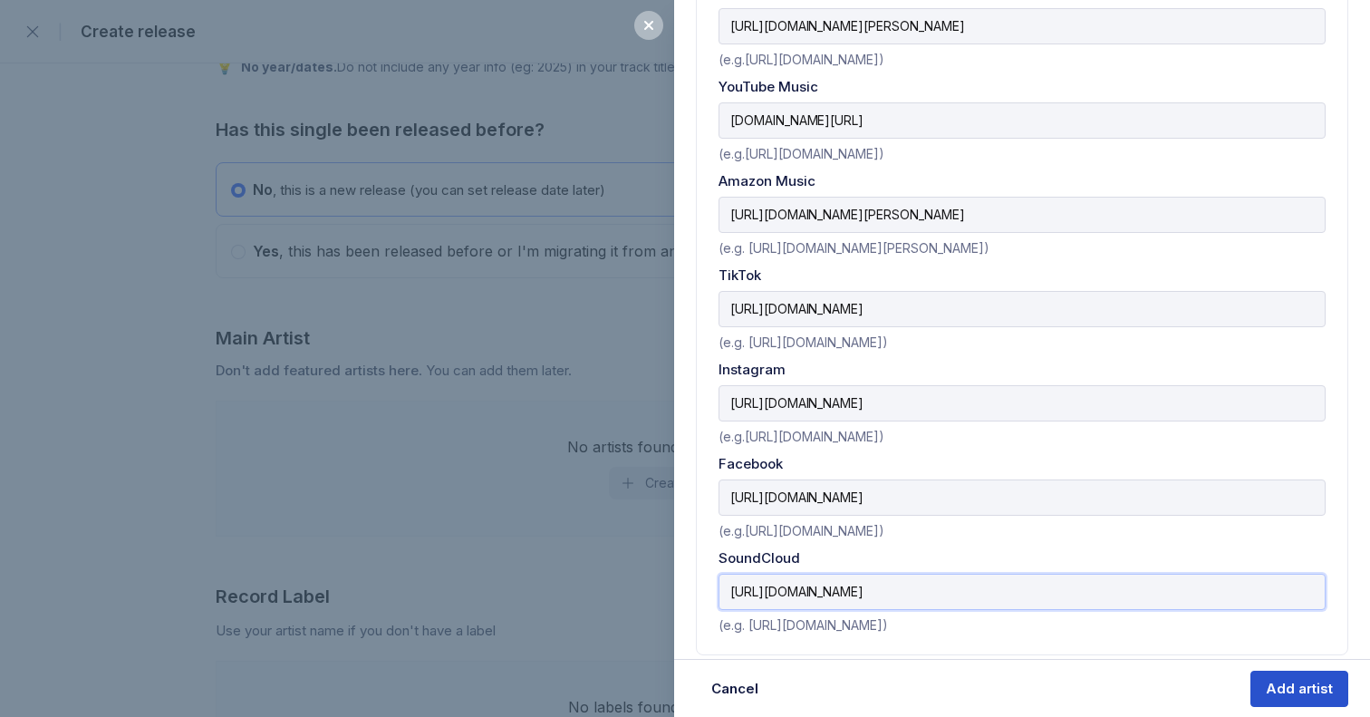
type input "[URL][DOMAIN_NAME]"
click at [672, 697] on button "Add artist" at bounding box center [1300, 689] width 98 height 36
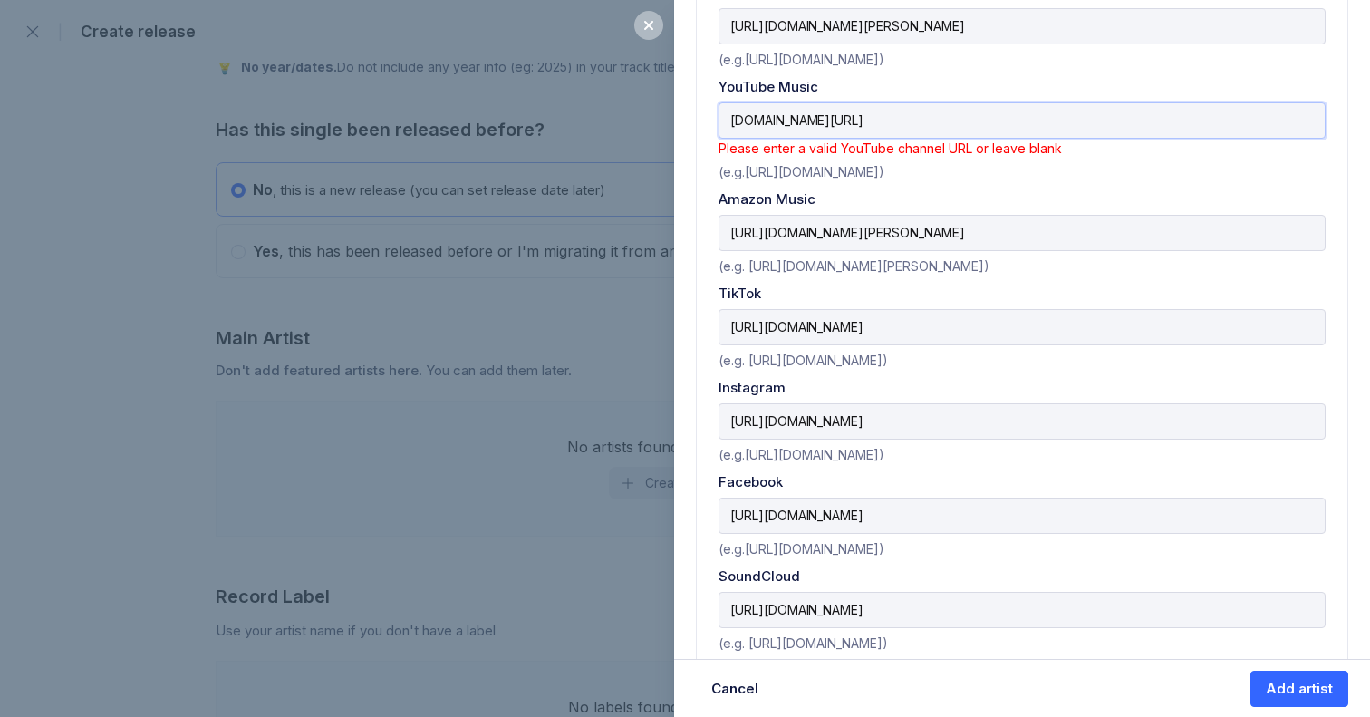
click at [672, 117] on input "[DOMAIN_NAME][URL]" at bounding box center [1022, 120] width 607 height 36
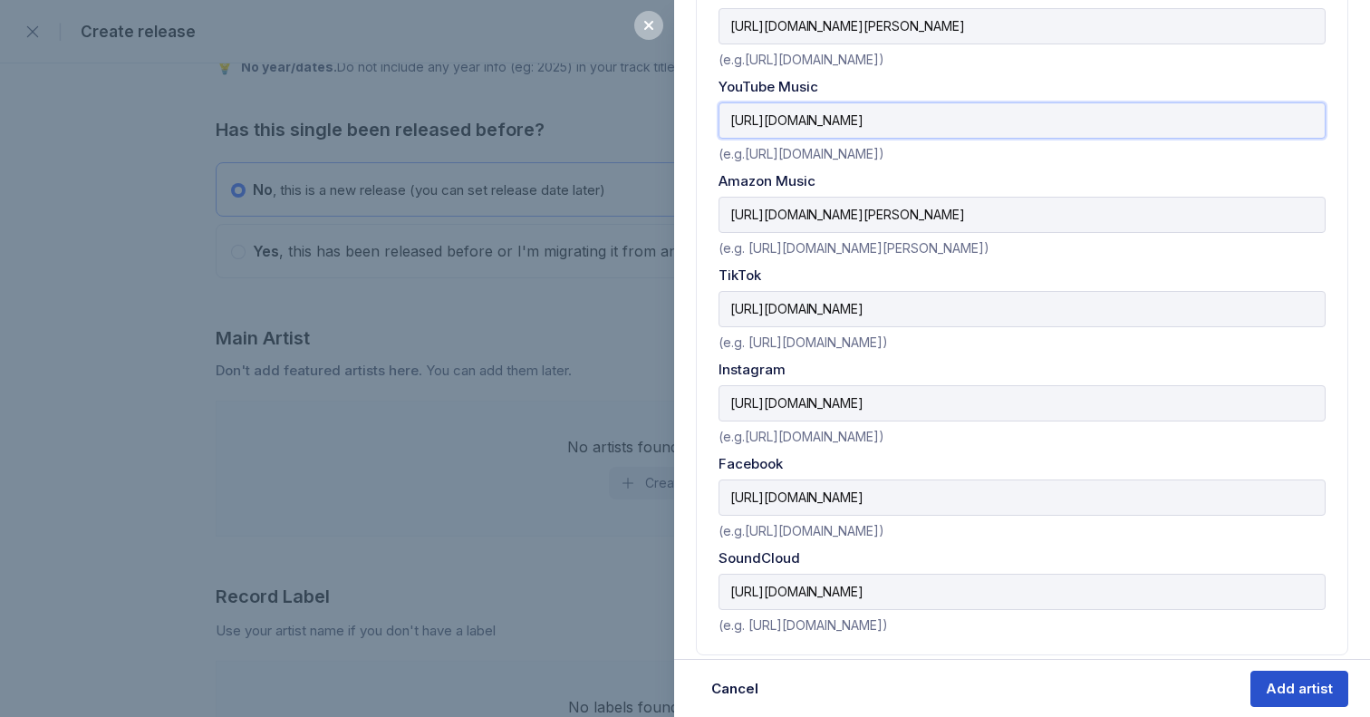
type input "[URL][DOMAIN_NAME]"
click at [672, 675] on button "Add artist" at bounding box center [1300, 689] width 98 height 36
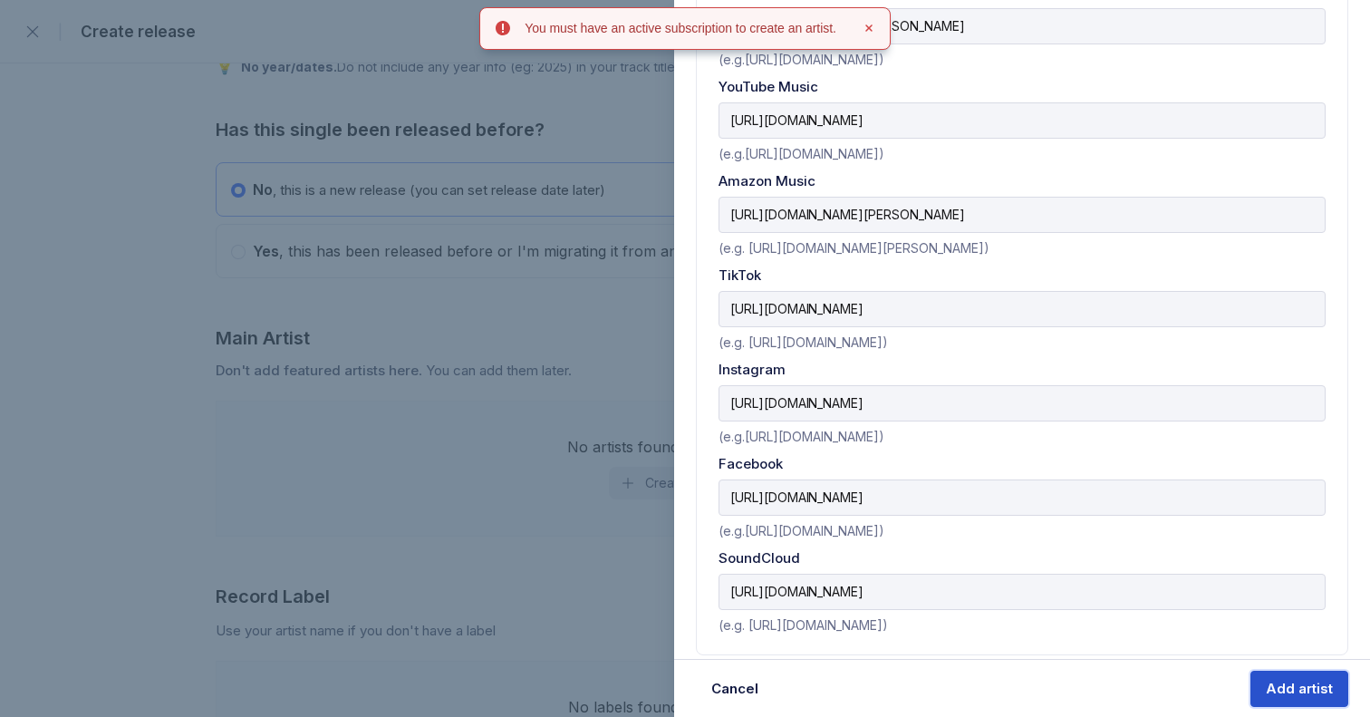
click at [672, 695] on div "Add artist" at bounding box center [1299, 689] width 67 height 18
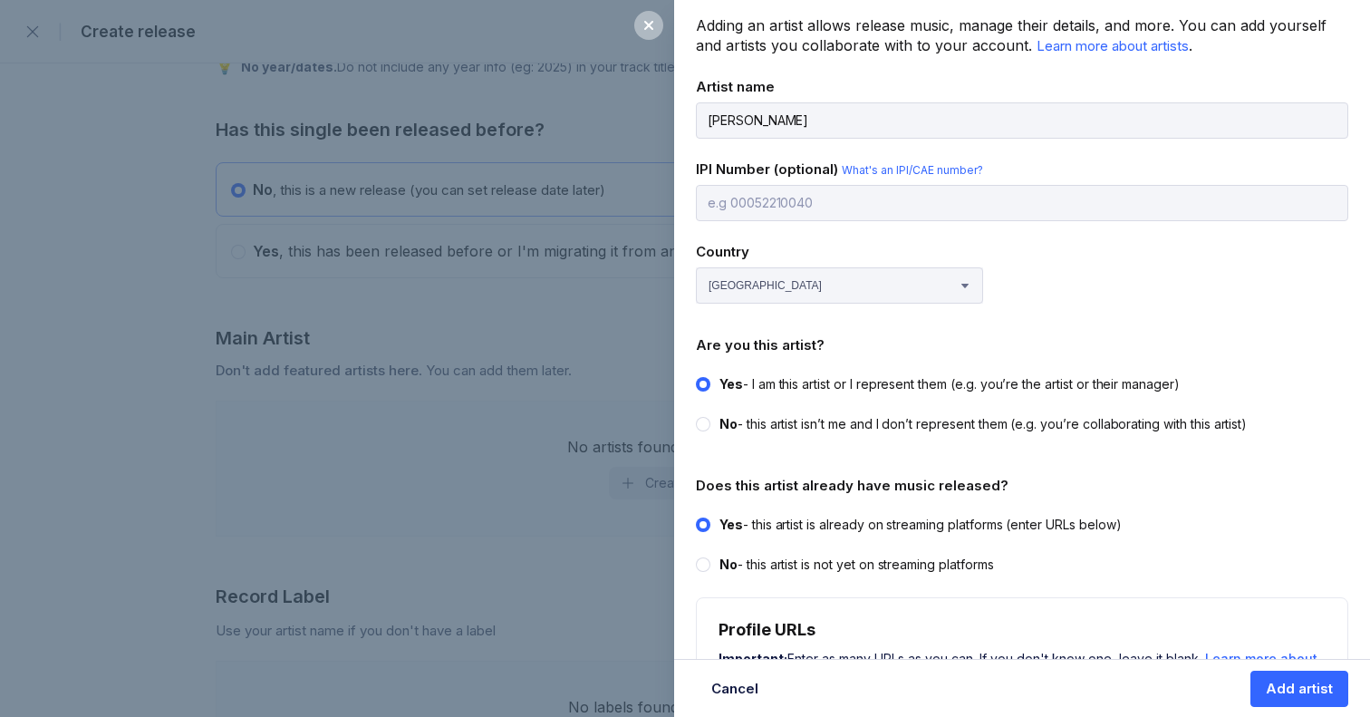
scroll to position [0, 0]
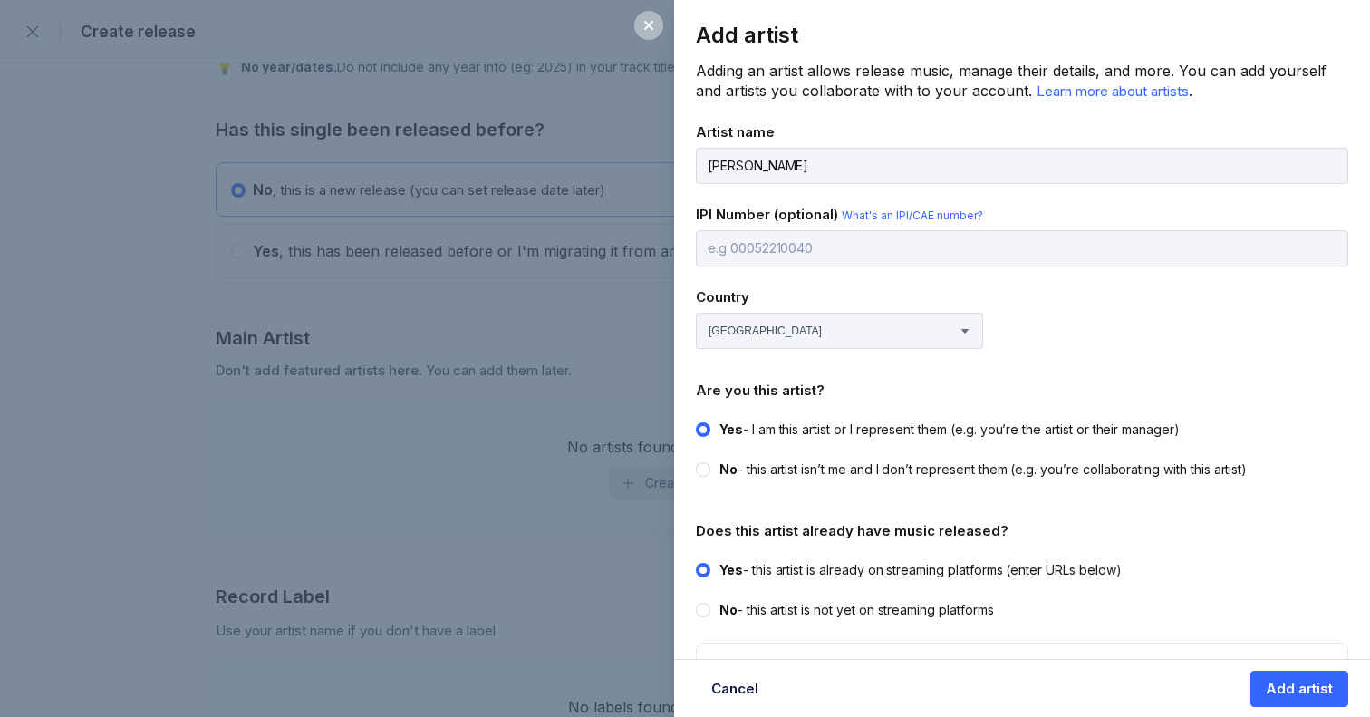
click at [423, 307] on div "Add artist Adding an artist allows release music, manage their details, and mor…" at bounding box center [685, 358] width 1370 height 717
